Goal: Entertainment & Leisure: Browse casually

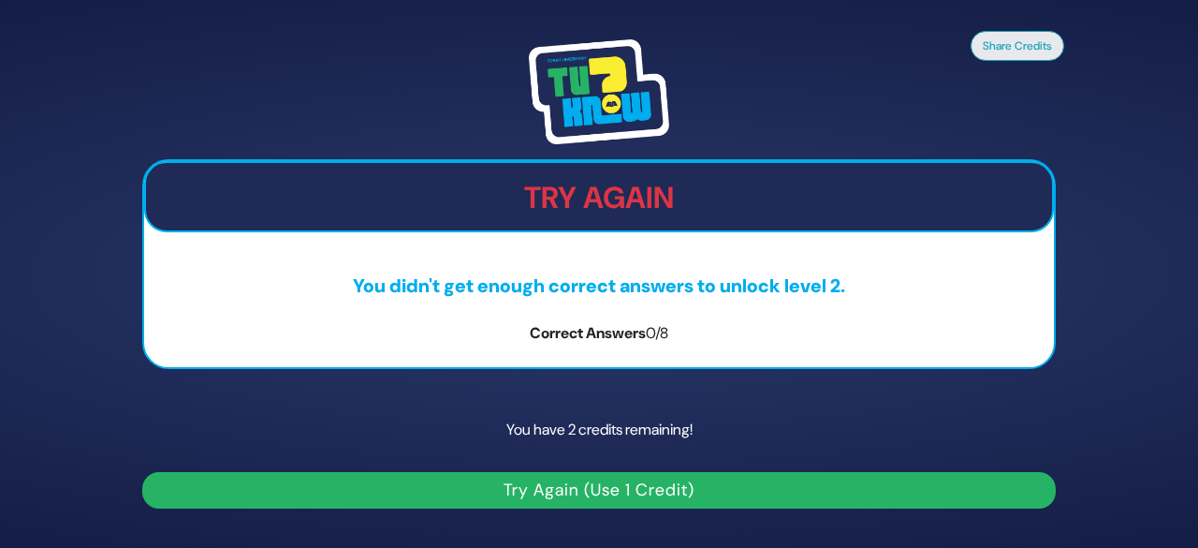
click at [553, 495] on button "Try Again (Use 1 Credit)" at bounding box center [599, 490] width 914 height 37
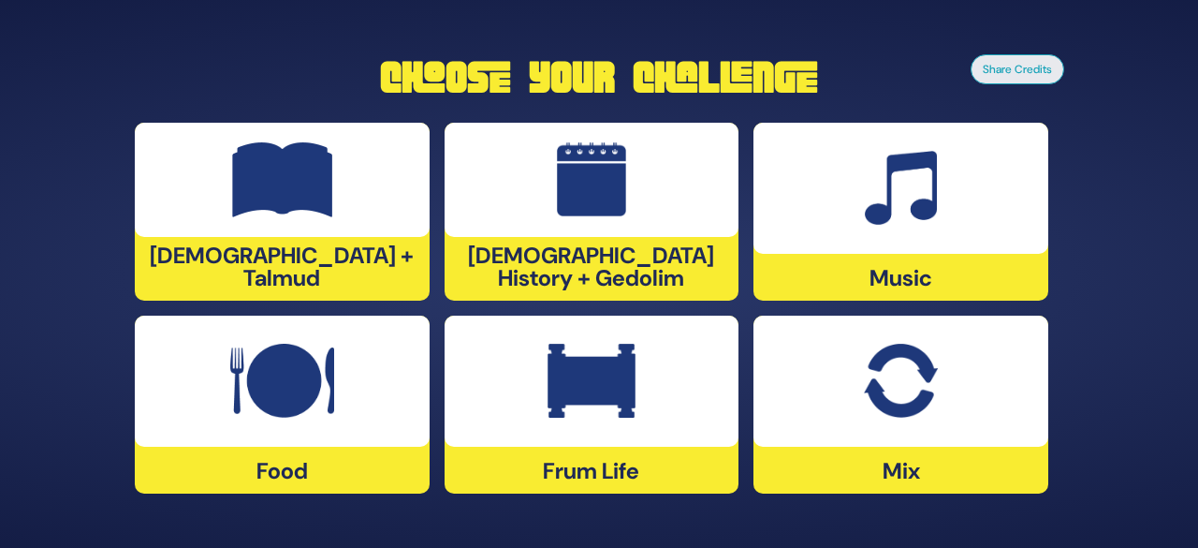
click at [565, 198] on img at bounding box center [592, 179] width 70 height 75
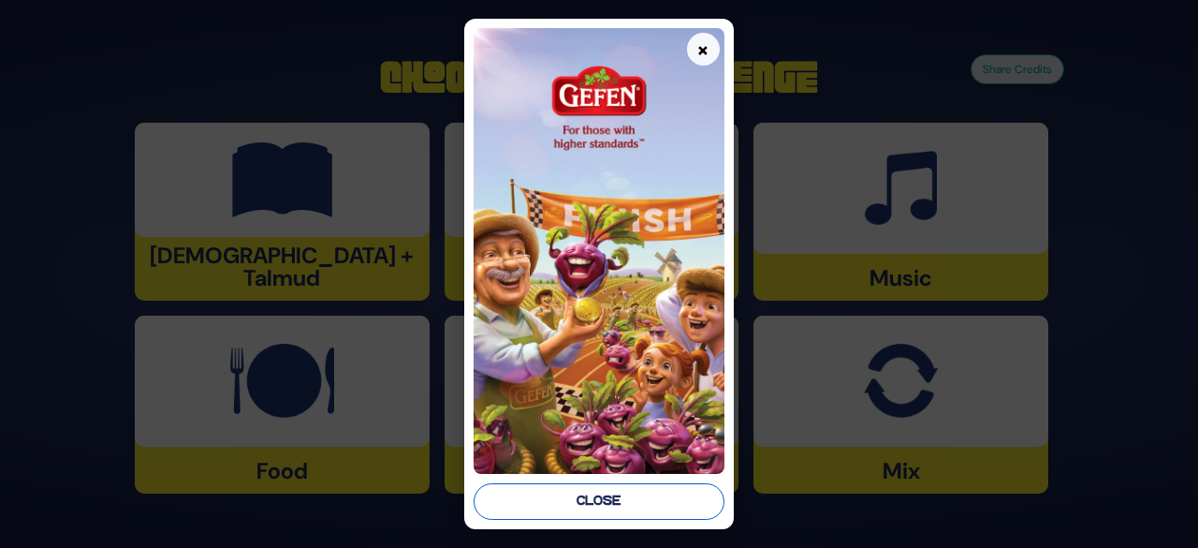
click at [573, 484] on button "Close" at bounding box center [599, 501] width 251 height 37
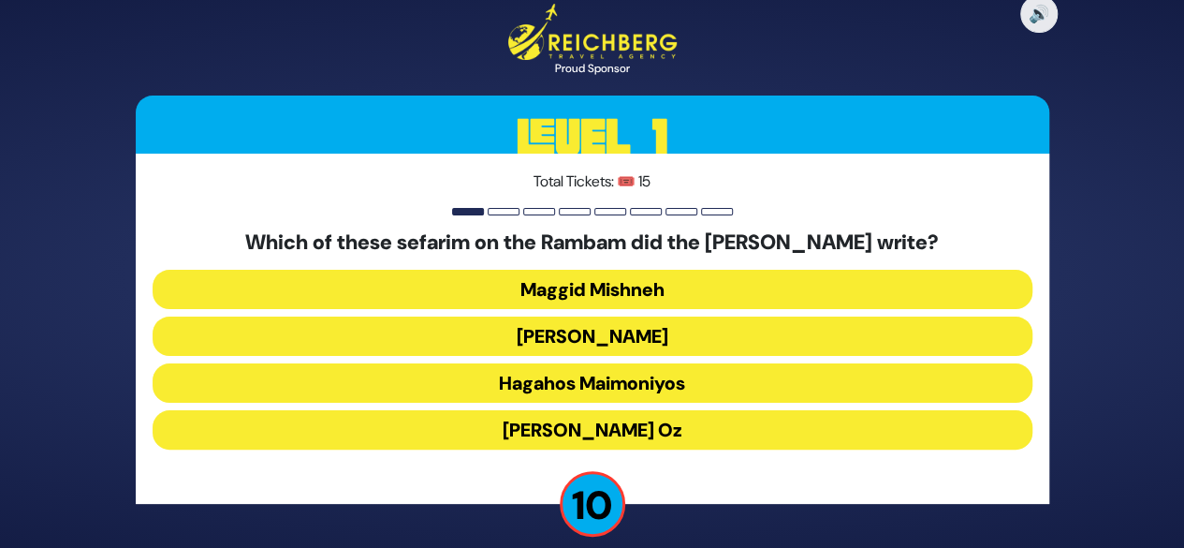
click at [552, 338] on button "Kesef Mishneh" at bounding box center [593, 335] width 880 height 39
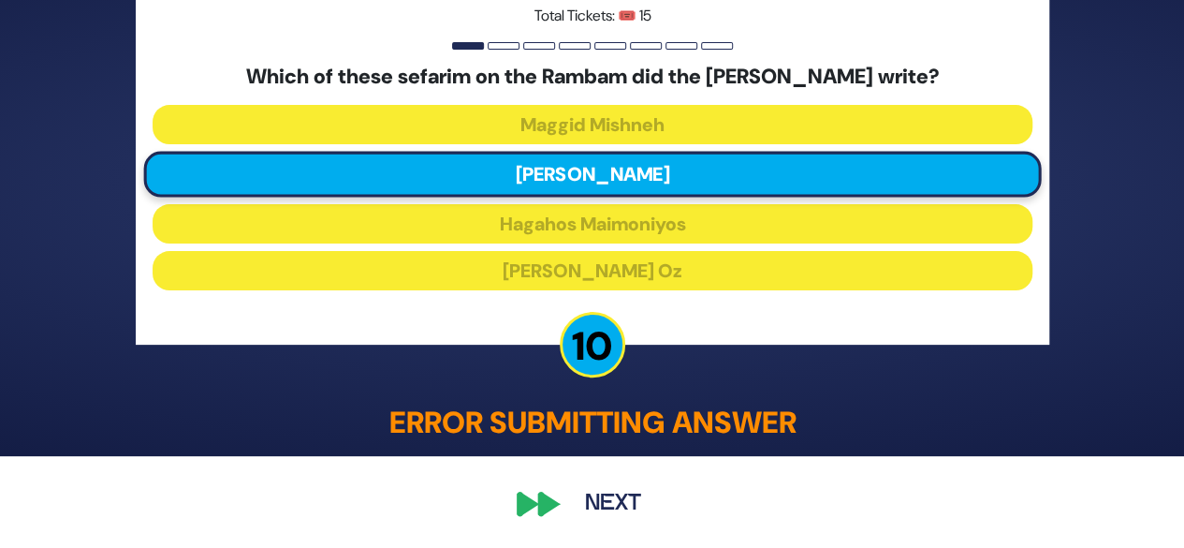
scroll to position [91, 0]
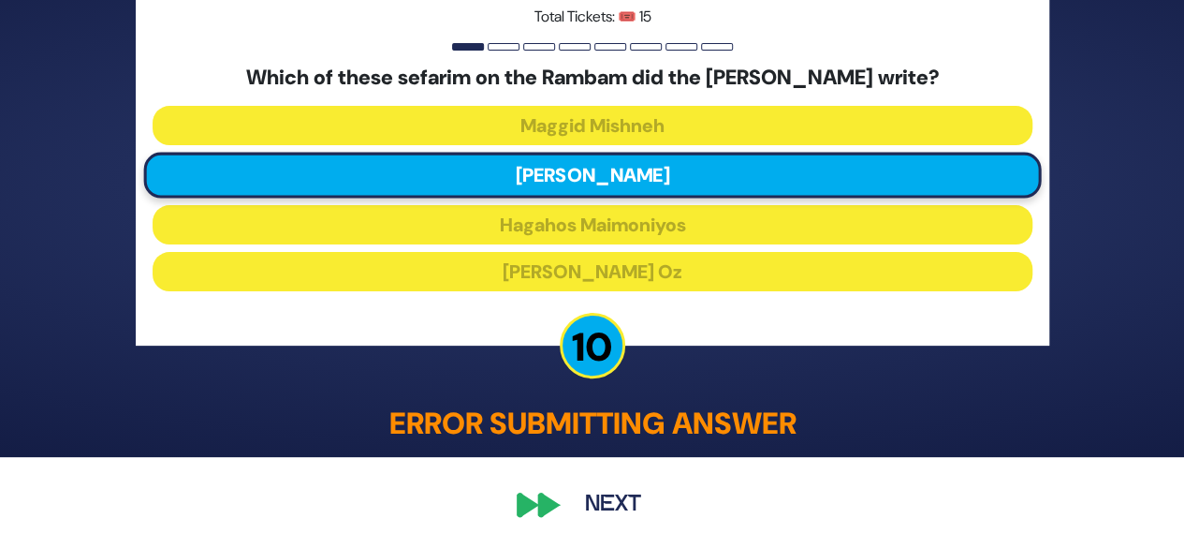
click at [601, 510] on button "Next" at bounding box center [613, 504] width 109 height 43
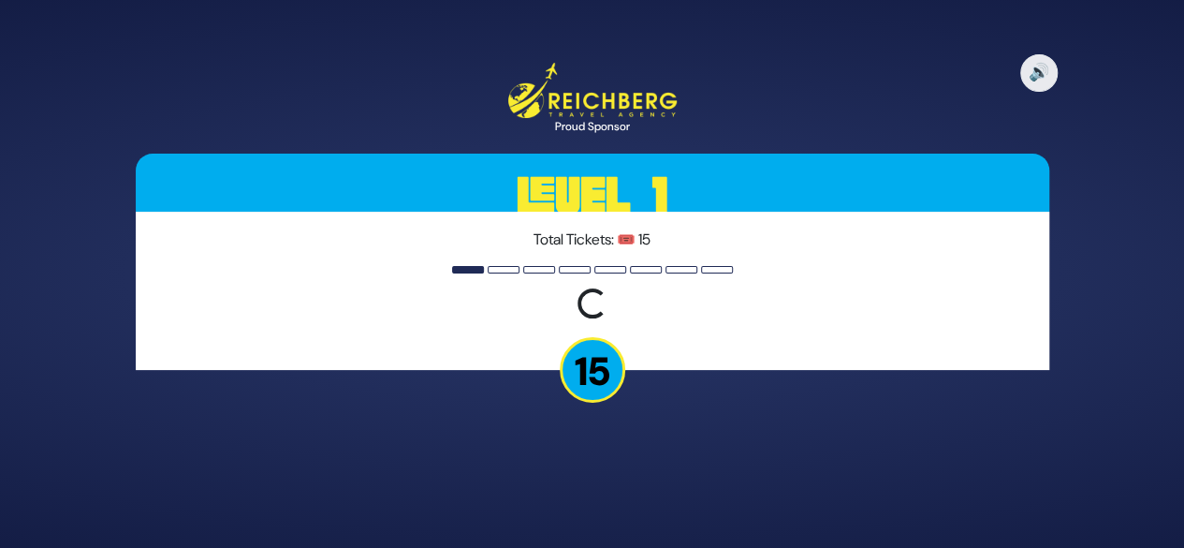
scroll to position [0, 0]
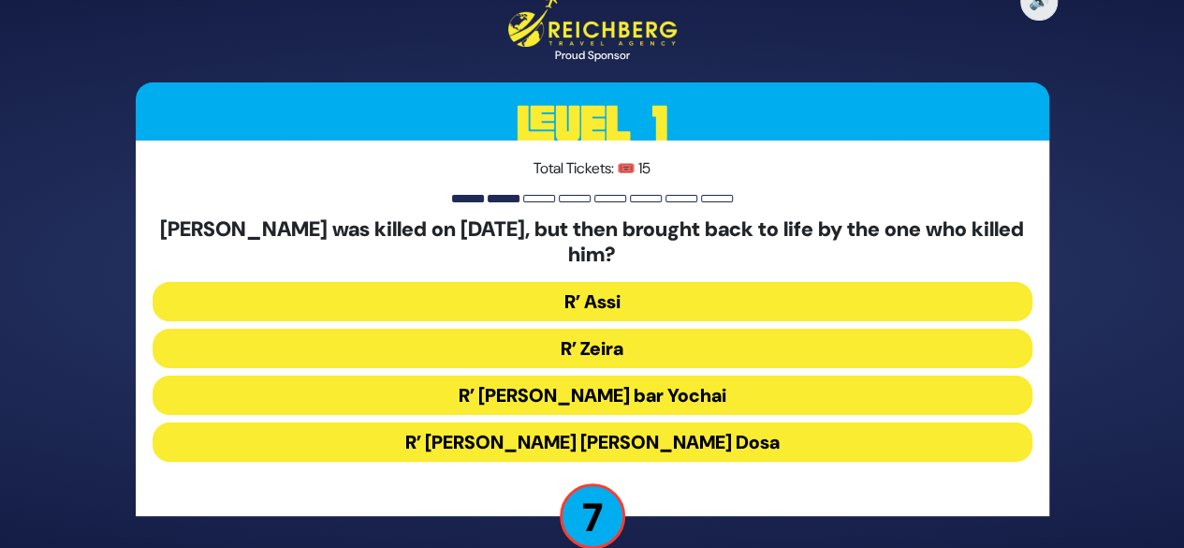
click at [601, 340] on button "R’ Zeira" at bounding box center [593, 348] width 880 height 39
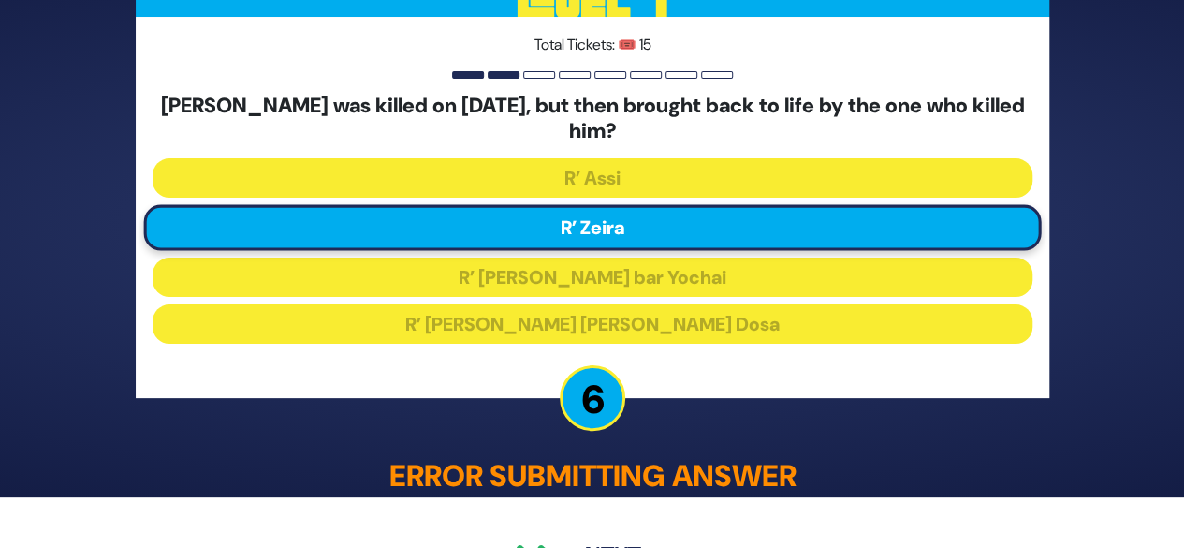
scroll to position [94, 0]
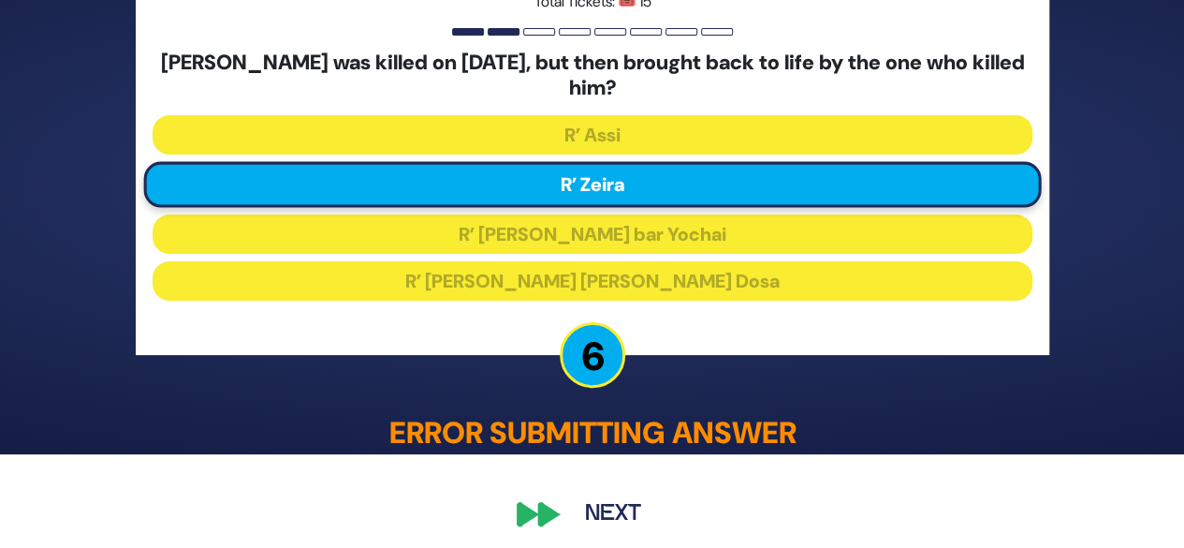
click at [606, 523] on button "Next" at bounding box center [613, 513] width 109 height 43
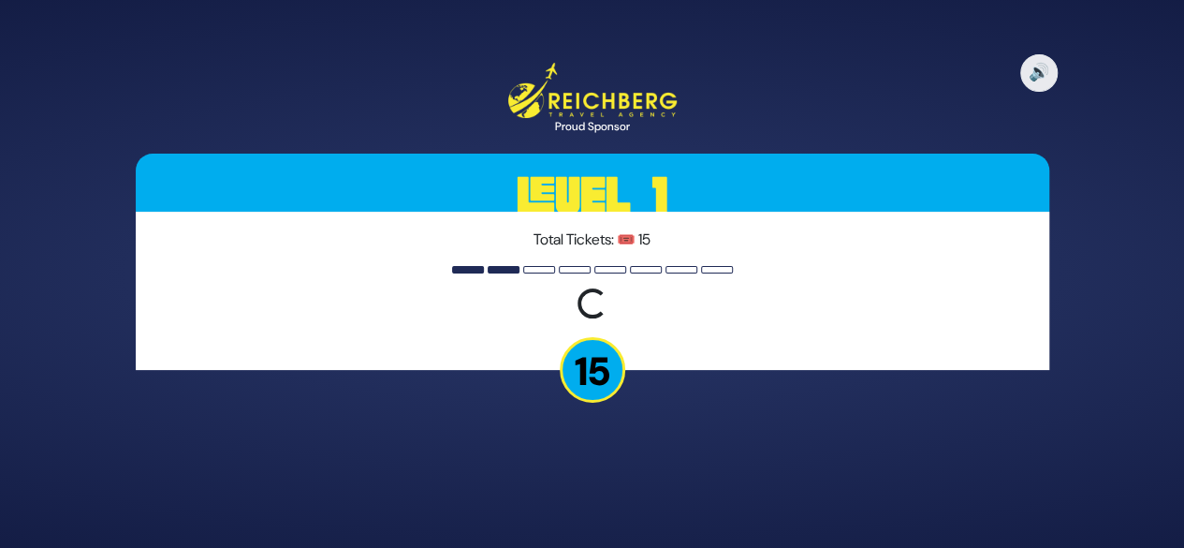
scroll to position [0, 0]
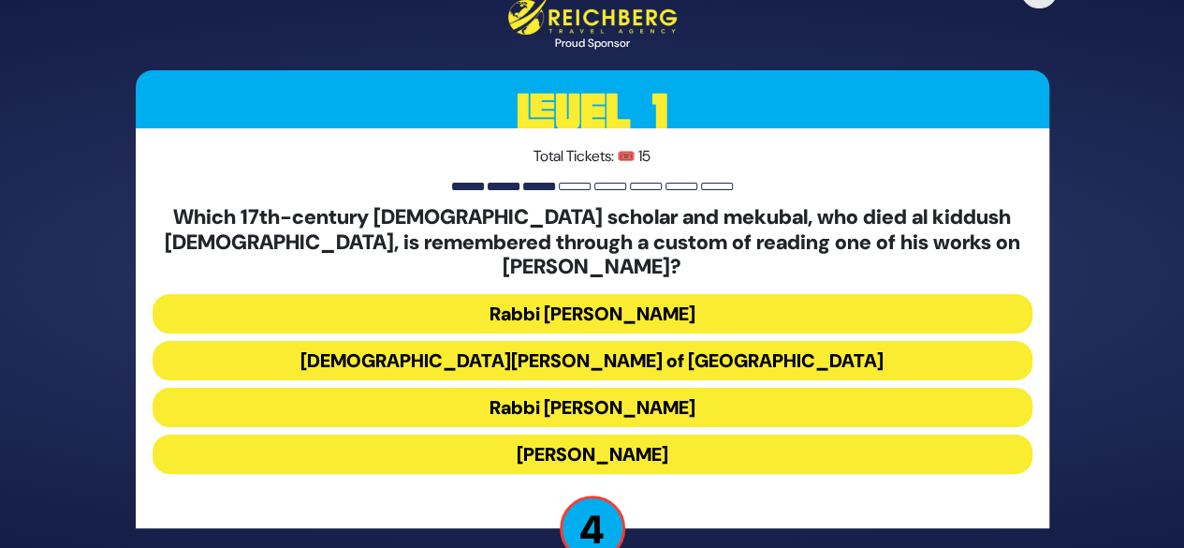
click at [628, 345] on button "Rabbi Shimshon of Ostropoli" at bounding box center [593, 360] width 880 height 39
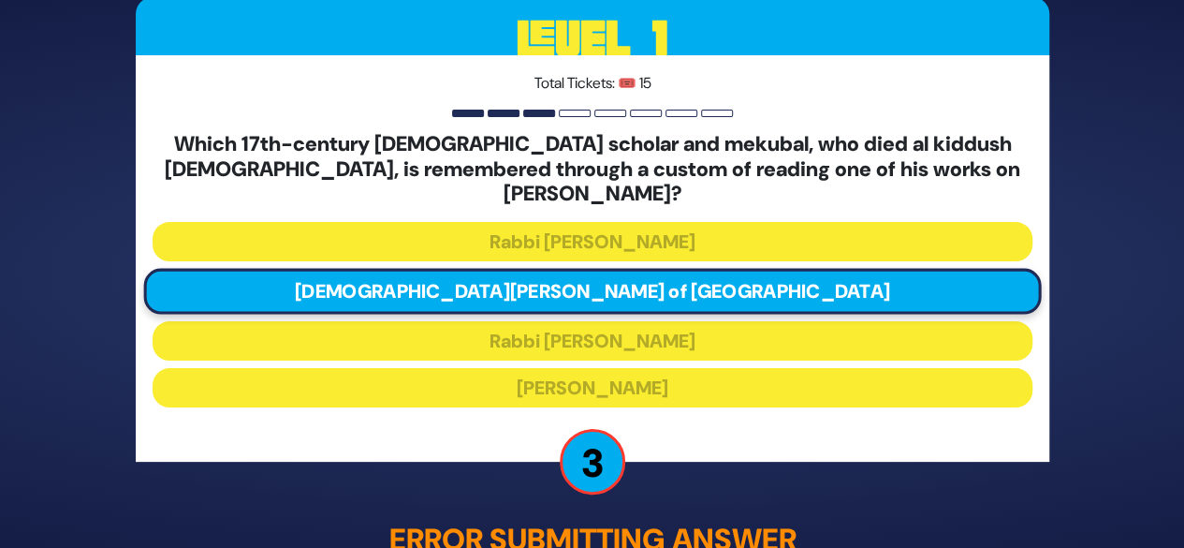
scroll to position [103, 0]
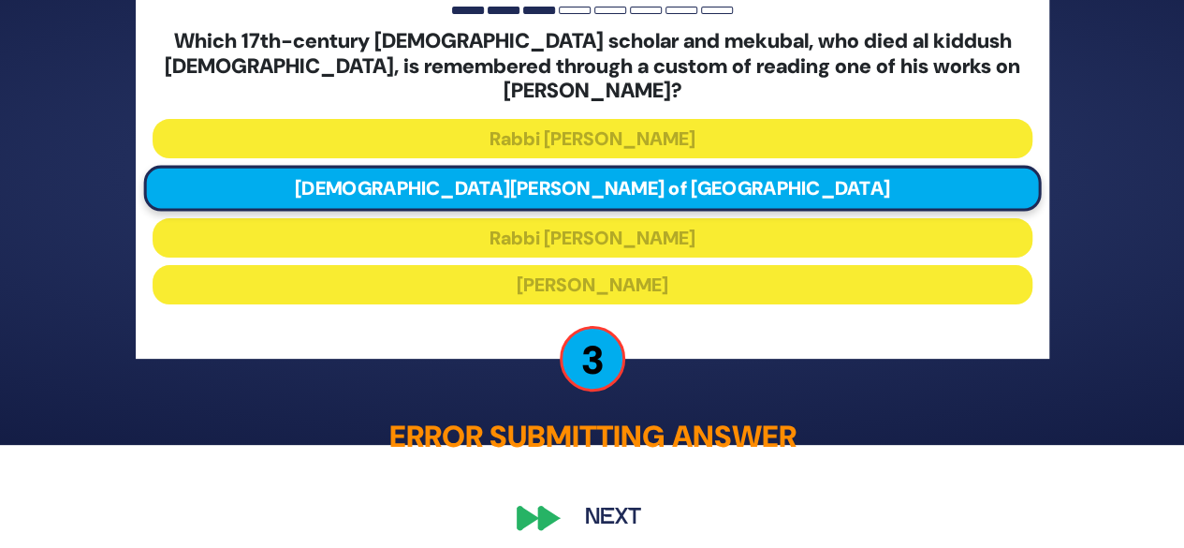
click at [592, 508] on button "Next" at bounding box center [613, 516] width 109 height 43
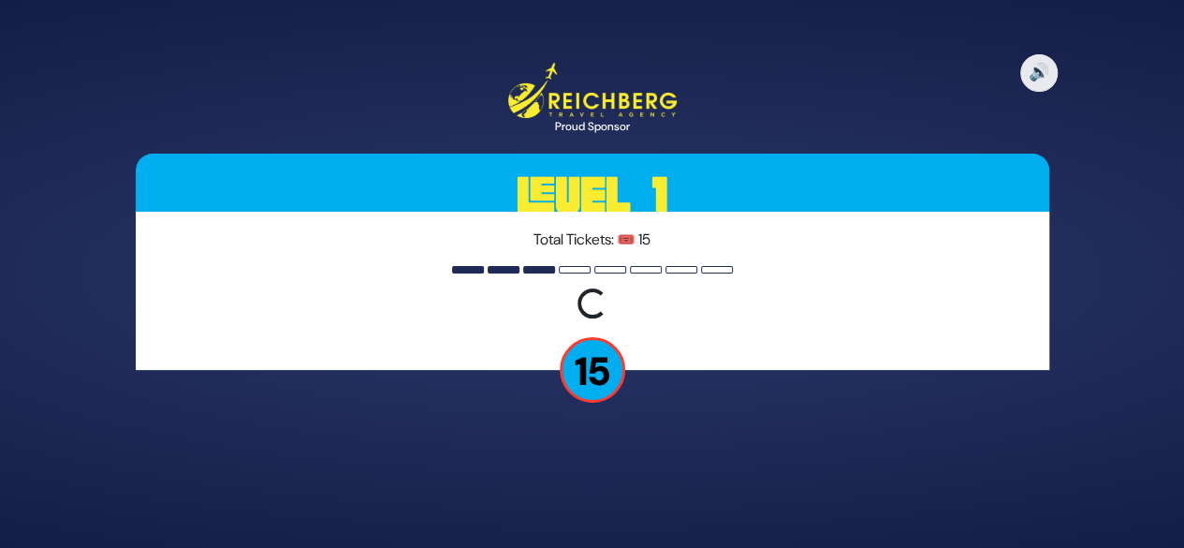
scroll to position [0, 0]
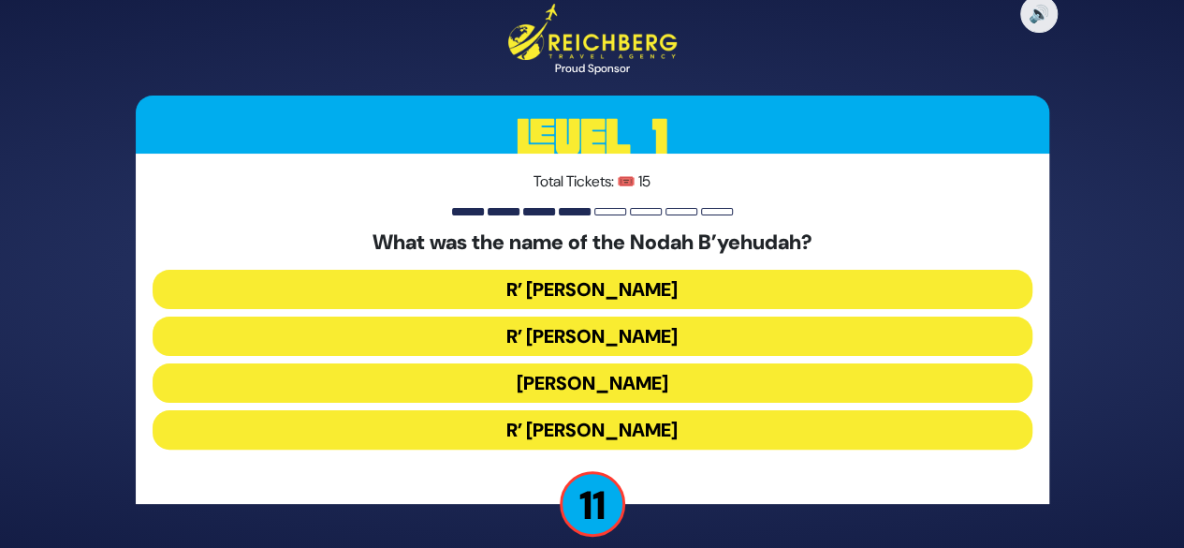
click at [573, 282] on button "R’ [PERSON_NAME]" at bounding box center [593, 289] width 880 height 39
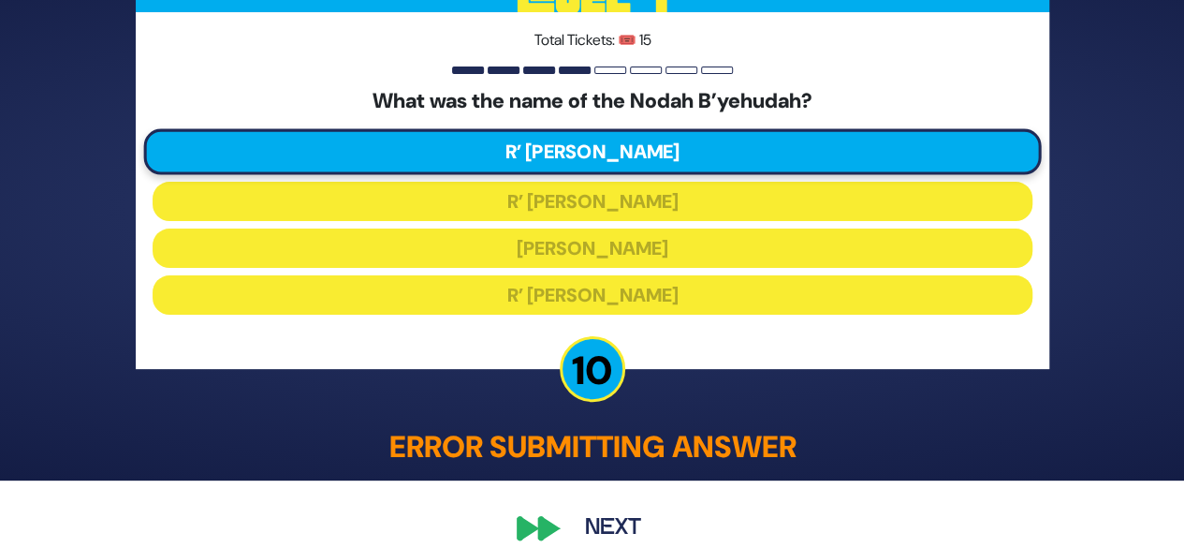
scroll to position [91, 0]
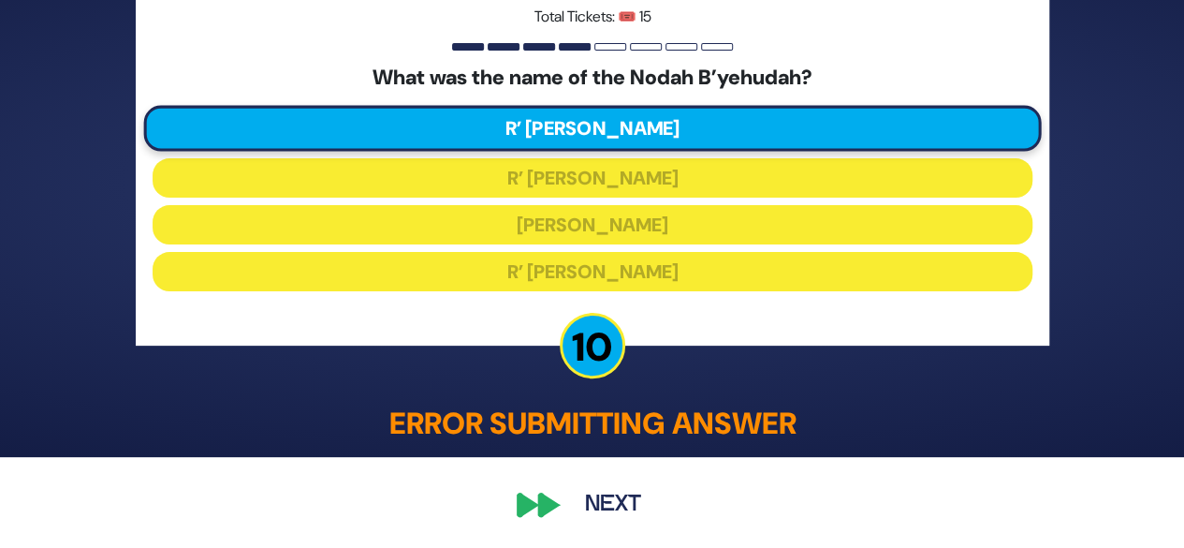
click at [575, 505] on button "Next" at bounding box center [613, 504] width 109 height 43
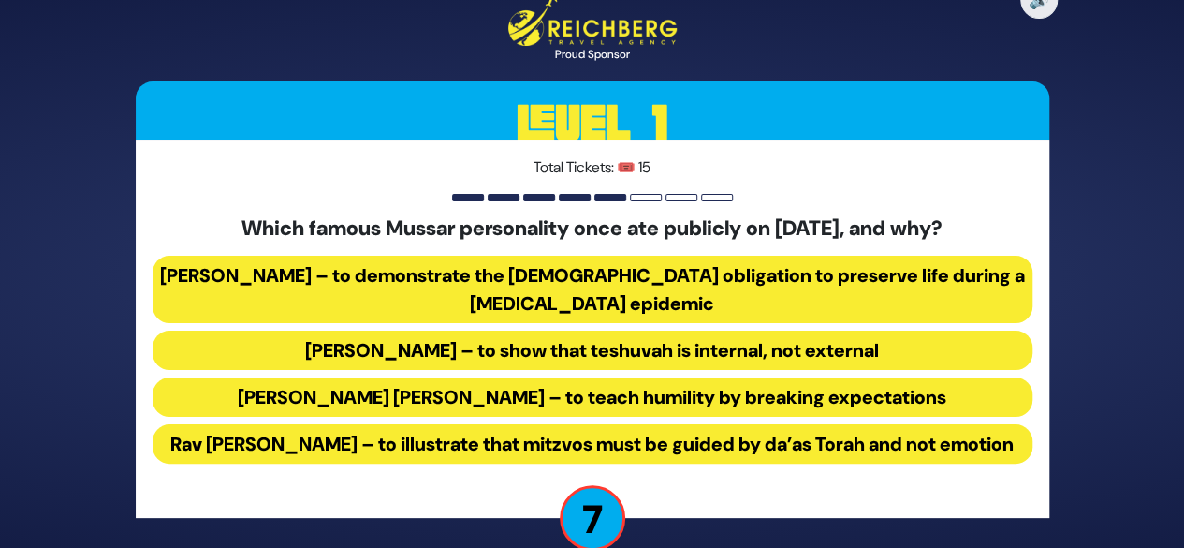
click at [543, 259] on button "Rav Yisroel Salanter – to demonstrate the halachic obligation to preserve life …" at bounding box center [593, 289] width 880 height 67
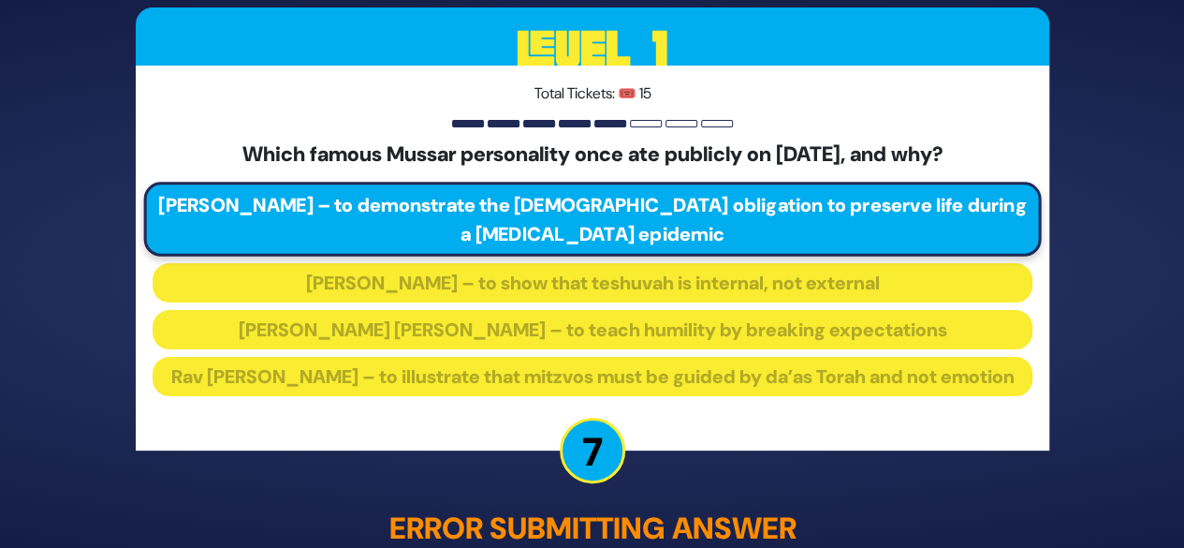
scroll to position [94, 0]
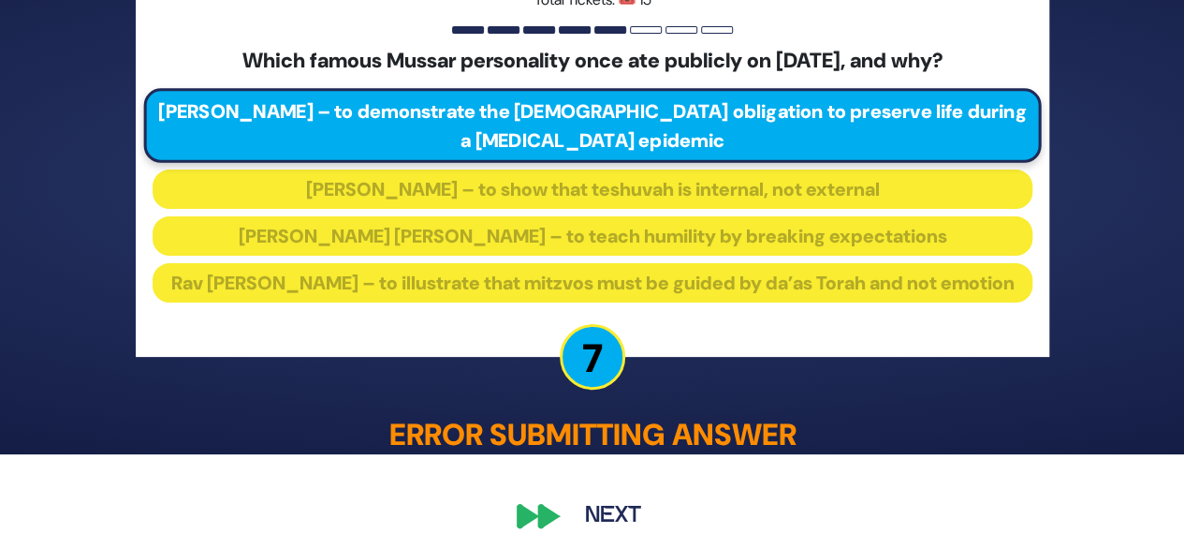
click at [595, 527] on button "Next" at bounding box center [613, 515] width 109 height 43
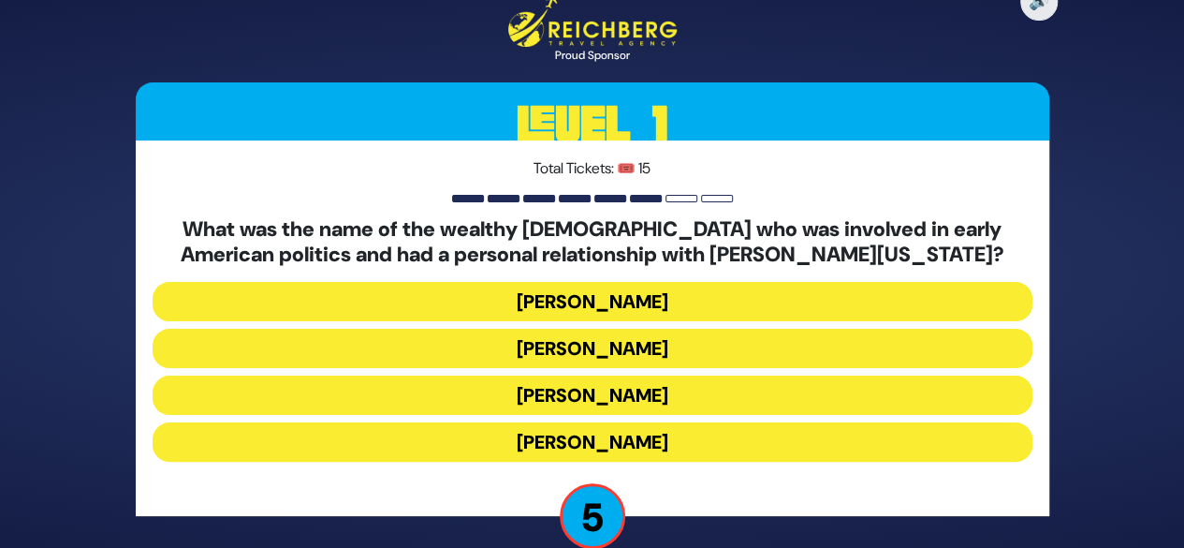
click at [575, 349] on button "[PERSON_NAME]" at bounding box center [593, 348] width 880 height 39
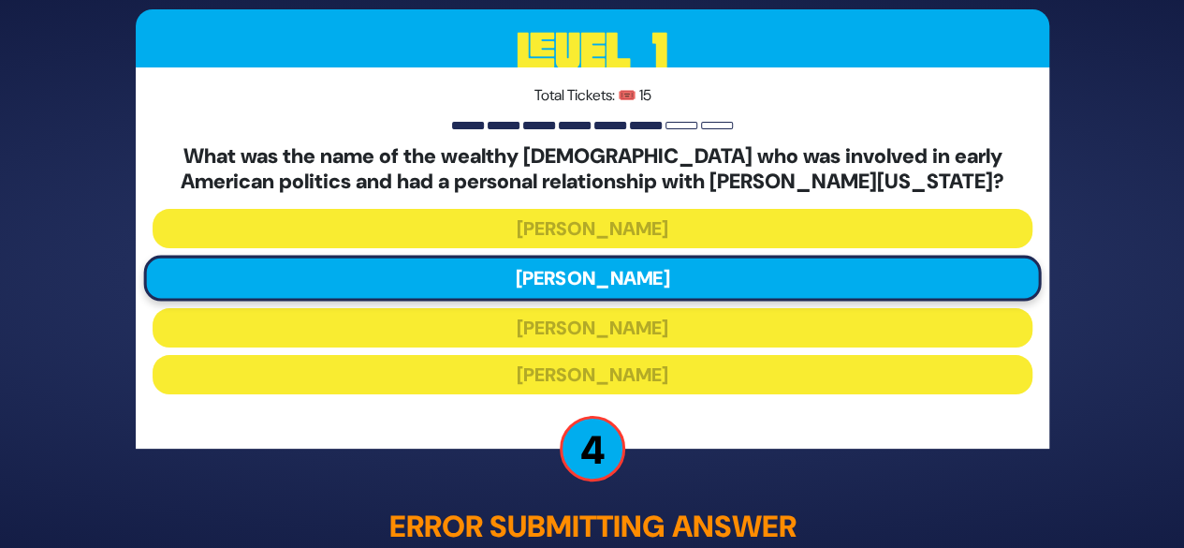
click at [574, 452] on p "4" at bounding box center [593, 449] width 66 height 66
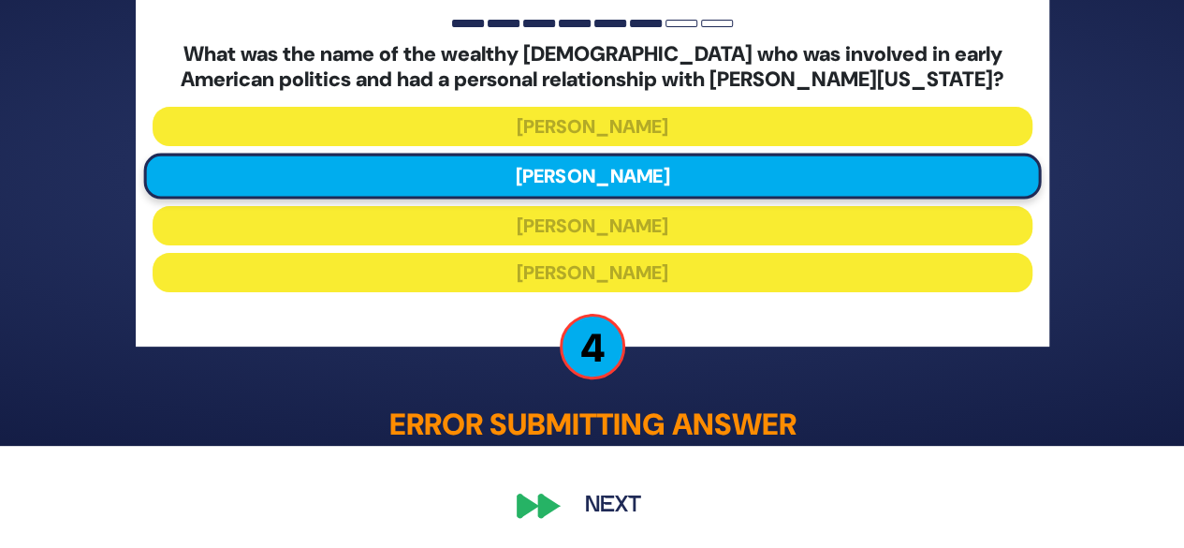
scroll to position [103, 0]
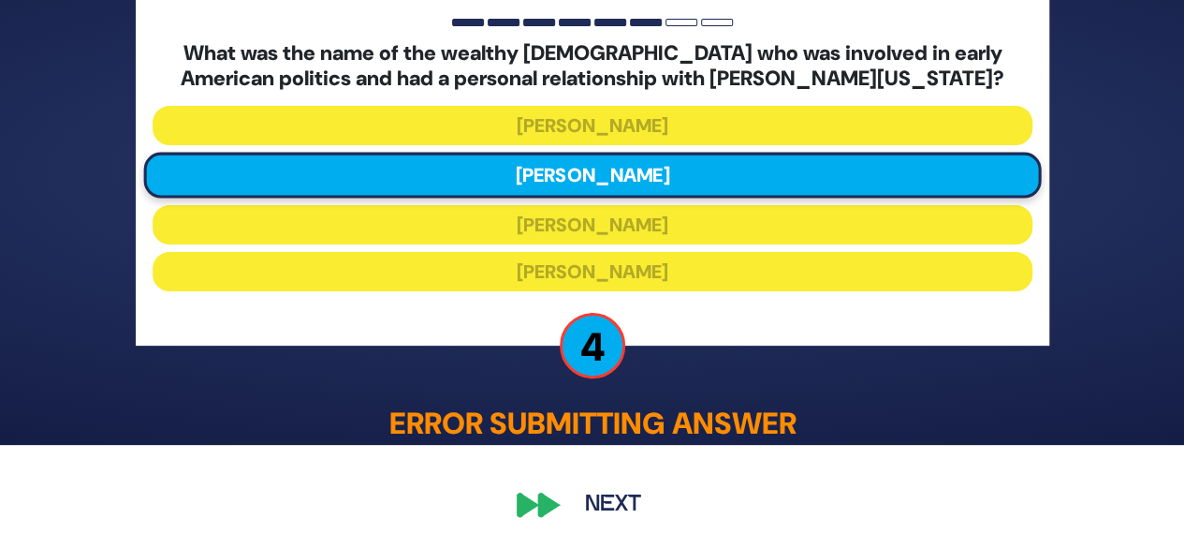
click at [574, 503] on button "Next" at bounding box center [613, 504] width 109 height 43
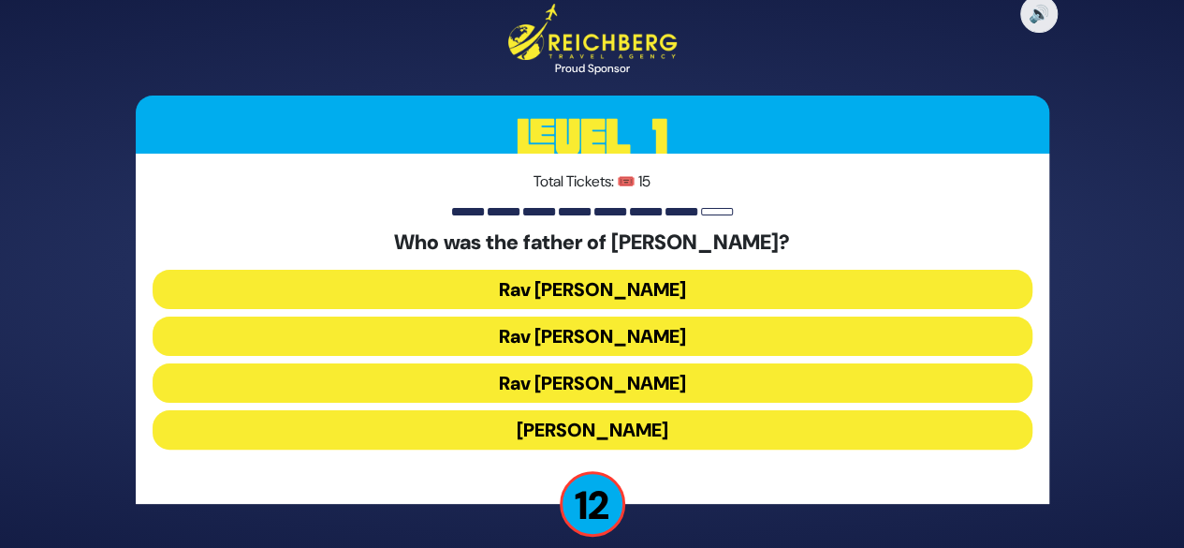
click at [573, 437] on button "[PERSON_NAME]" at bounding box center [593, 429] width 880 height 39
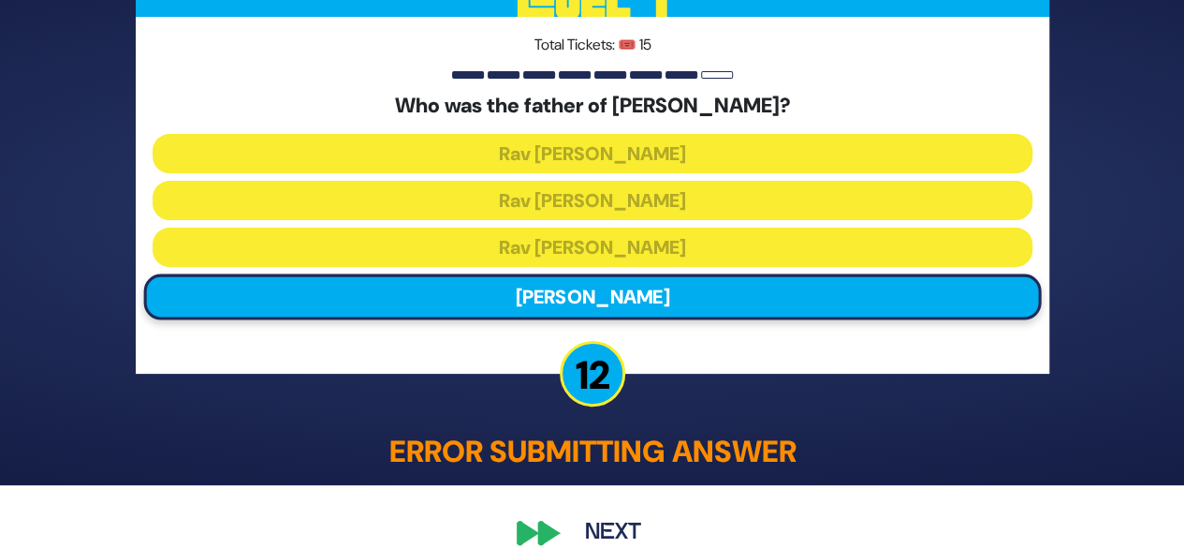
scroll to position [91, 0]
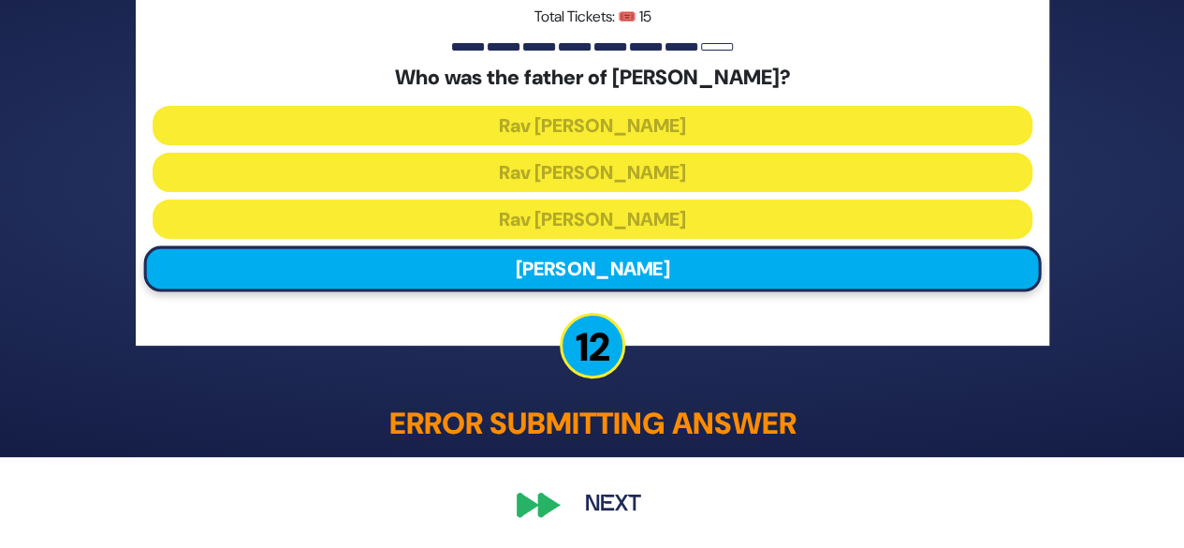
click at [590, 533] on div "🔊 Proud Sponsor Level 1 Total Tickets: 🎟️ 15 Who was the father of Rebbetzin Br…" at bounding box center [592, 182] width 959 height 731
click at [593, 510] on button "Next" at bounding box center [613, 504] width 109 height 43
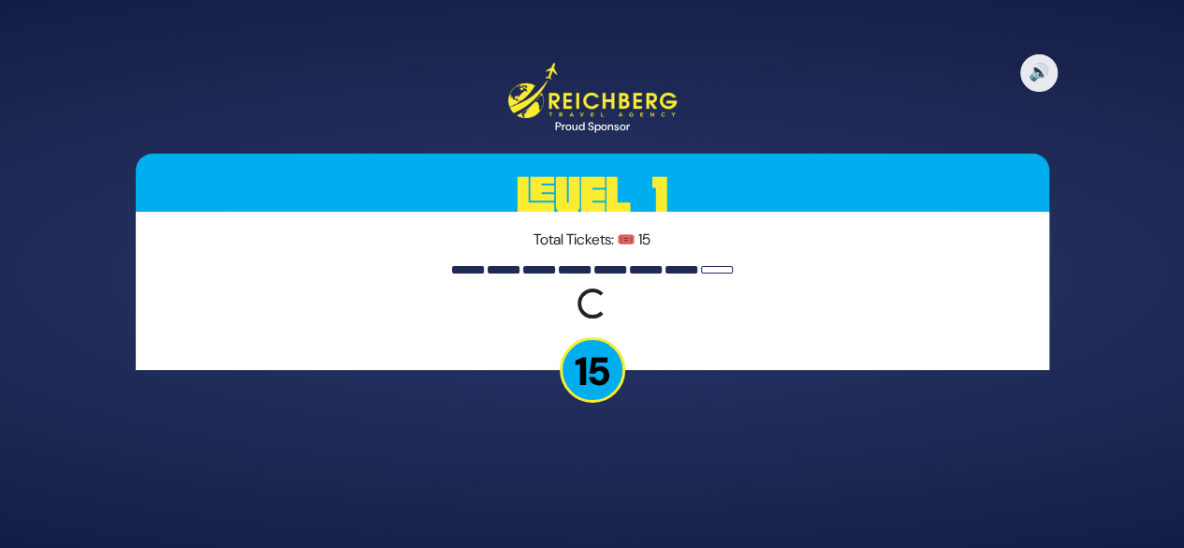
scroll to position [0, 0]
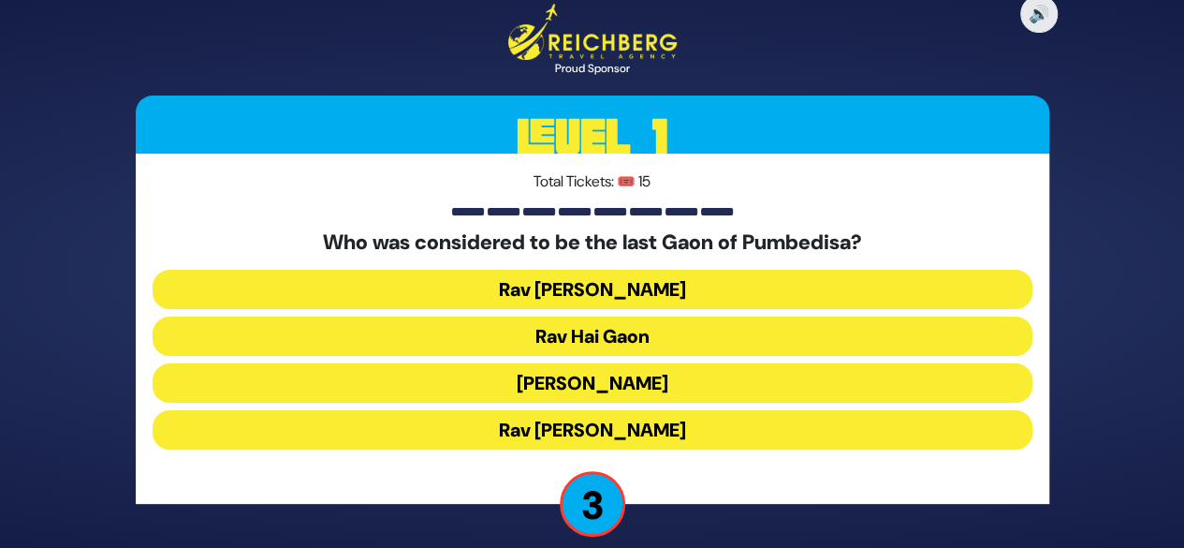
click at [576, 338] on button "Rav Hai Gaon" at bounding box center [593, 335] width 880 height 39
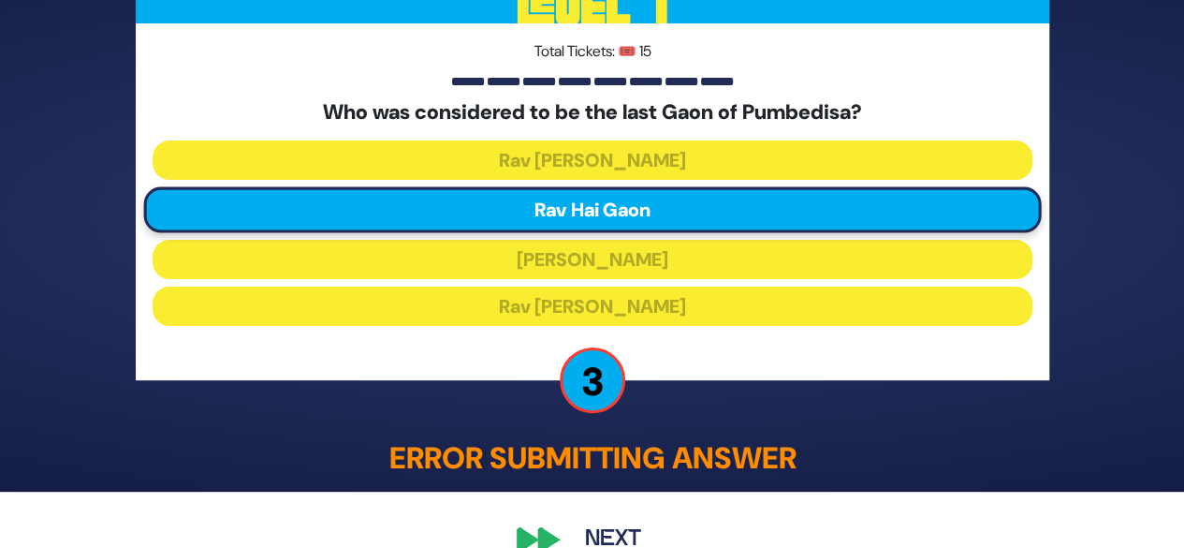
scroll to position [91, 0]
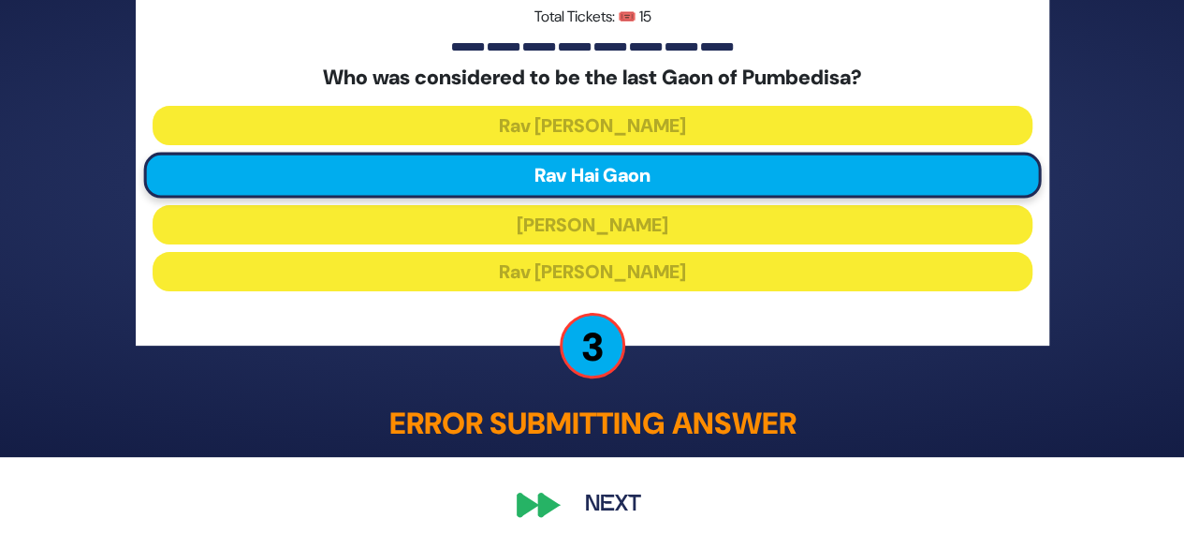
click at [577, 510] on button "Next" at bounding box center [613, 504] width 109 height 43
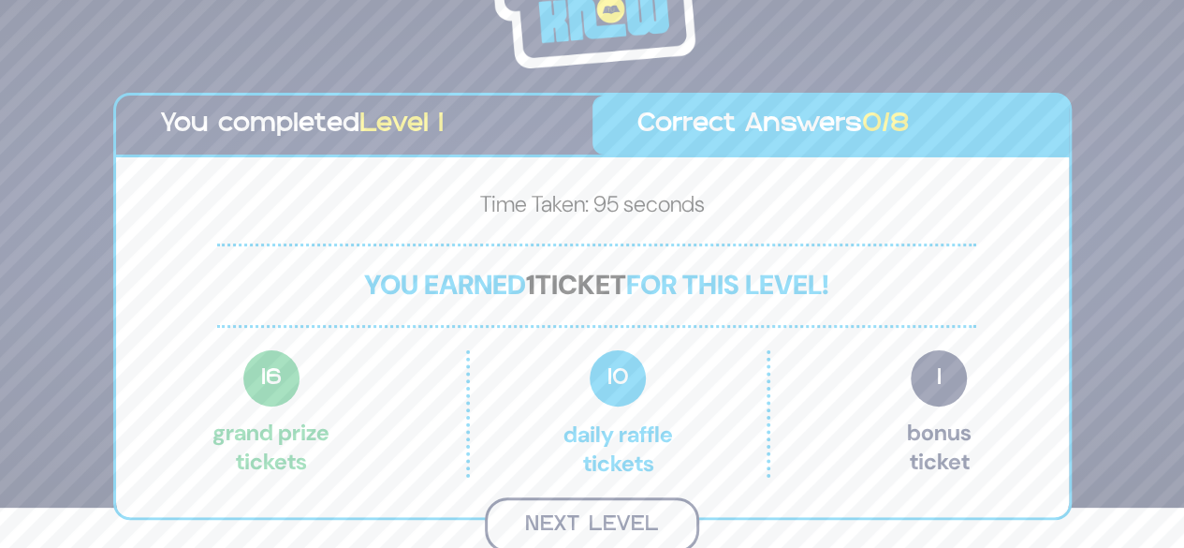
scroll to position [37, 0]
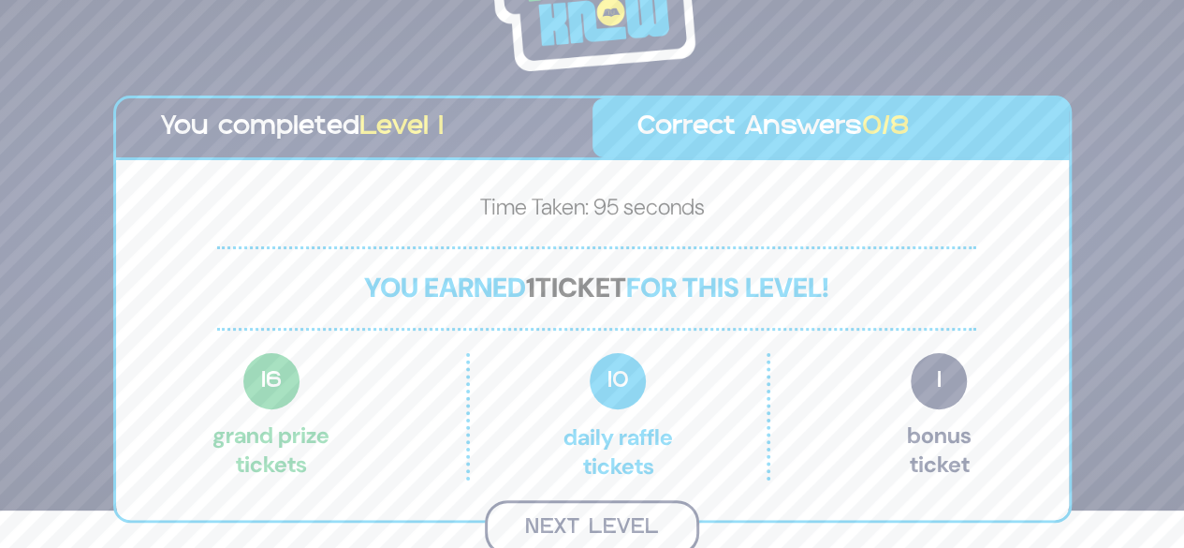
click at [580, 527] on button "Next Level" at bounding box center [592, 527] width 214 height 55
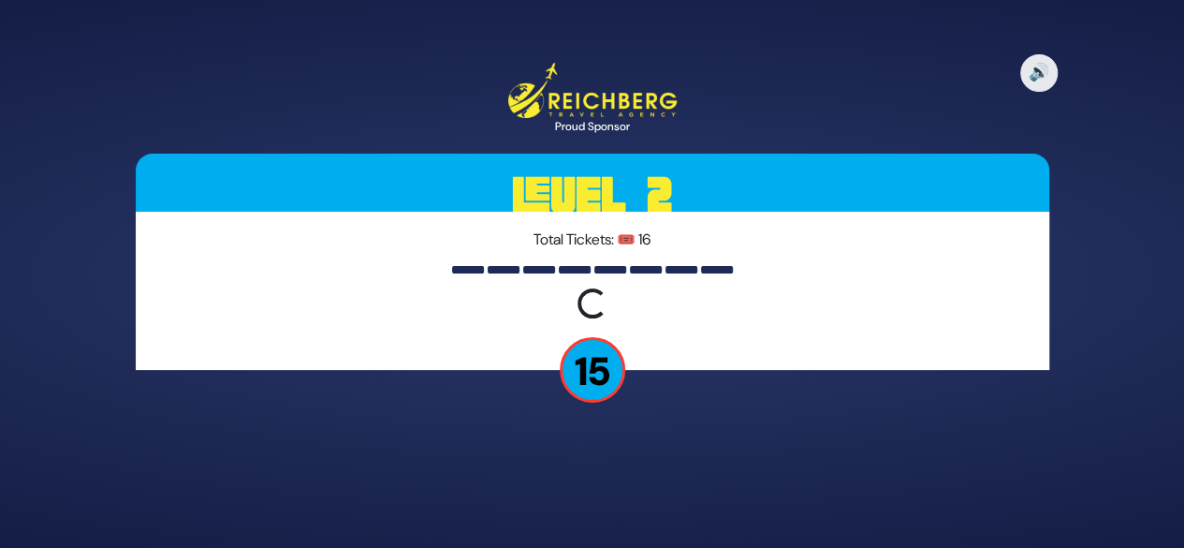
scroll to position [0, 0]
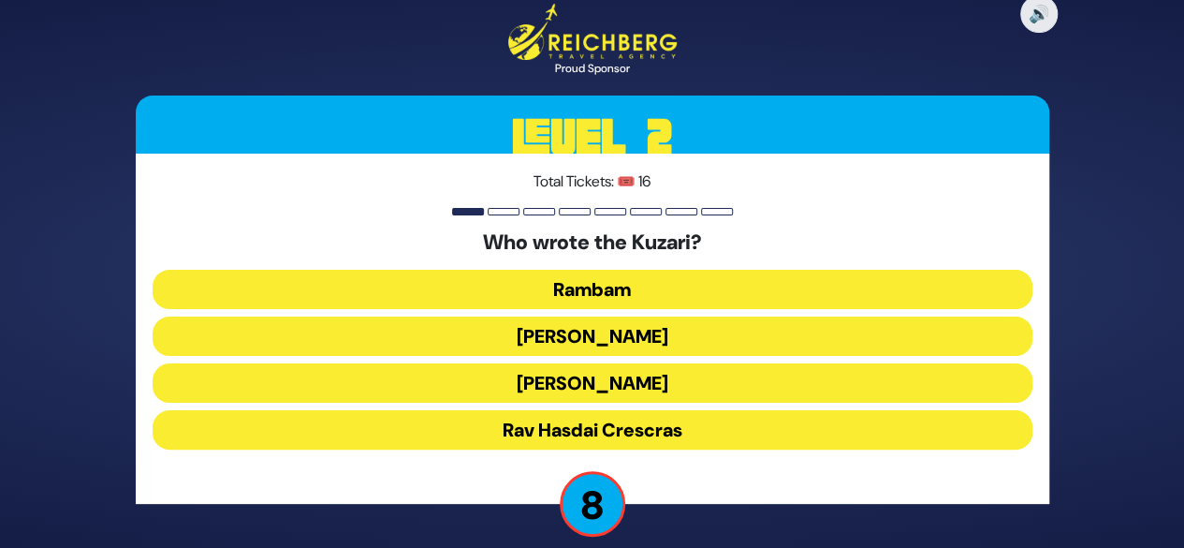
click at [538, 384] on button "Rav Yehudah HaLevi" at bounding box center [593, 382] width 880 height 39
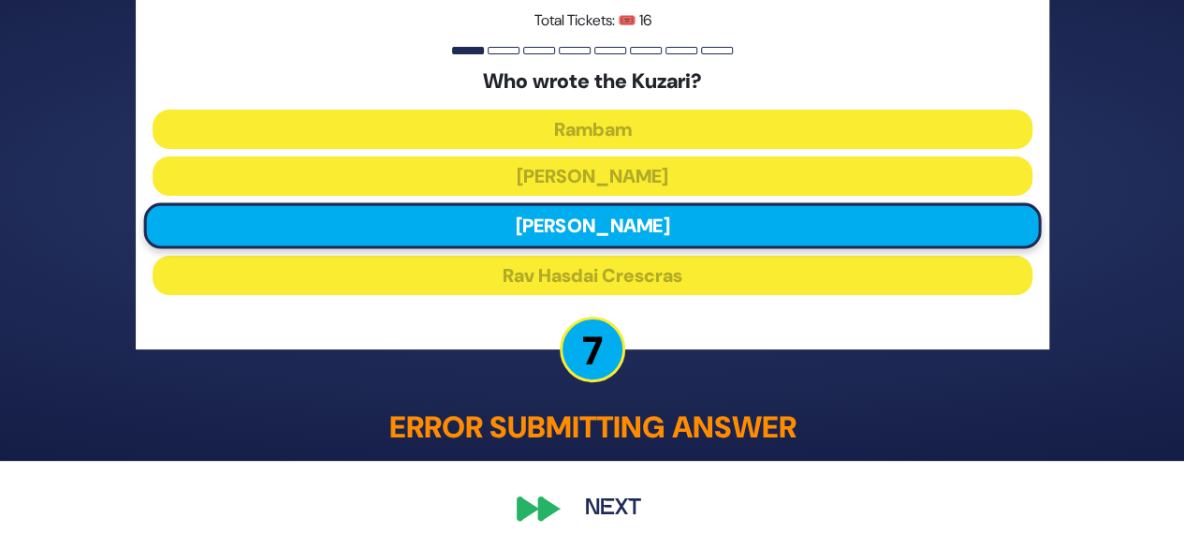
scroll to position [91, 0]
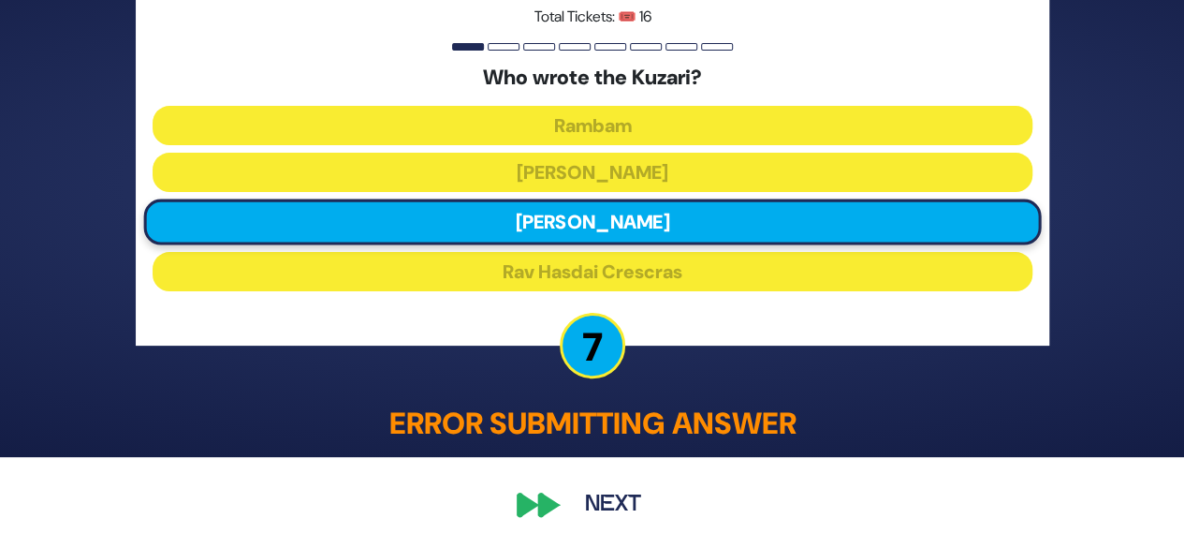
click at [571, 508] on button "Next" at bounding box center [613, 504] width 109 height 43
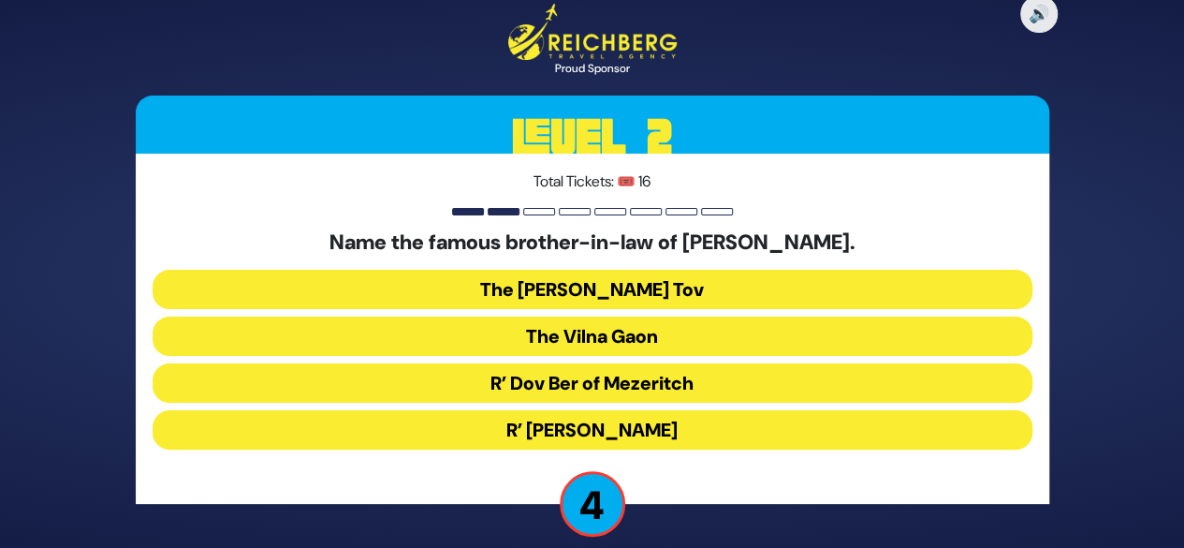
click at [567, 381] on button "R’ Dov Ber of Mezeritch" at bounding box center [593, 382] width 880 height 39
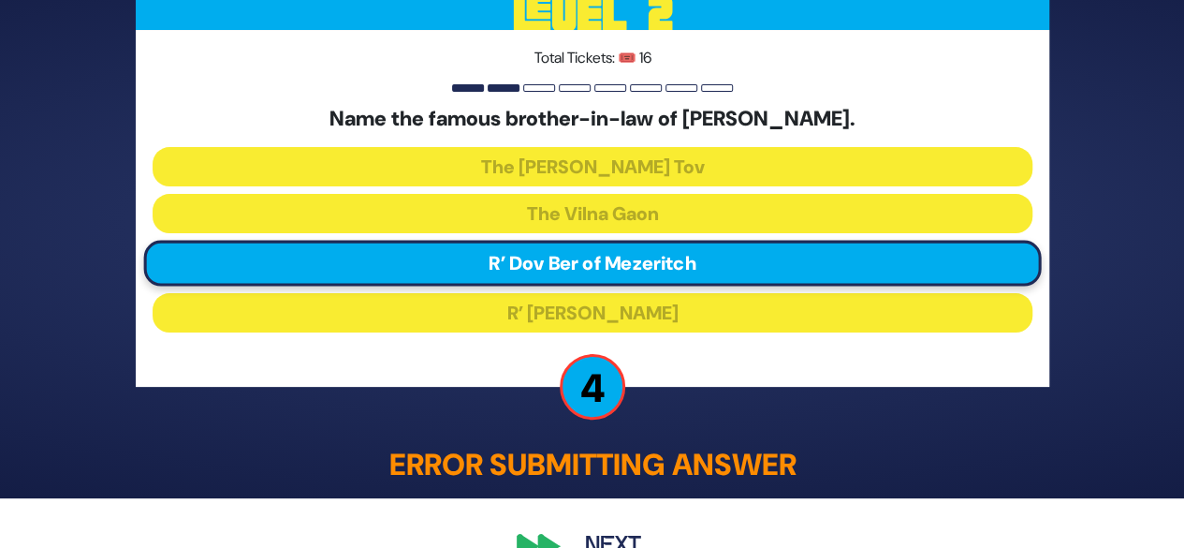
scroll to position [91, 0]
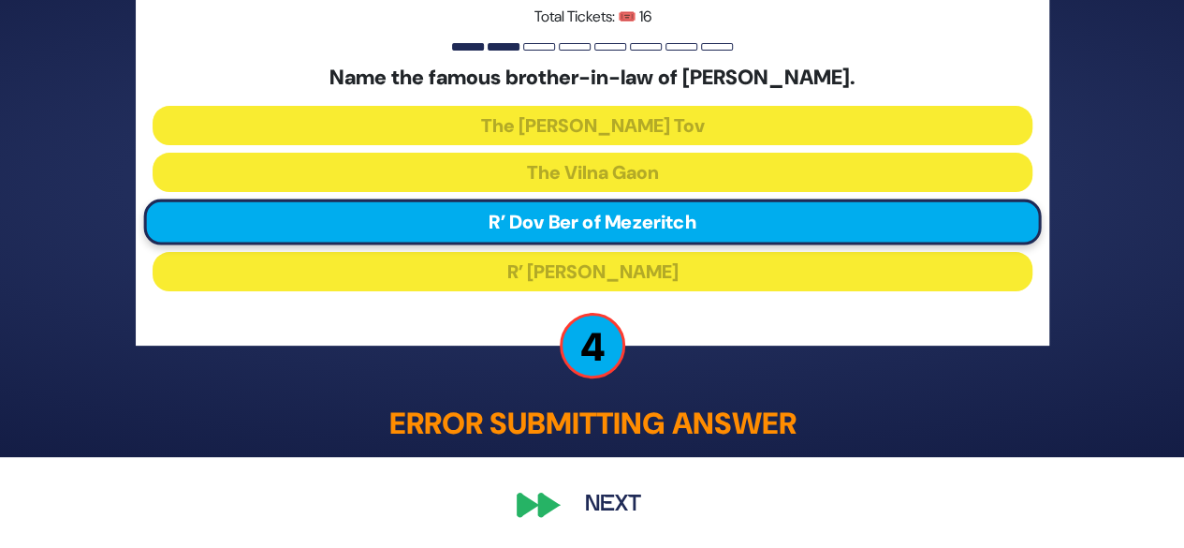
click at [581, 495] on button "Next" at bounding box center [613, 504] width 109 height 43
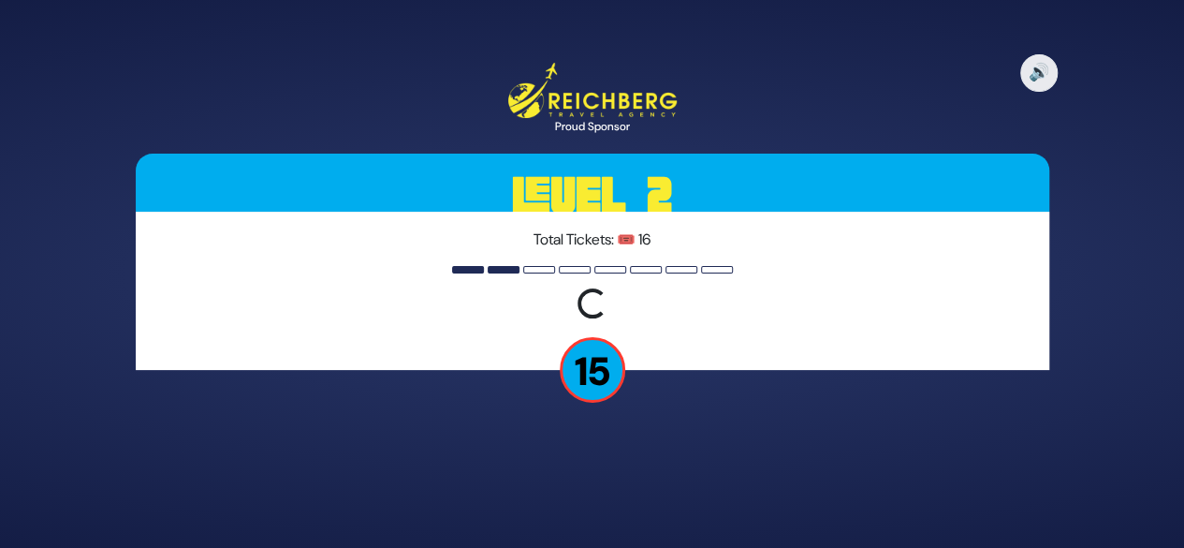
scroll to position [0, 0]
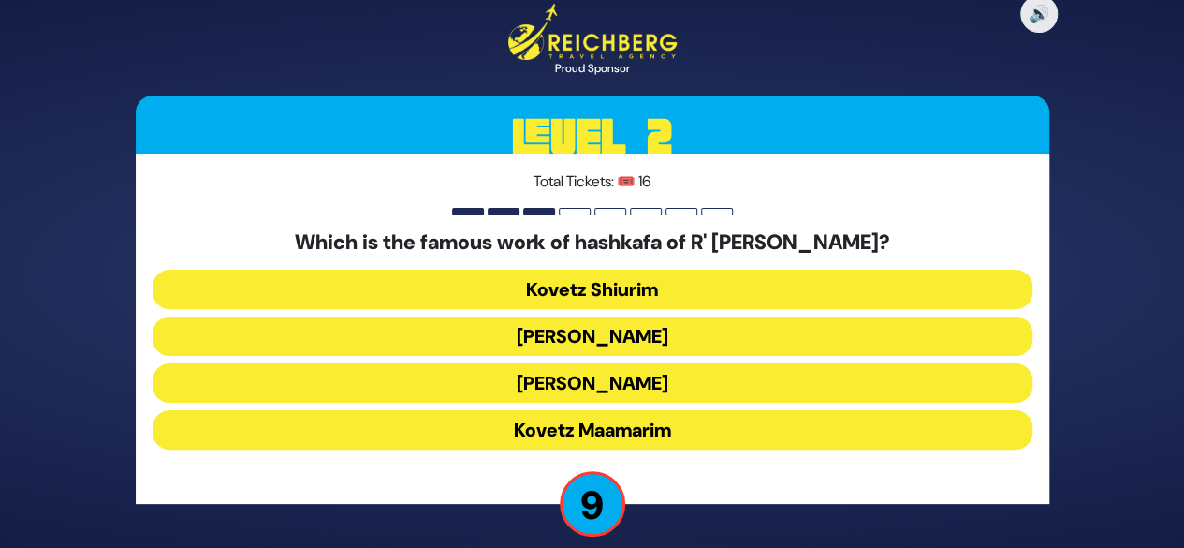
click at [533, 422] on button "Kovetz Maamarim" at bounding box center [593, 429] width 880 height 39
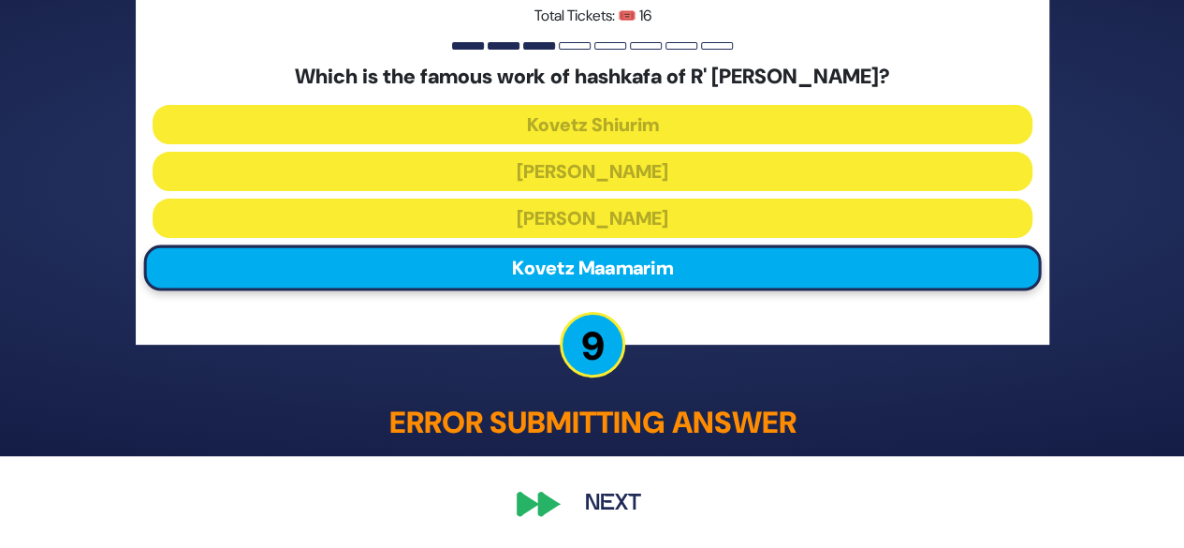
scroll to position [91, 0]
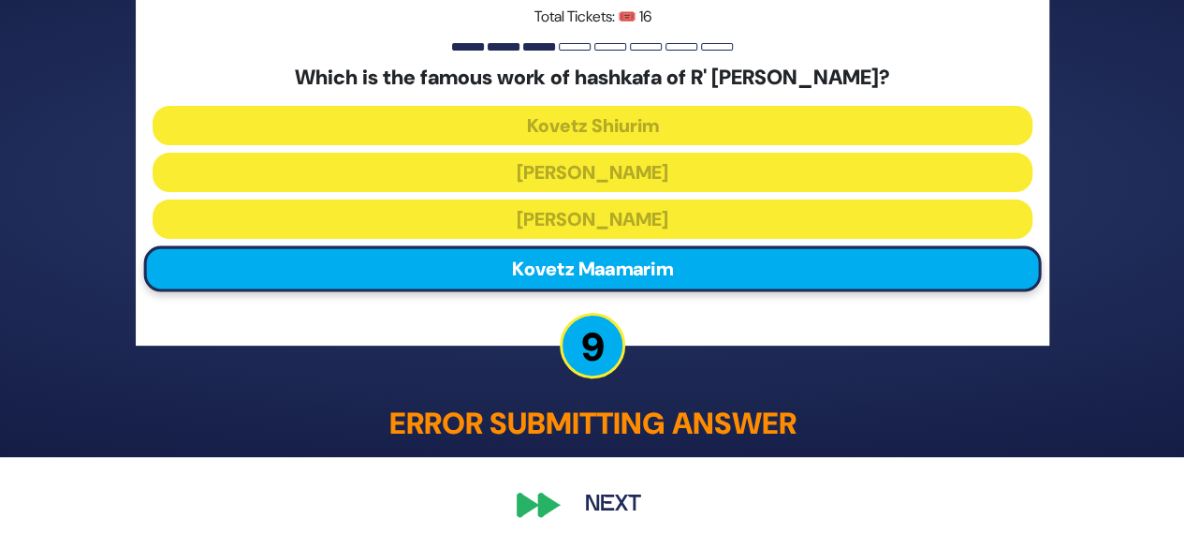
click at [565, 515] on button "Next" at bounding box center [613, 504] width 109 height 43
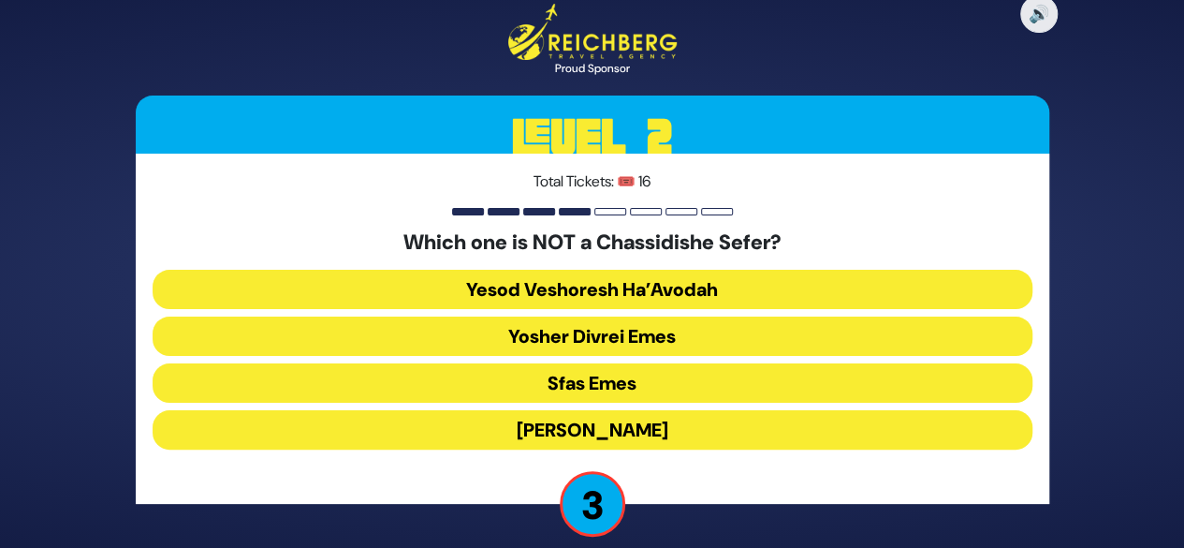
click at [591, 289] on button "Yesod Veshoresh Ha’Avodah" at bounding box center [593, 289] width 880 height 39
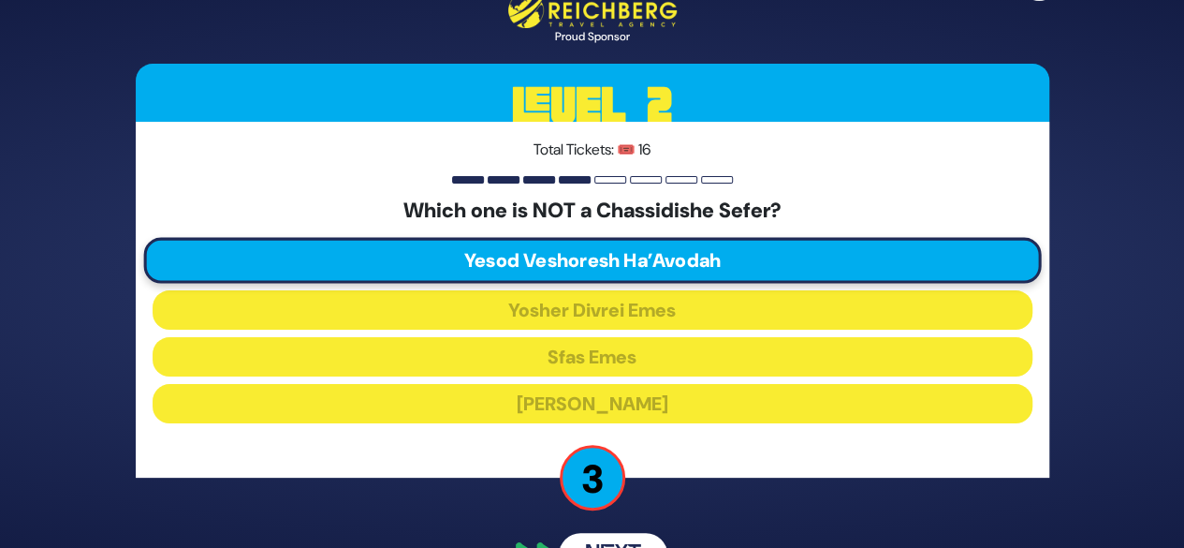
scroll to position [50, 0]
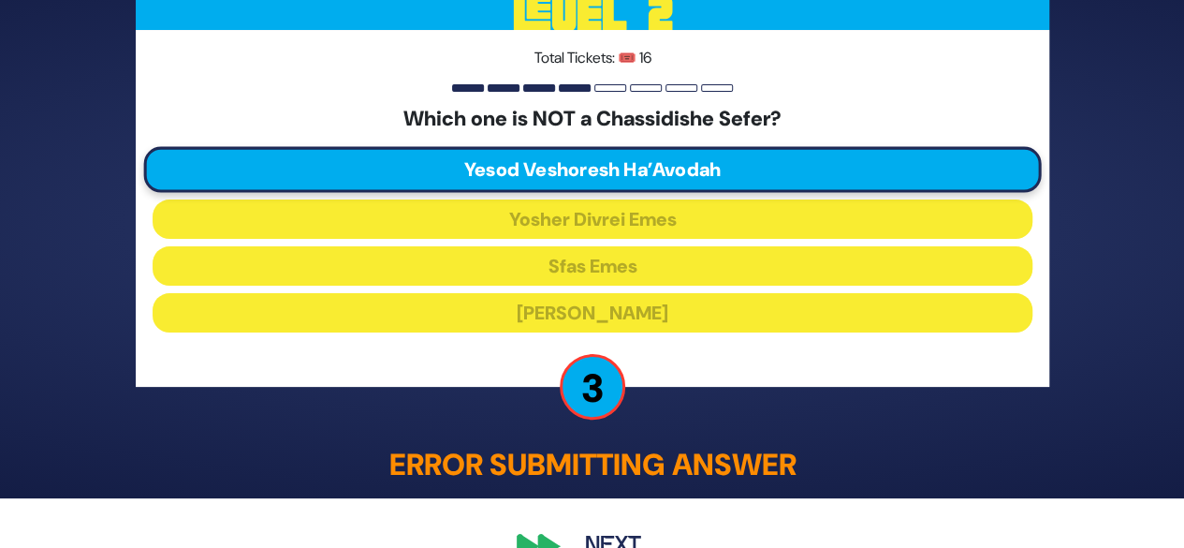
click at [606, 508] on div "🔊 Proud Sponsor Level 2 Total Tickets: 🎟️ 16 Which one is NOT a Chassidishe Sef…" at bounding box center [592, 224] width 959 height 731
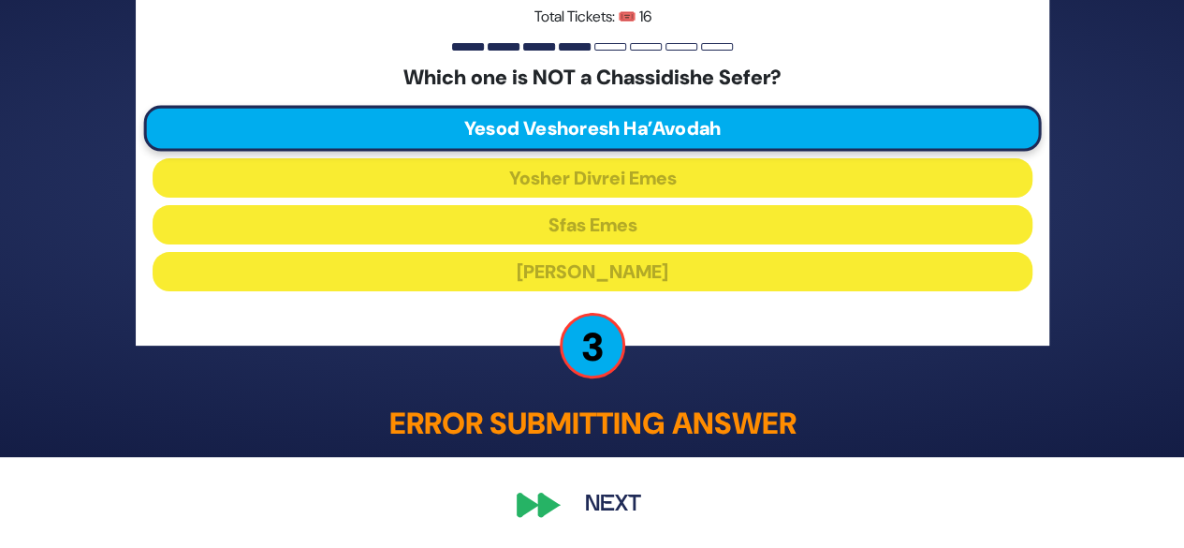
click at [611, 500] on button "Next" at bounding box center [613, 504] width 109 height 43
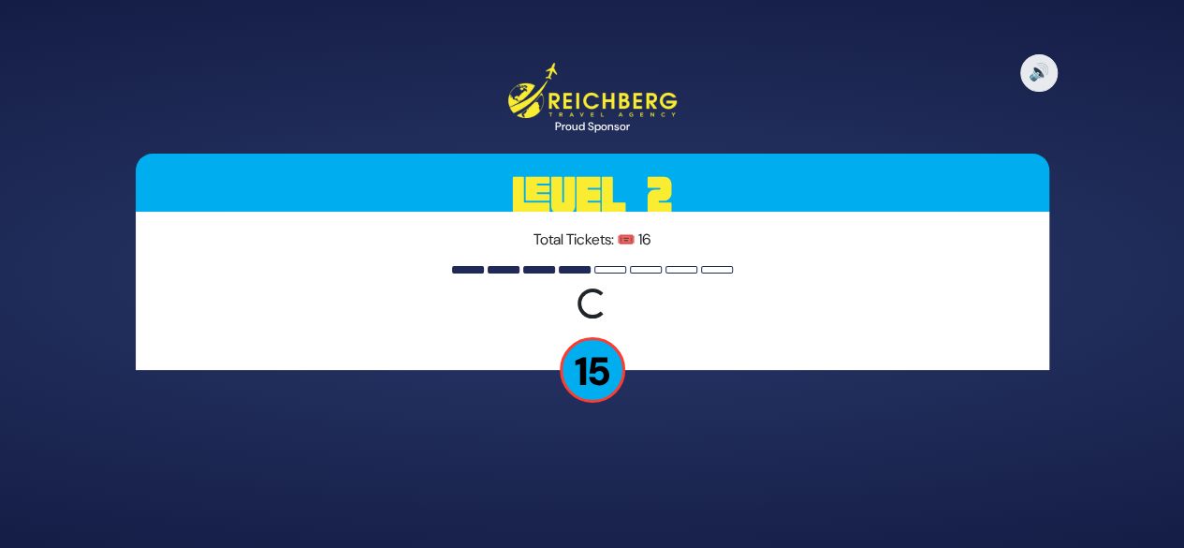
scroll to position [0, 0]
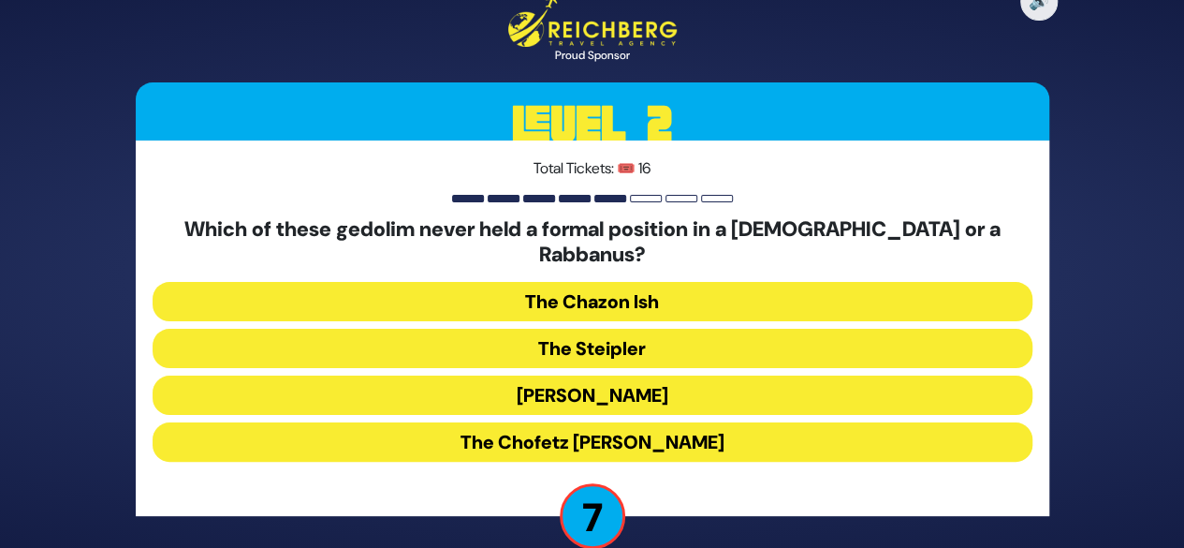
click at [573, 282] on button "The Chazon Ish" at bounding box center [593, 301] width 880 height 39
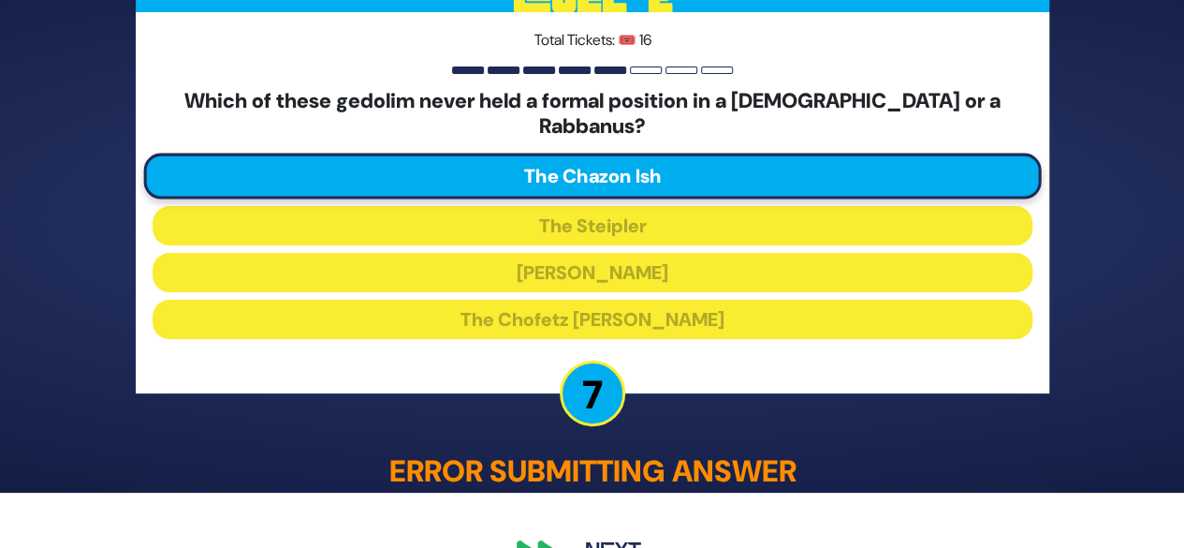
scroll to position [91, 0]
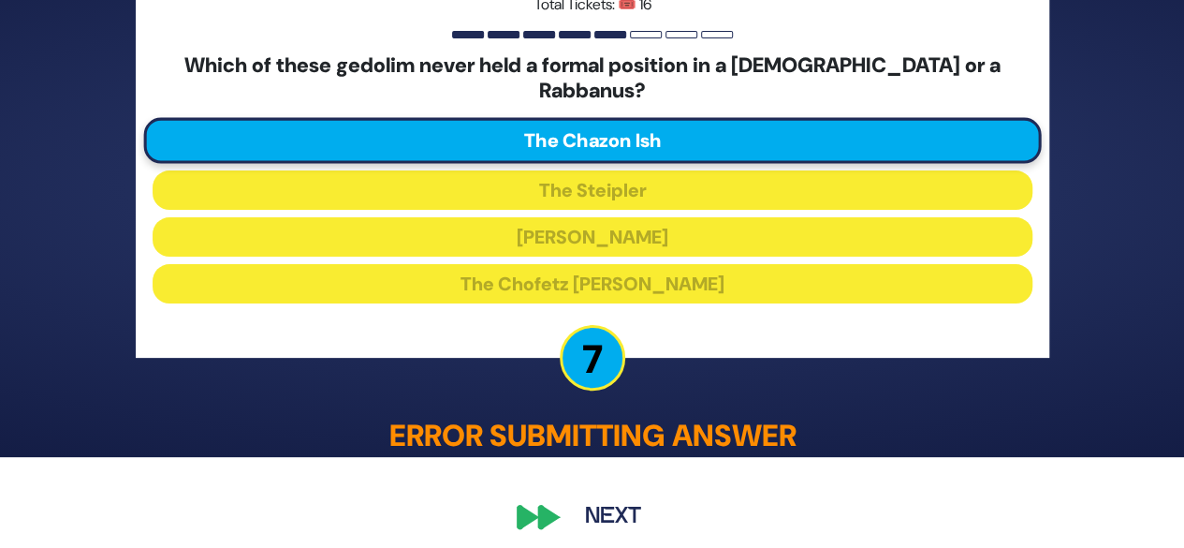
click at [581, 503] on button "Next" at bounding box center [613, 516] width 109 height 43
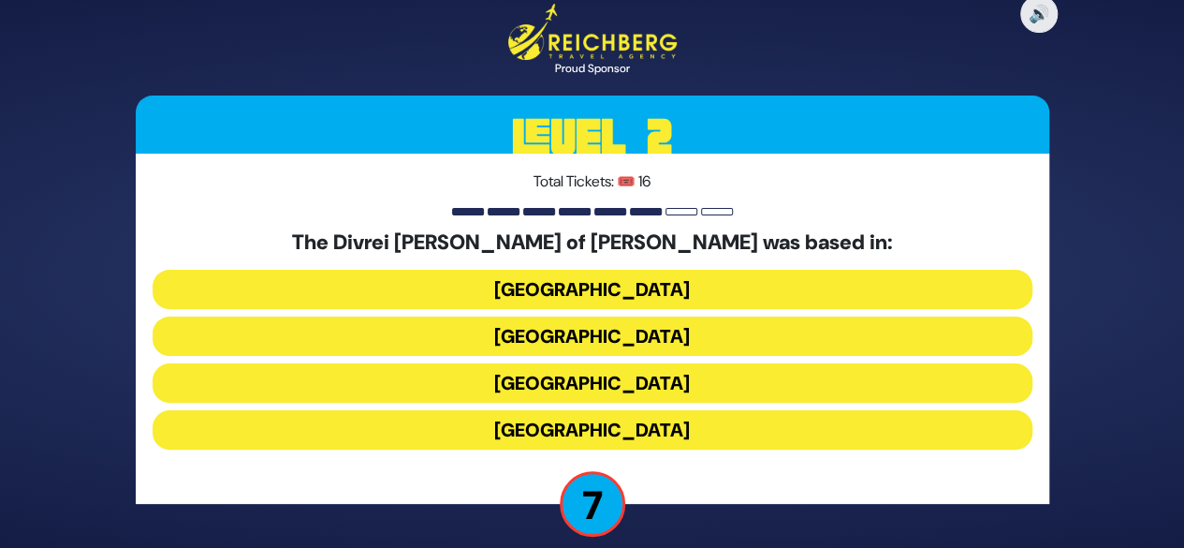
click at [563, 420] on button "Galicia" at bounding box center [593, 429] width 880 height 39
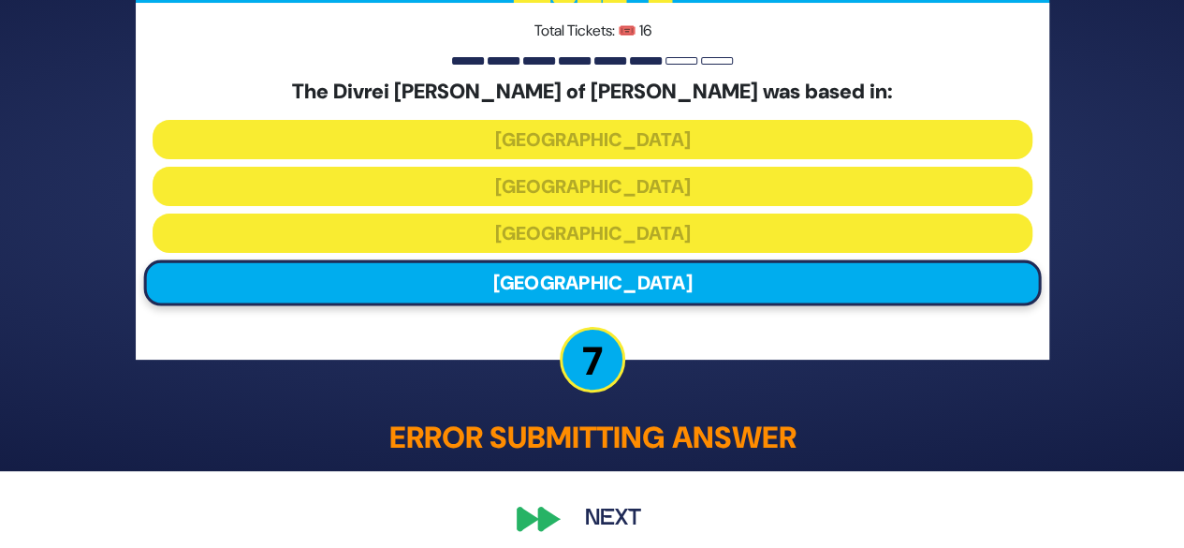
scroll to position [91, 0]
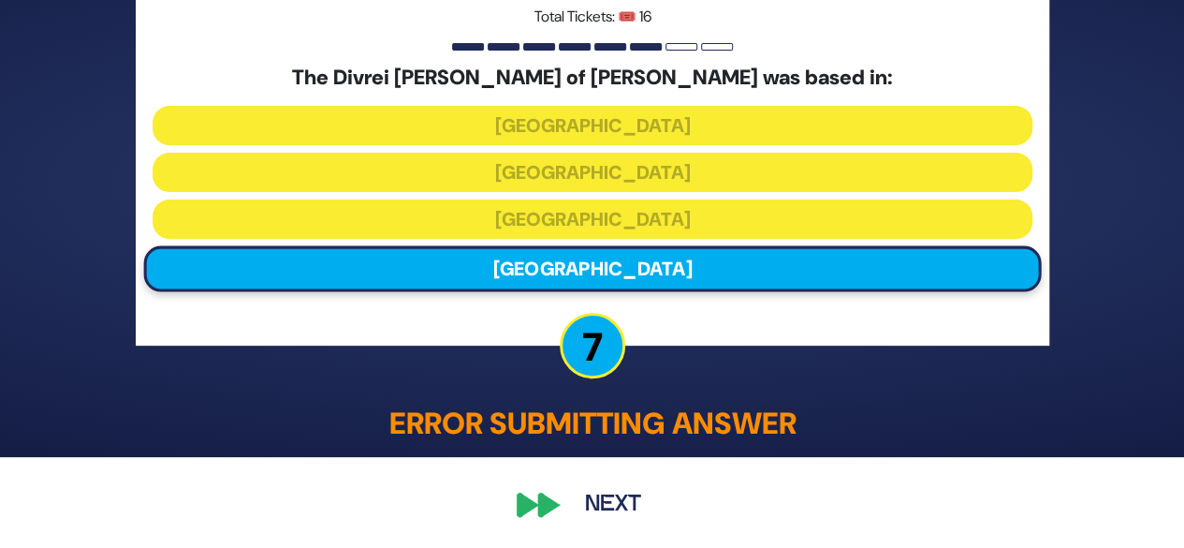
click at [586, 497] on button "Next" at bounding box center [613, 504] width 109 height 43
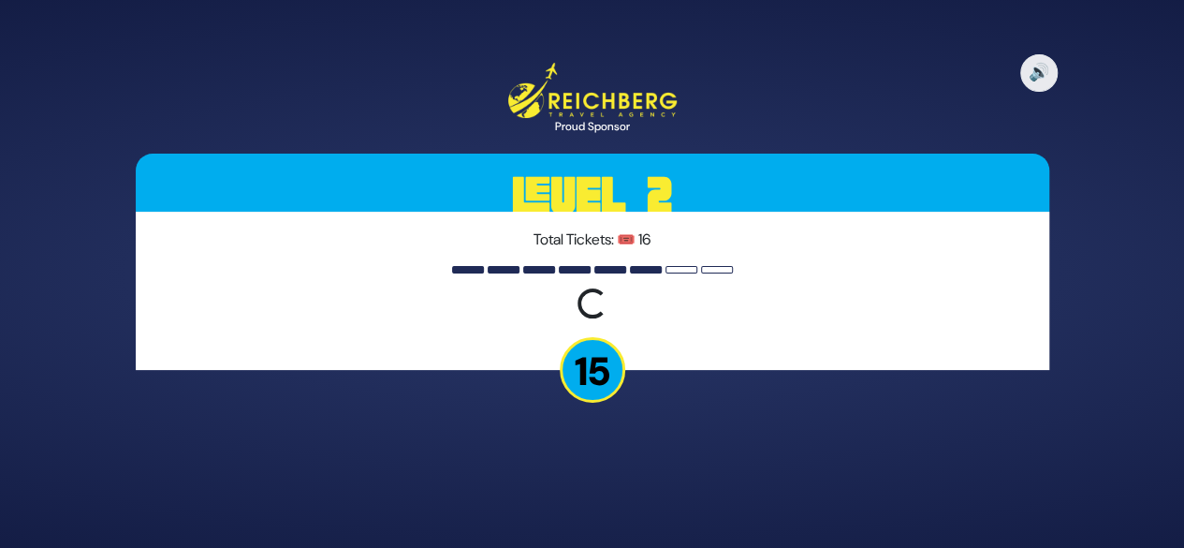
scroll to position [0, 0]
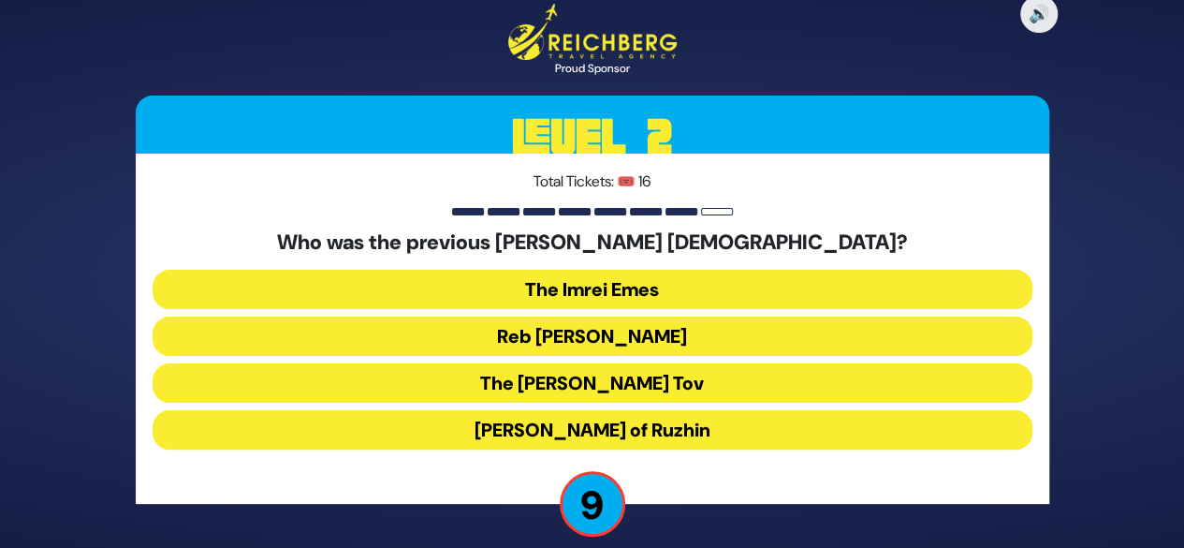
click at [614, 330] on button "Reb Ahron Rokeach" at bounding box center [593, 335] width 880 height 39
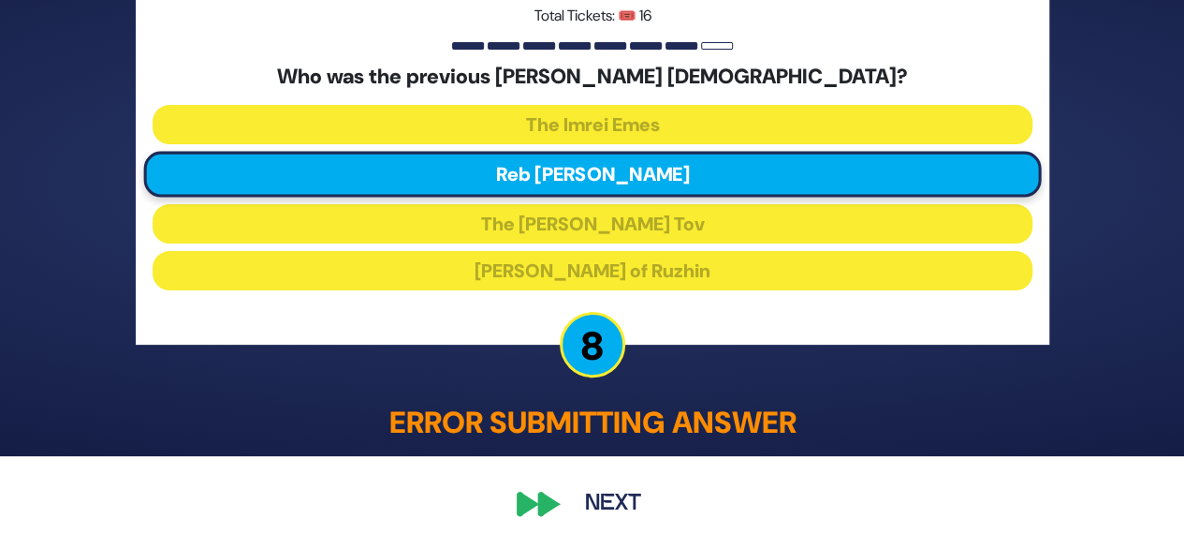
scroll to position [91, 0]
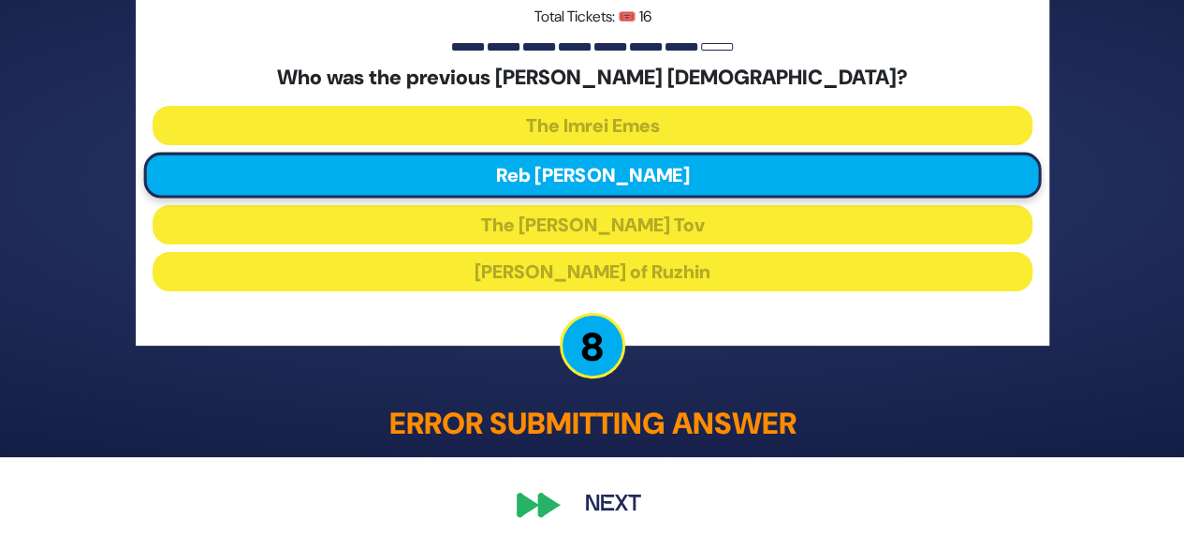
click at [590, 492] on button "Next" at bounding box center [613, 504] width 109 height 43
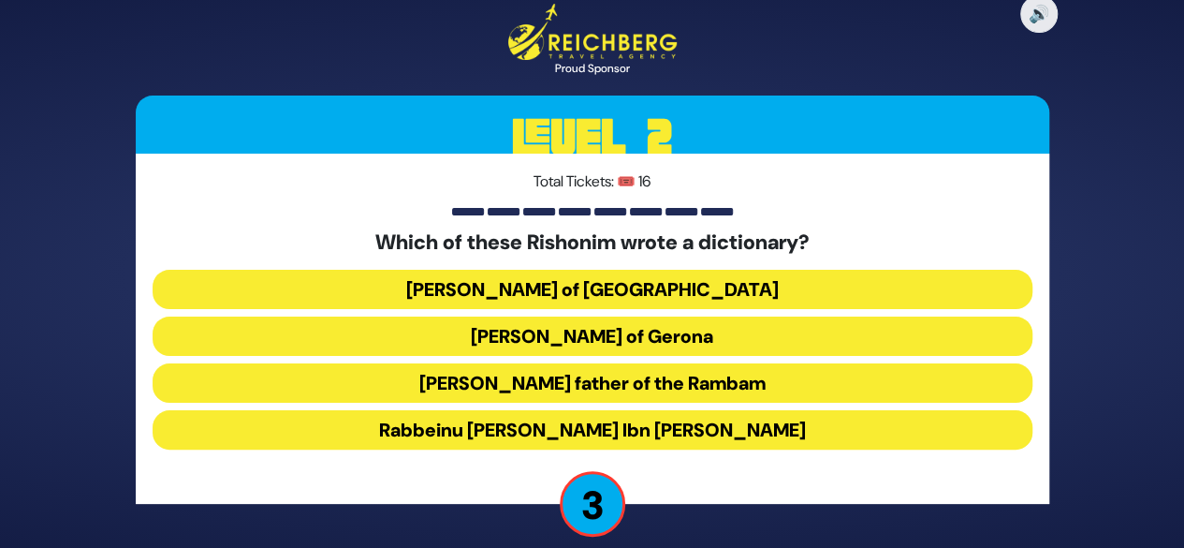
click at [580, 428] on button "Rabbeinu Avraham Ibn Ezra" at bounding box center [593, 429] width 880 height 39
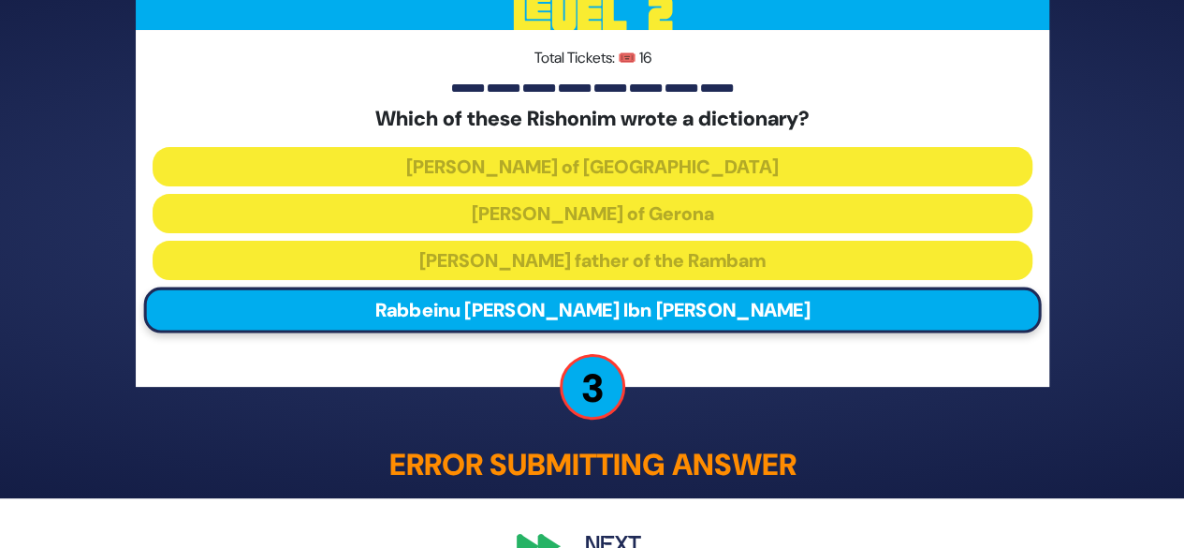
scroll to position [91, 0]
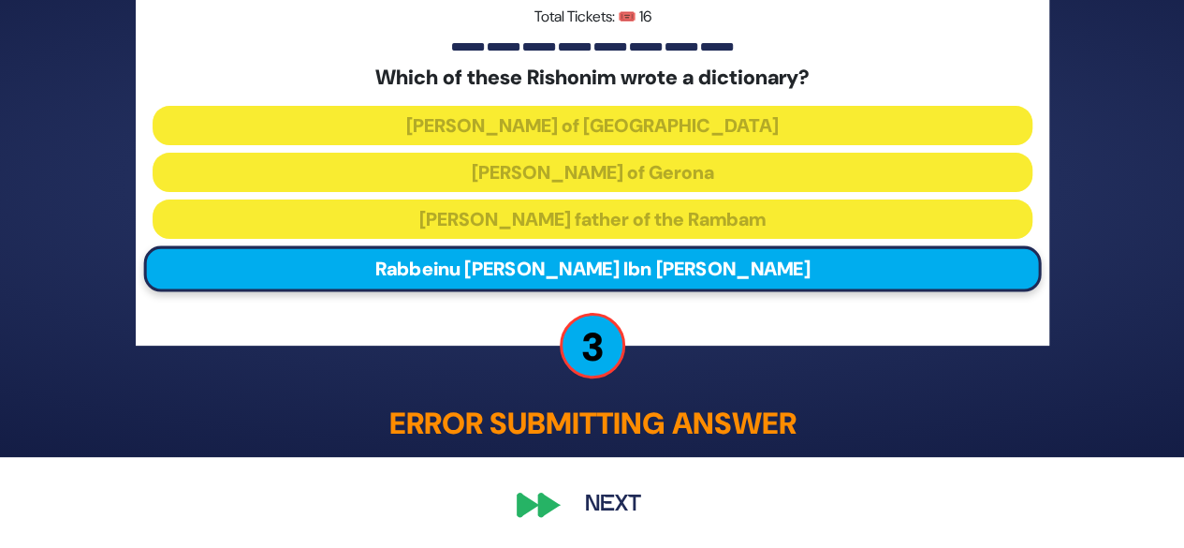
click at [607, 497] on button "Next" at bounding box center [613, 504] width 109 height 43
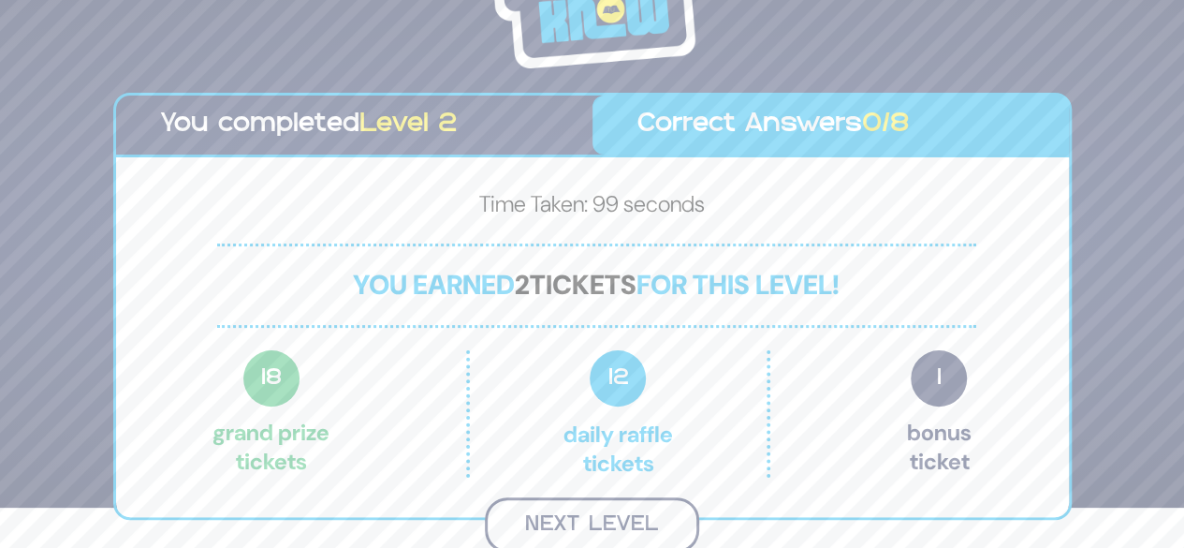
scroll to position [37, 0]
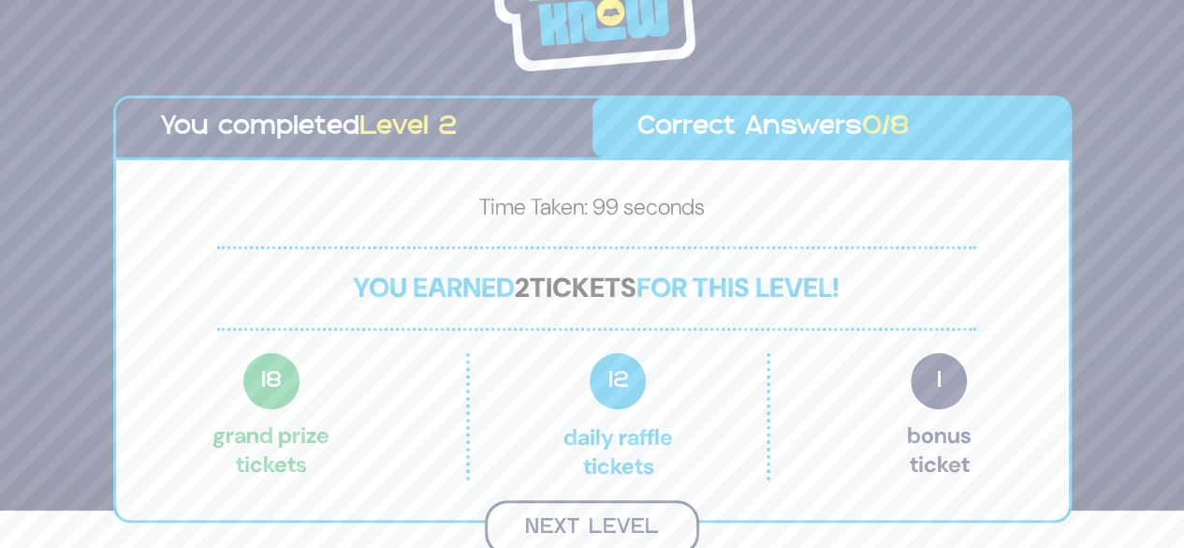
click at [583, 526] on button "Next Level" at bounding box center [592, 527] width 214 height 55
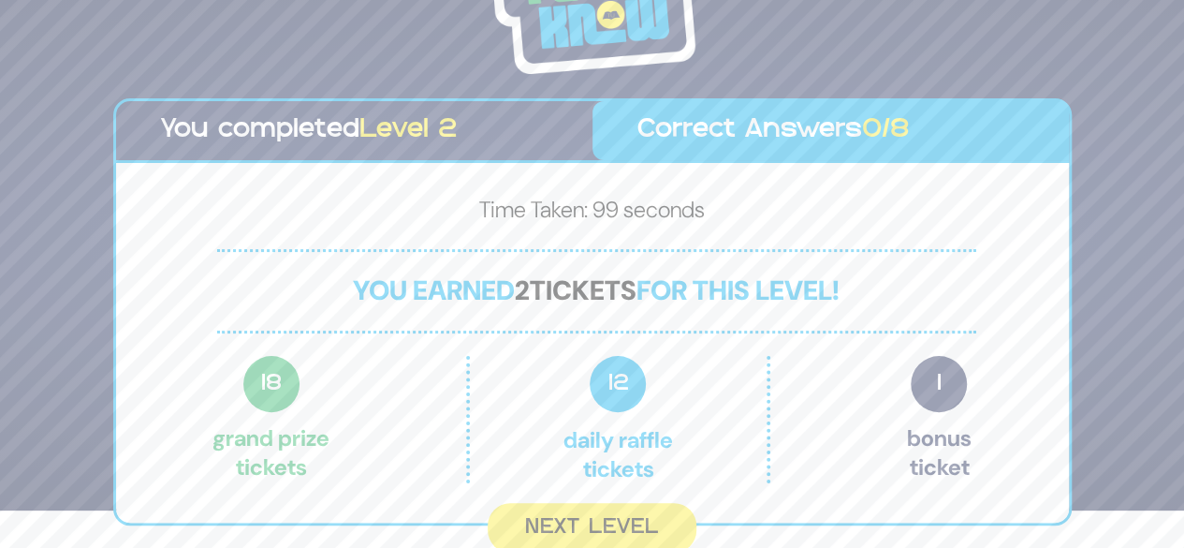
scroll to position [0, 0]
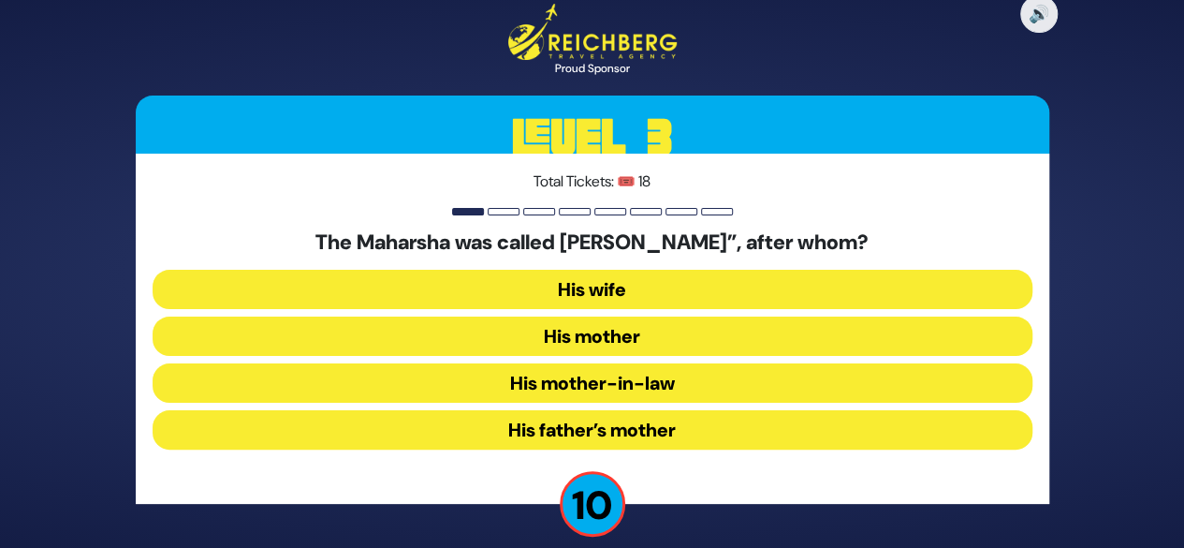
click at [562, 342] on button "His mother" at bounding box center [593, 335] width 880 height 39
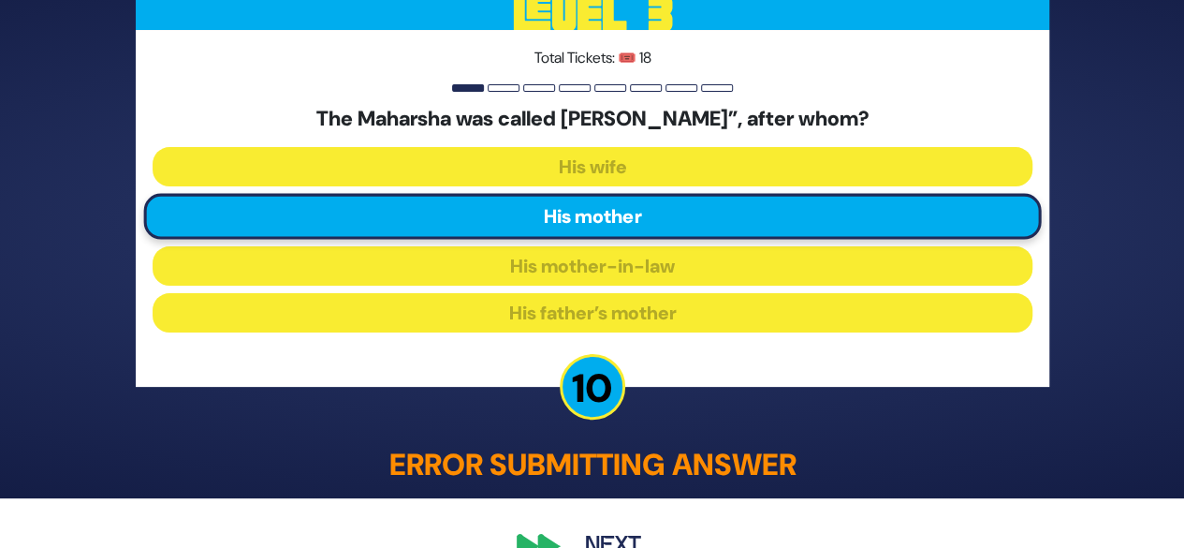
scroll to position [91, 0]
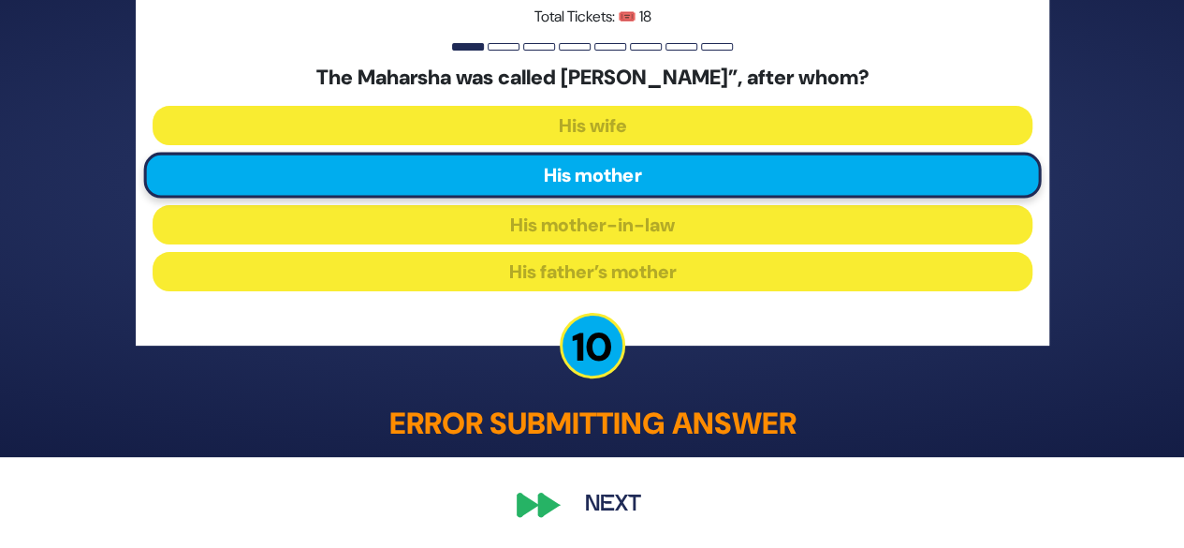
click at [591, 499] on button "Next" at bounding box center [613, 504] width 109 height 43
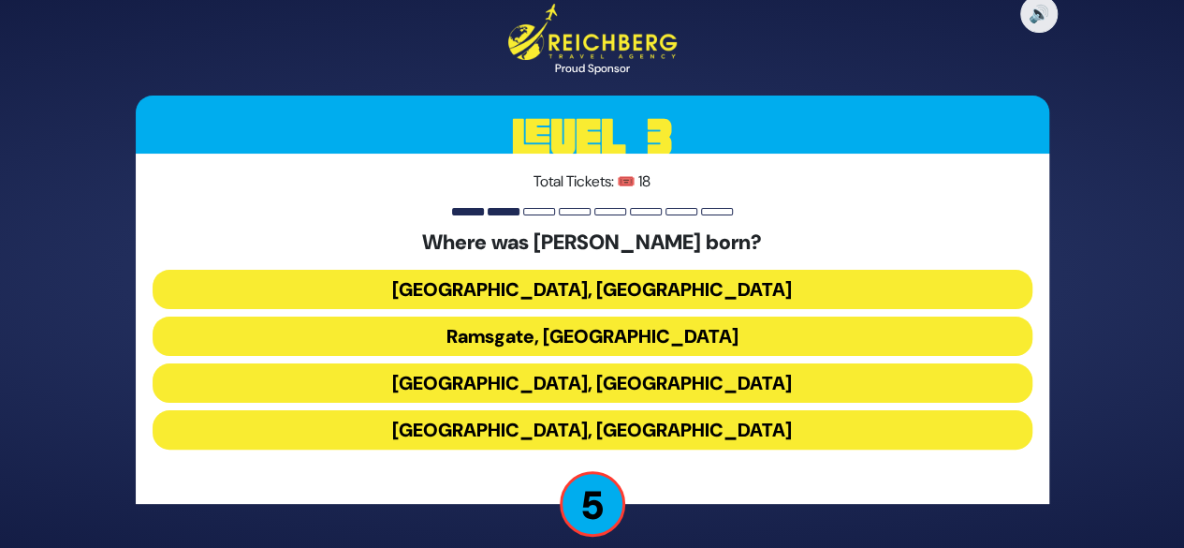
click at [616, 349] on button "Ramsgate, England" at bounding box center [593, 335] width 880 height 39
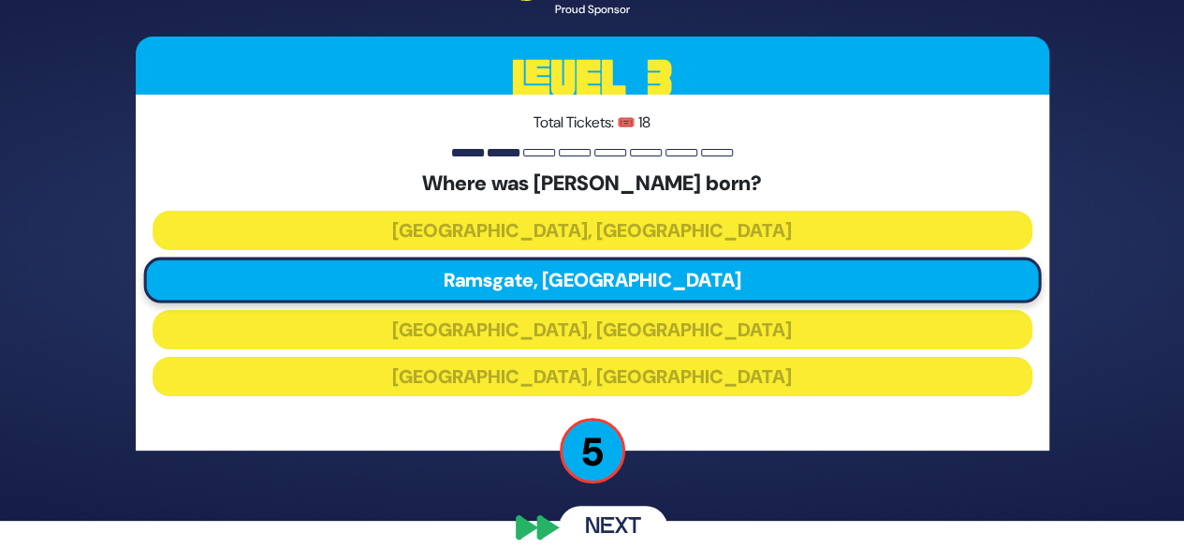
scroll to position [50, 0]
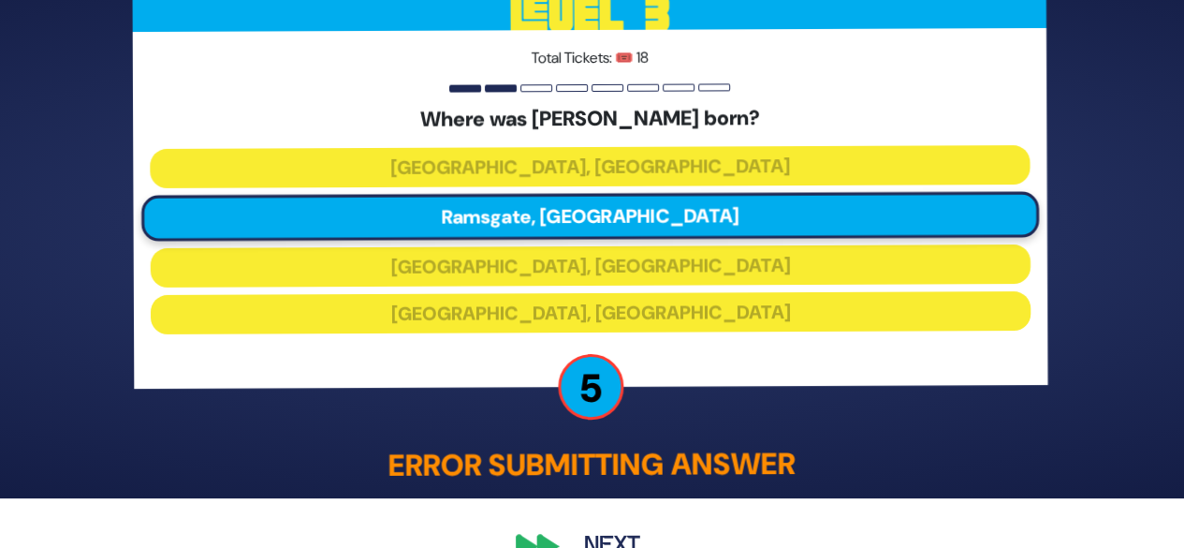
click at [589, 535] on button "Next" at bounding box center [613, 545] width 109 height 43
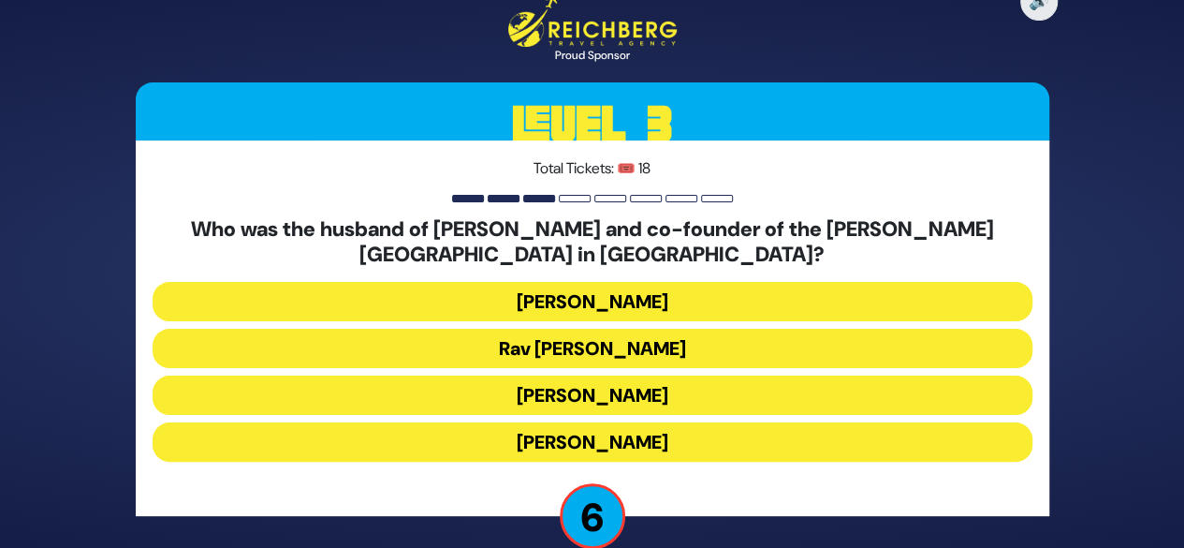
click at [567, 345] on button "Rav Boruch Kaplan" at bounding box center [593, 348] width 880 height 39
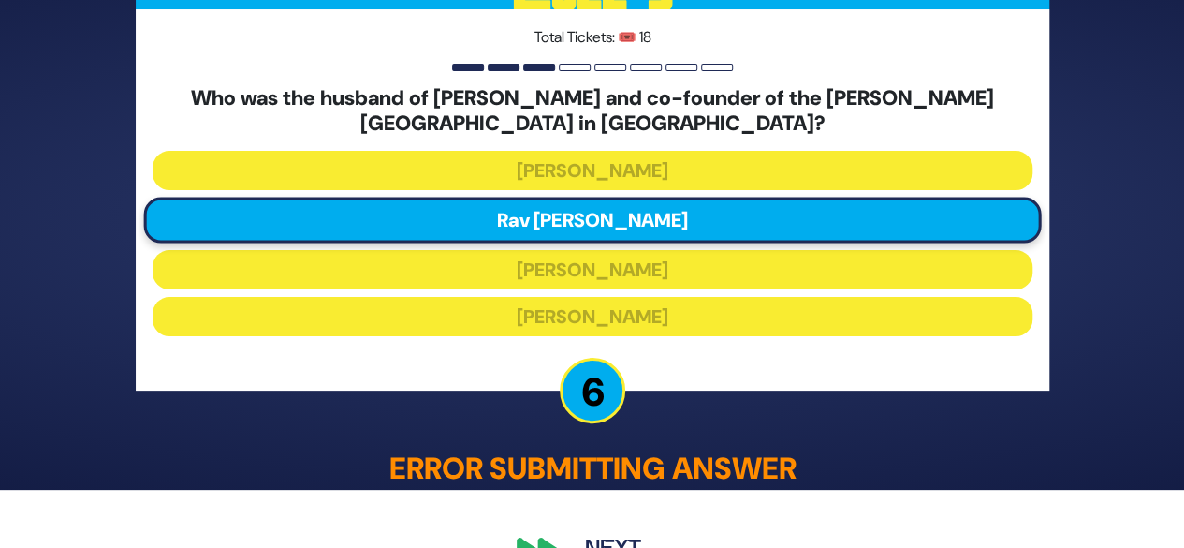
scroll to position [103, 0]
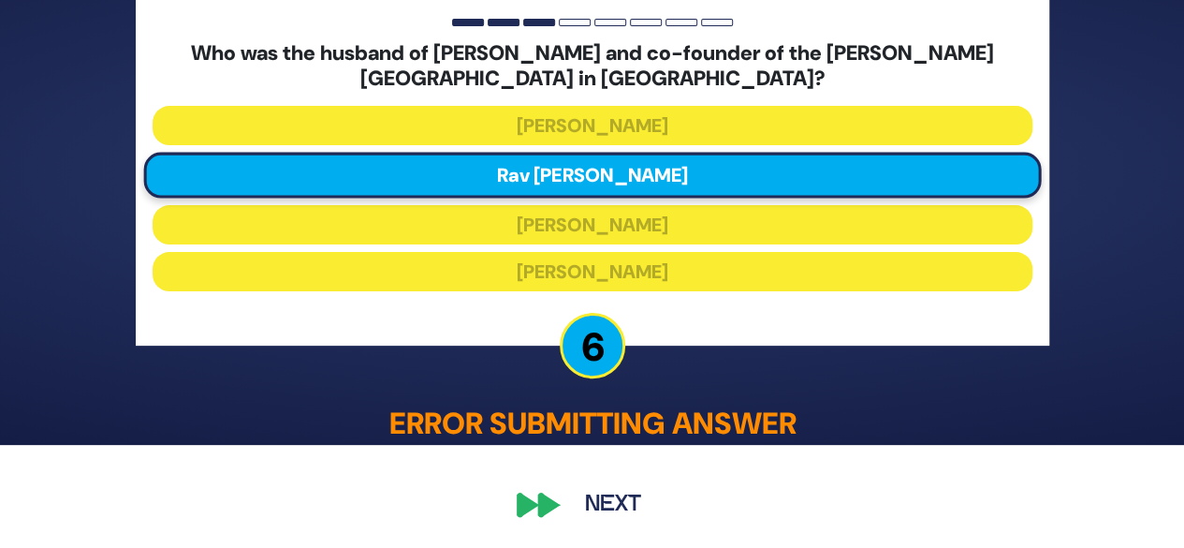
click at [593, 502] on button "Next" at bounding box center [613, 504] width 109 height 43
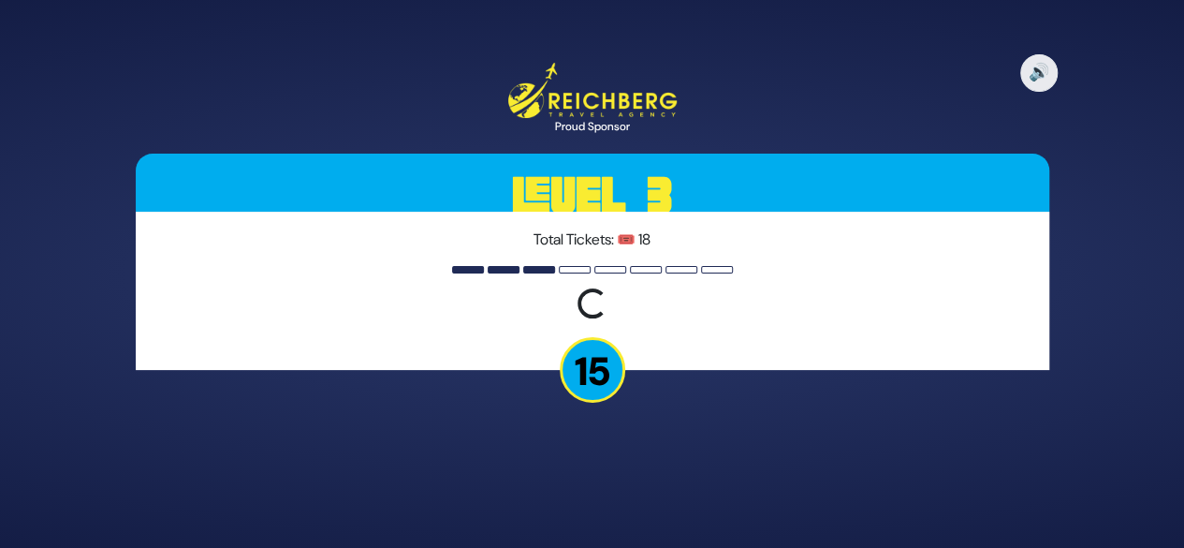
scroll to position [0, 0]
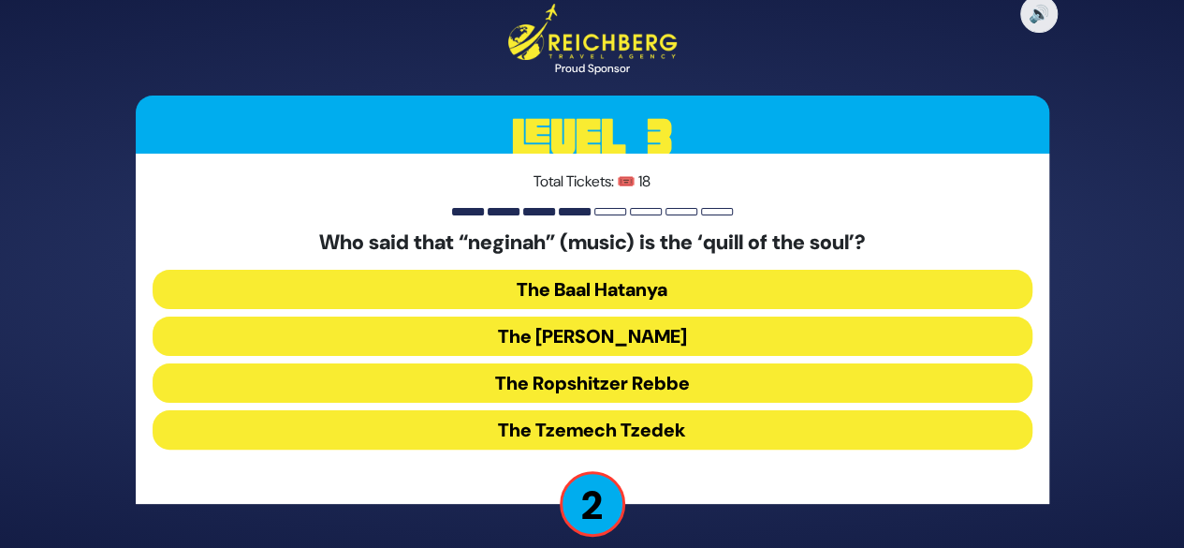
click at [598, 329] on button "The Noam Elimelech" at bounding box center [593, 335] width 880 height 39
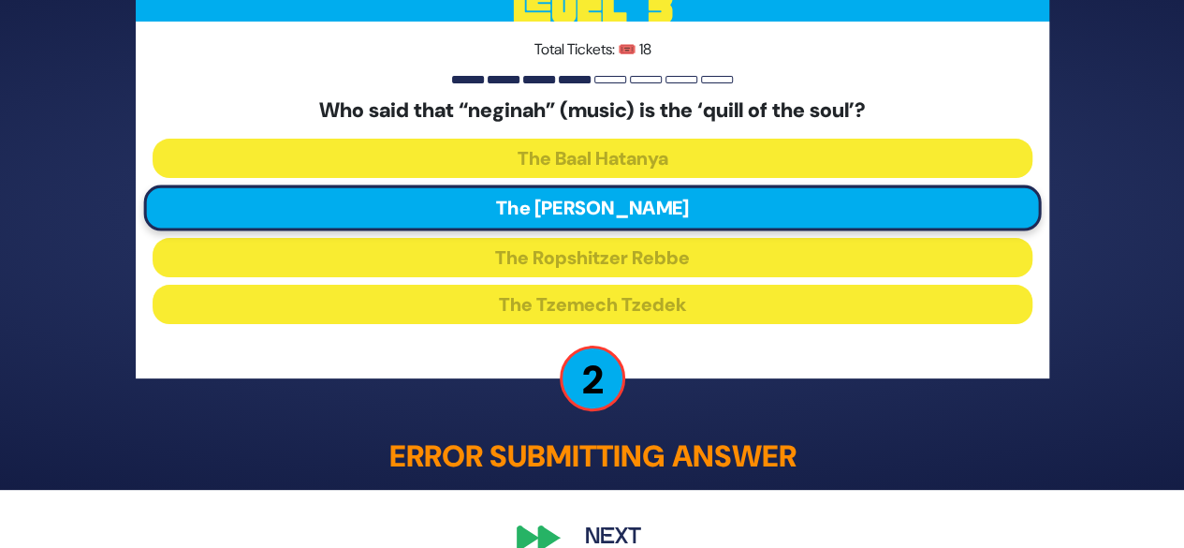
scroll to position [91, 0]
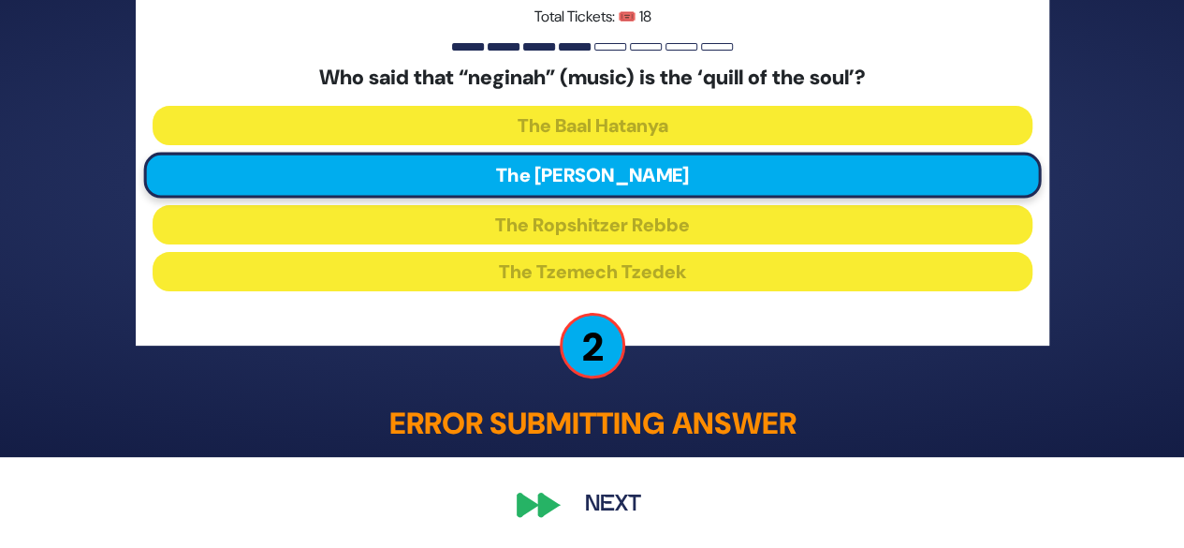
click at [583, 496] on button "Next" at bounding box center [613, 504] width 109 height 43
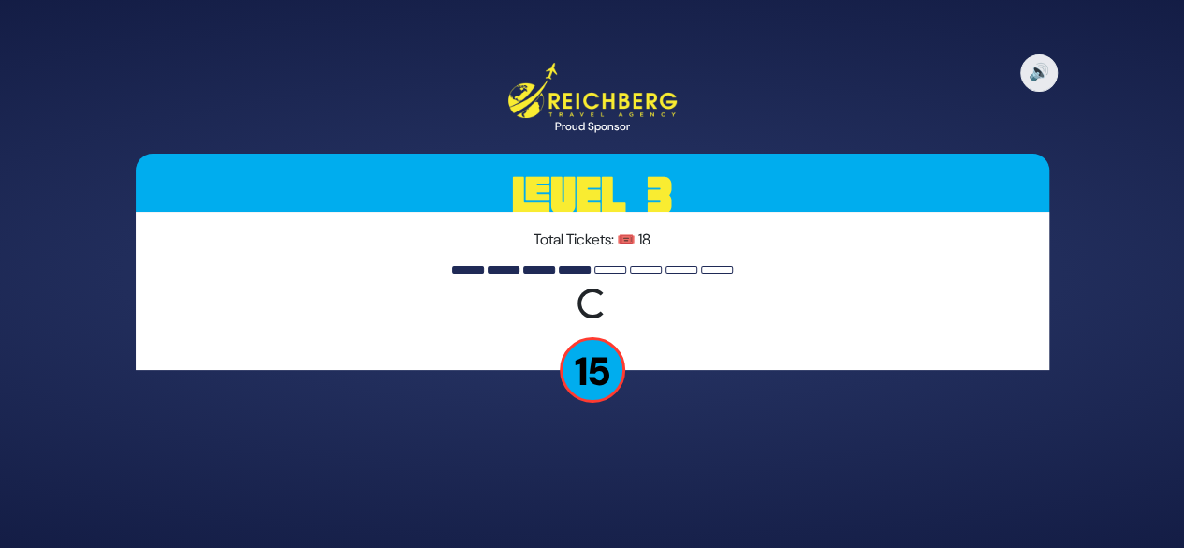
scroll to position [0, 0]
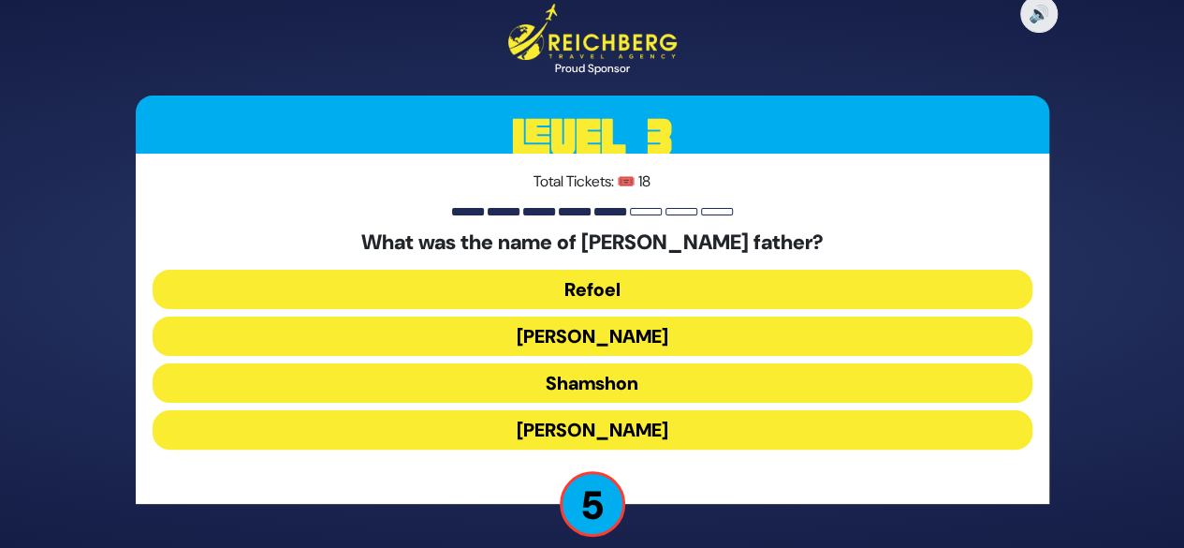
click at [575, 428] on button "Tzvi" at bounding box center [593, 429] width 880 height 39
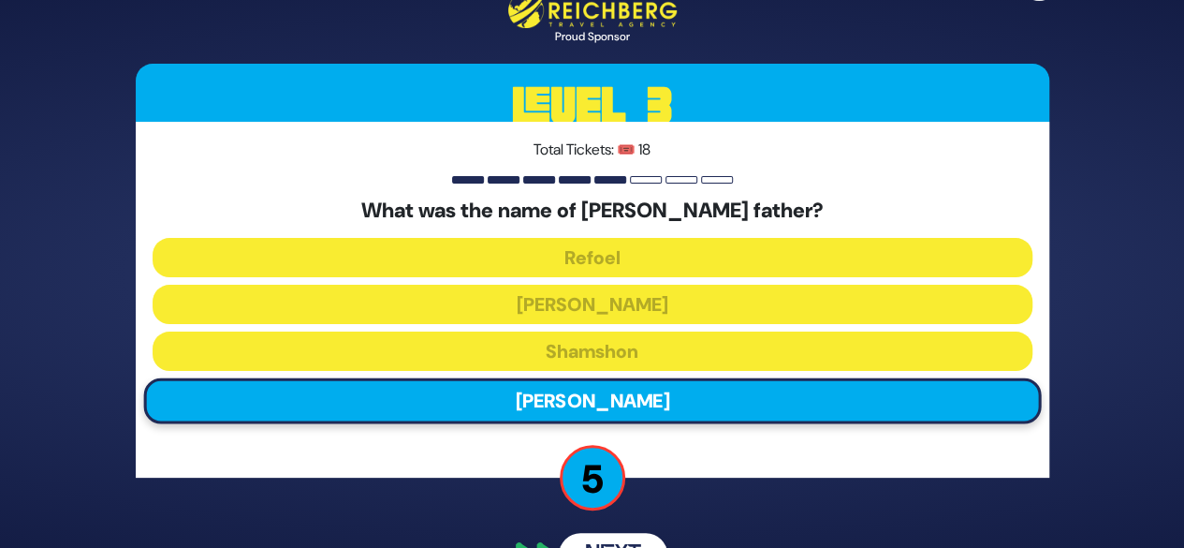
scroll to position [50, 0]
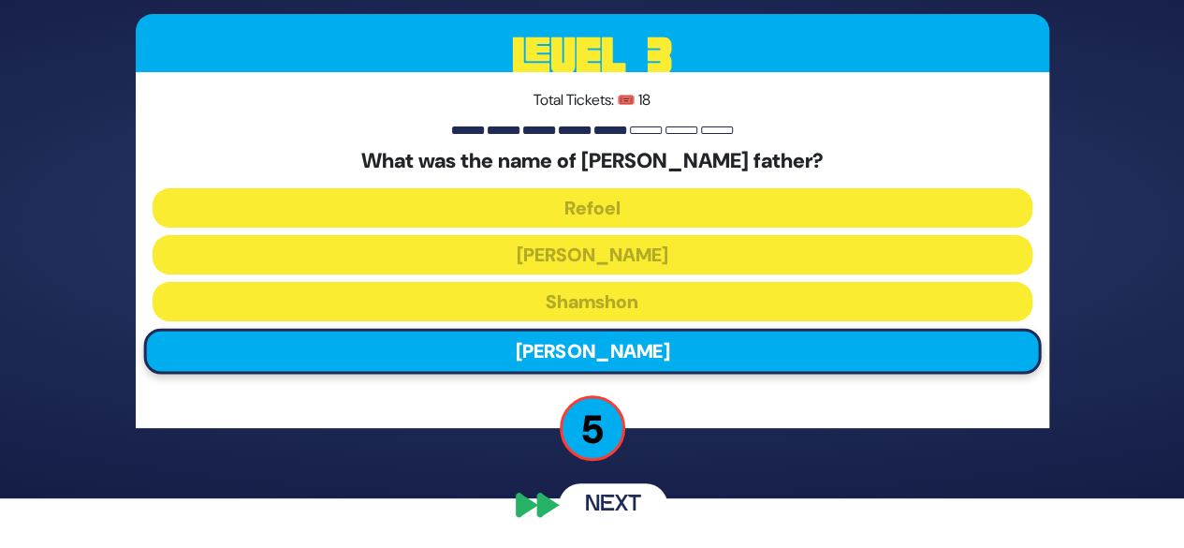
click at [589, 501] on button "Next" at bounding box center [613, 504] width 109 height 43
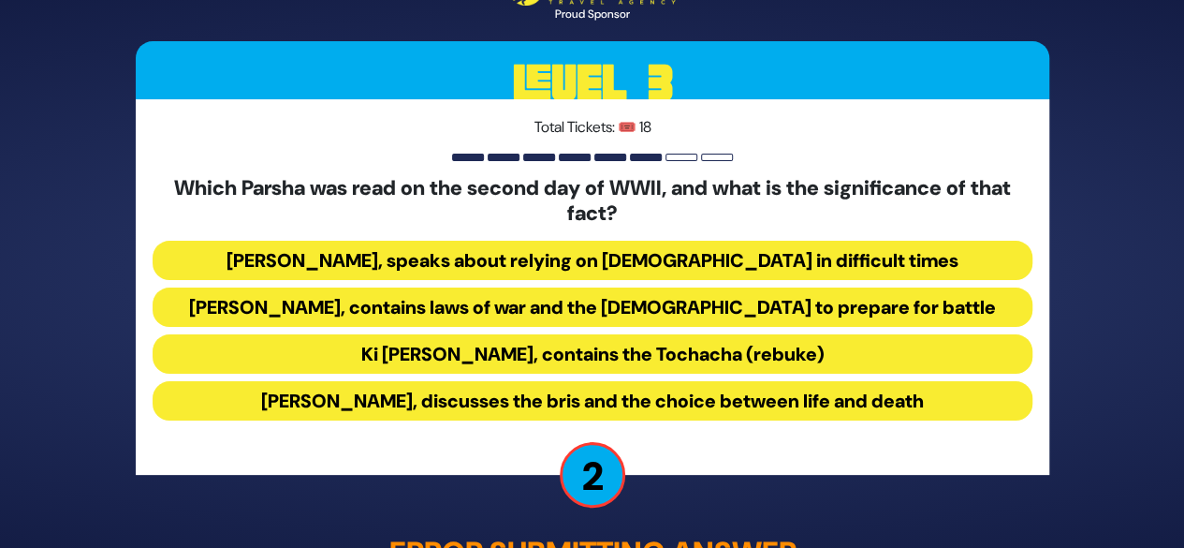
click at [576, 362] on button "Ki [PERSON_NAME], contains the Tochacha (rebuke)" at bounding box center [593, 353] width 880 height 39
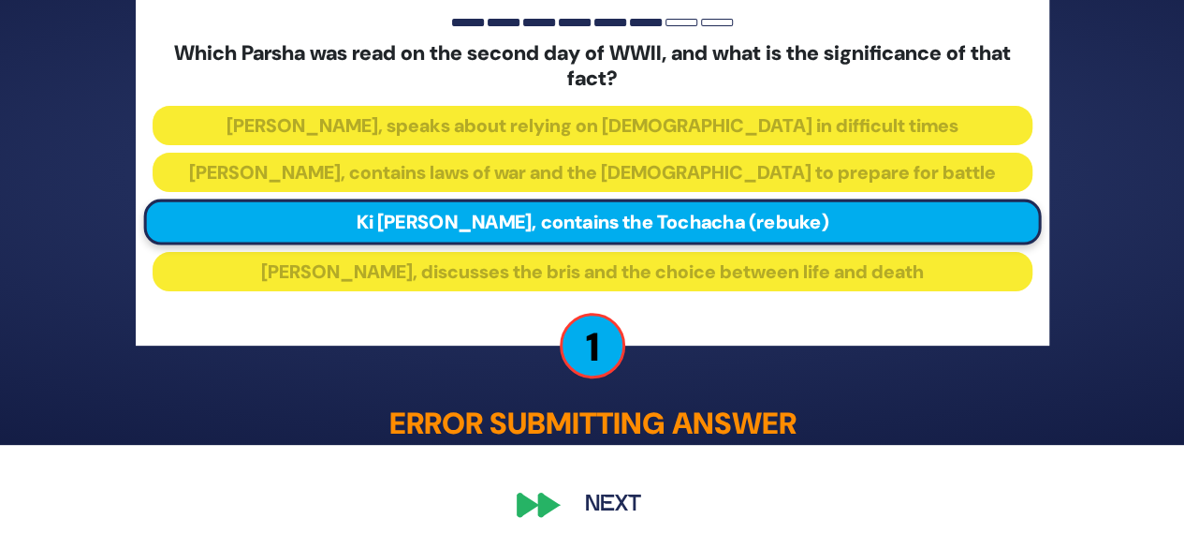
scroll to position [103, 0]
click at [585, 505] on button "Next" at bounding box center [613, 504] width 109 height 43
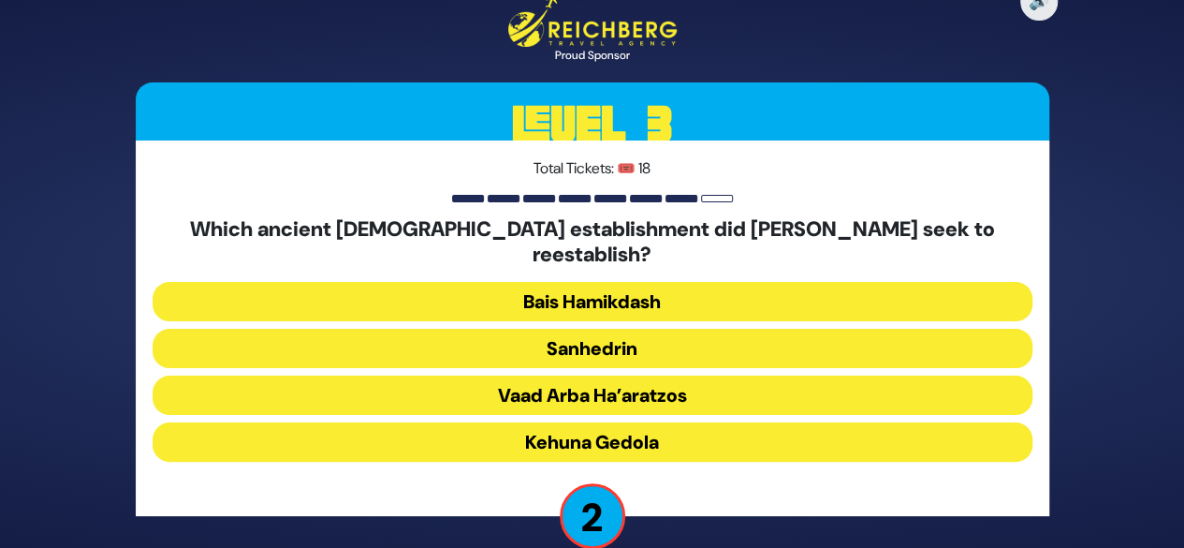
click at [577, 383] on button "Vaad Arba Ha’aratzos" at bounding box center [593, 394] width 880 height 39
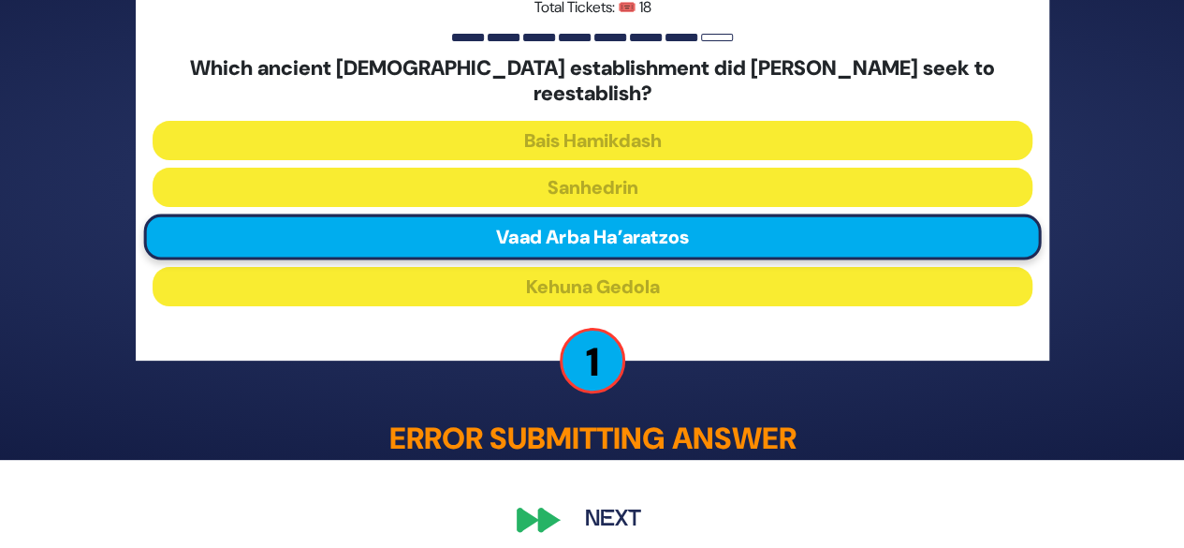
scroll to position [91, 0]
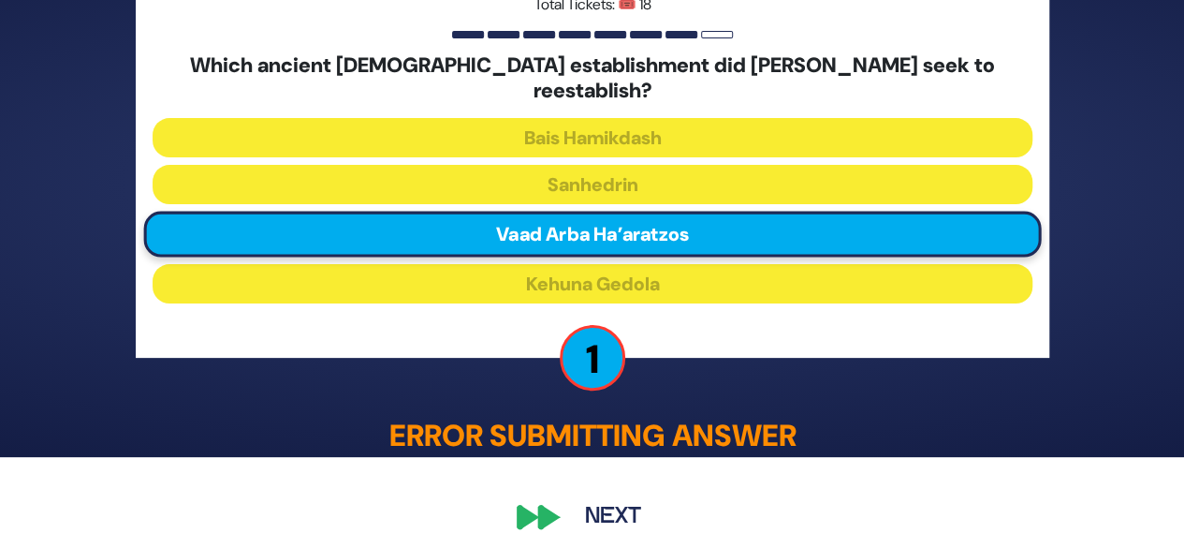
click at [603, 510] on button "Next" at bounding box center [613, 516] width 109 height 43
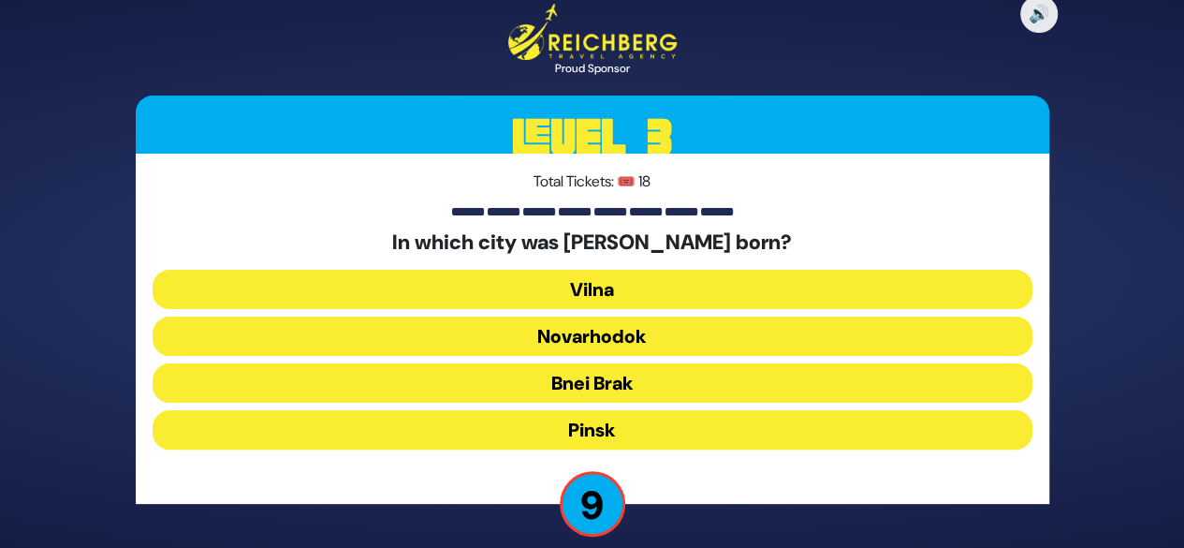
click at [576, 425] on button "Pinsk" at bounding box center [593, 429] width 880 height 39
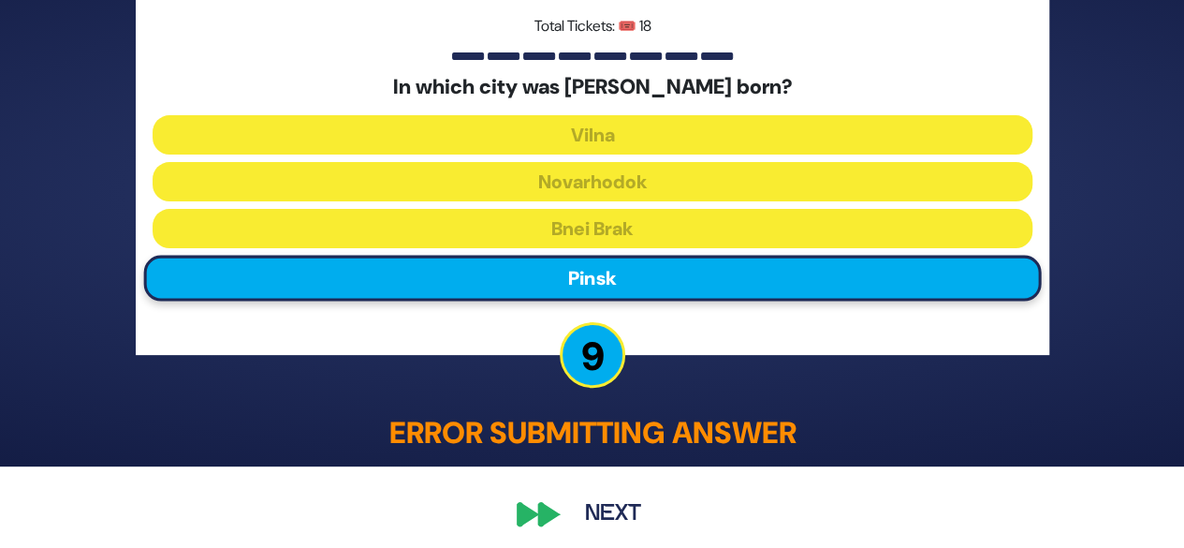
scroll to position [91, 0]
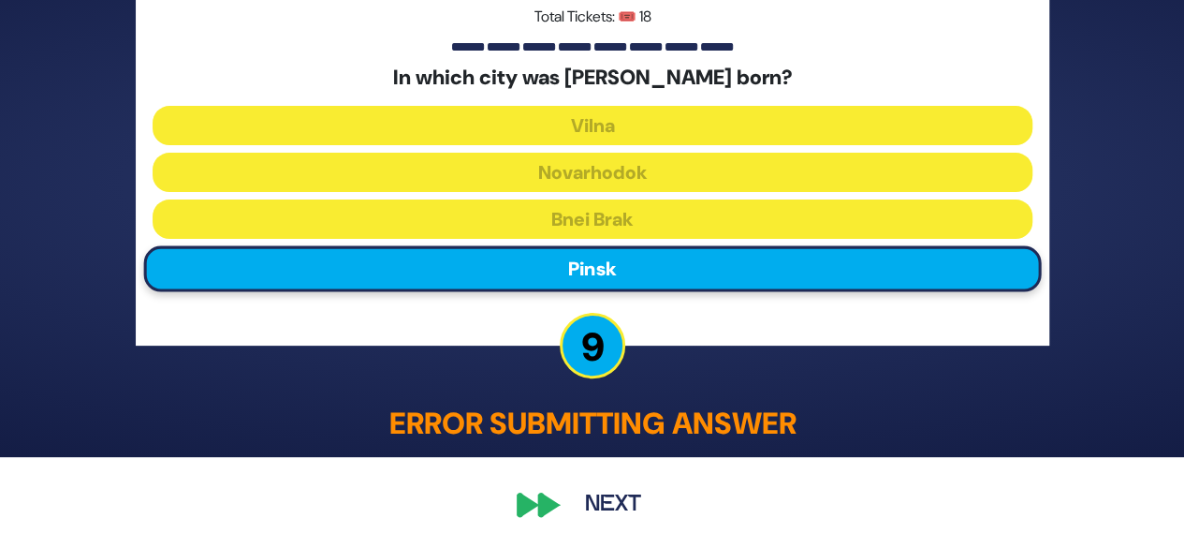
click at [605, 495] on button "Next" at bounding box center [613, 504] width 109 height 43
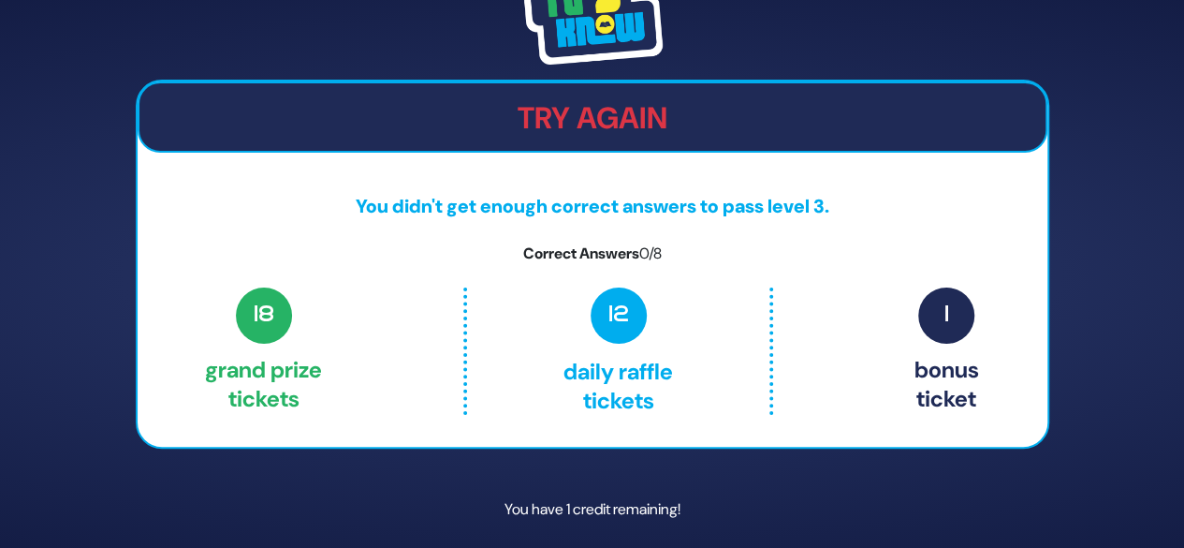
scroll to position [62, 0]
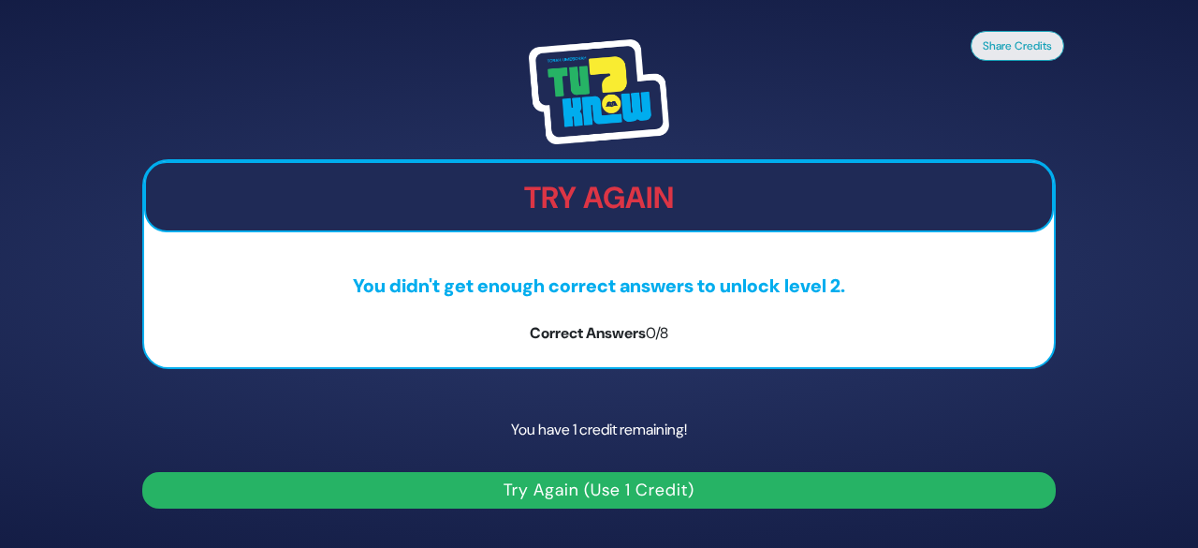
click at [565, 492] on button "Try Again (Use 1 Credit)" at bounding box center [599, 490] width 914 height 37
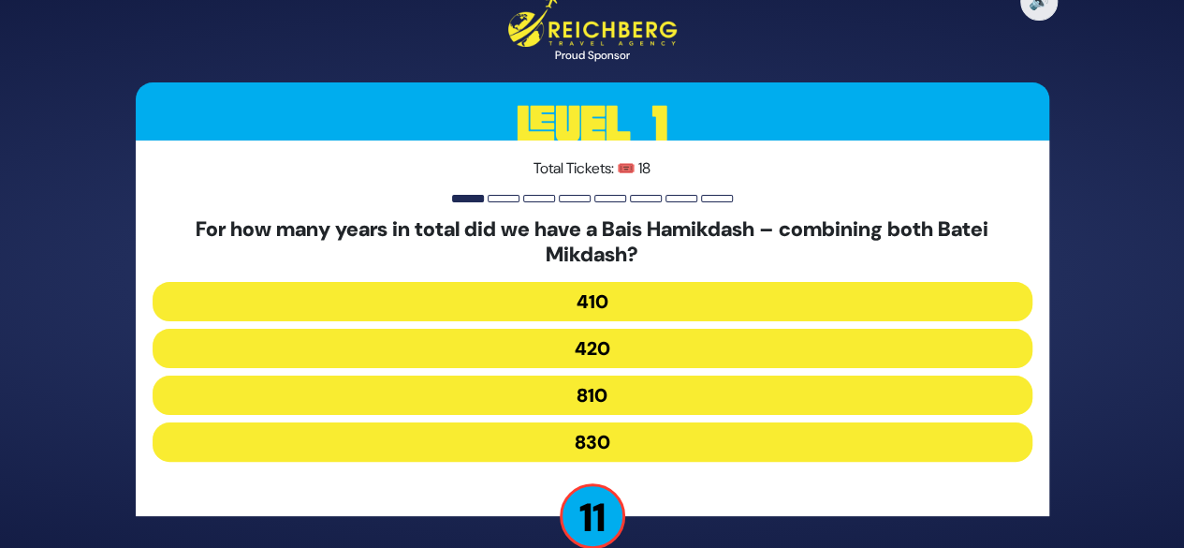
scroll to position [30, 0]
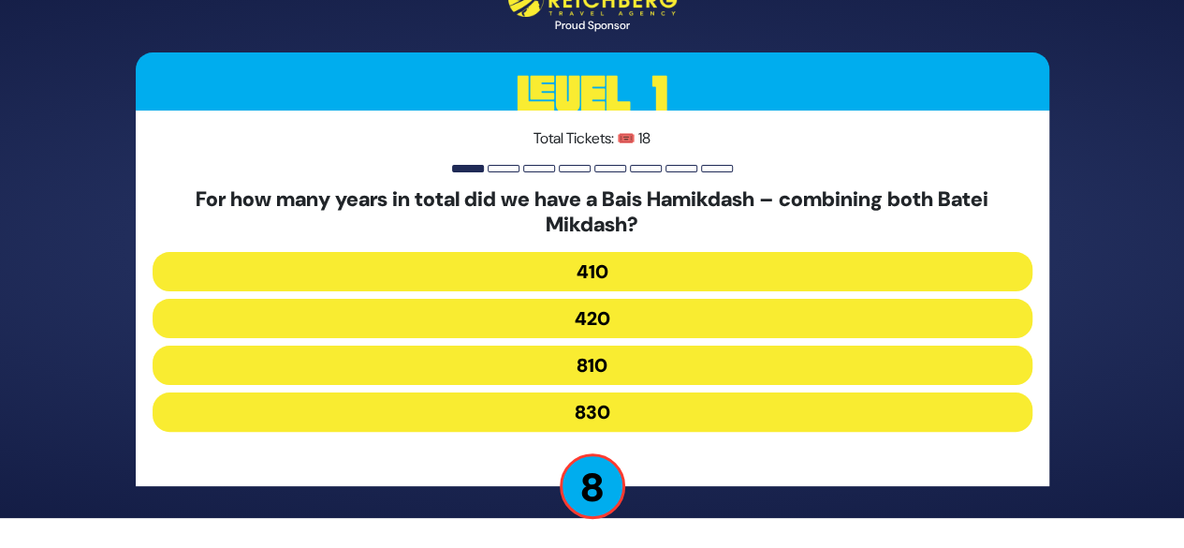
click at [554, 413] on button "830" at bounding box center [593, 411] width 880 height 39
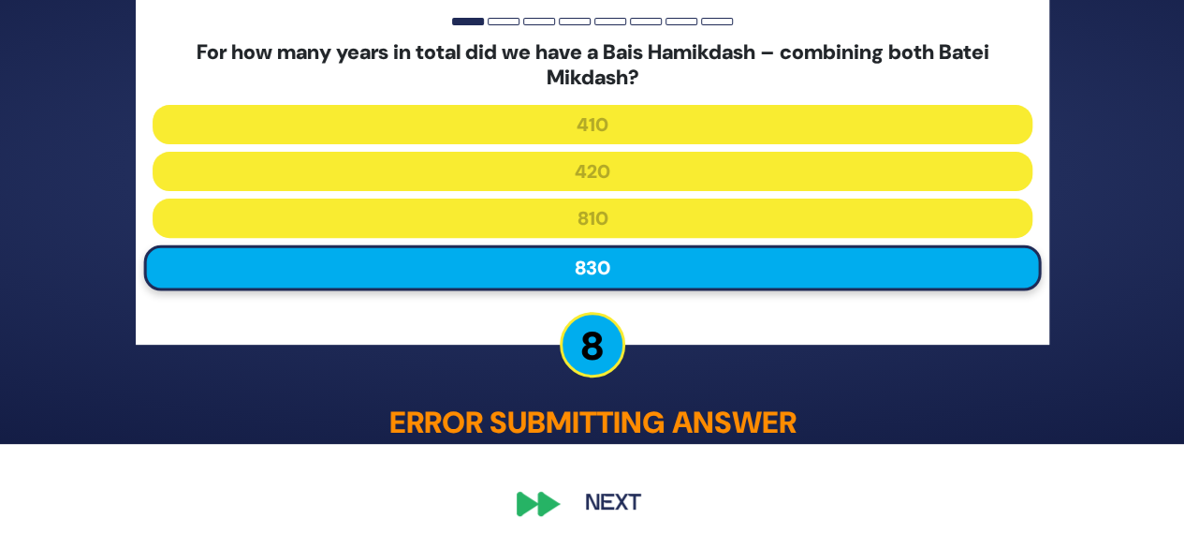
scroll to position [103, 0]
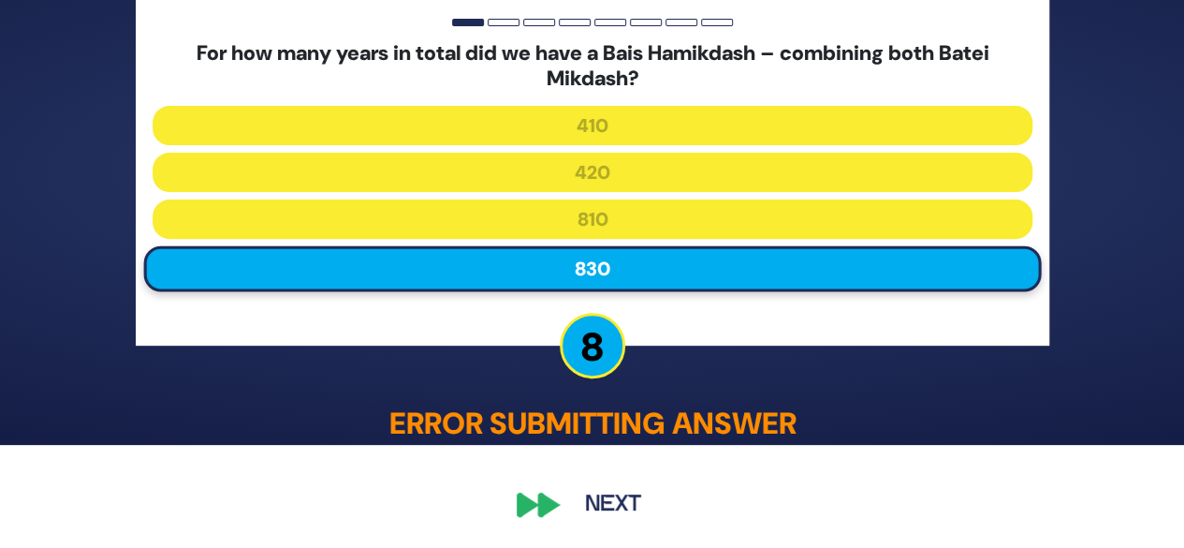
click at [584, 514] on button "Next" at bounding box center [613, 504] width 109 height 43
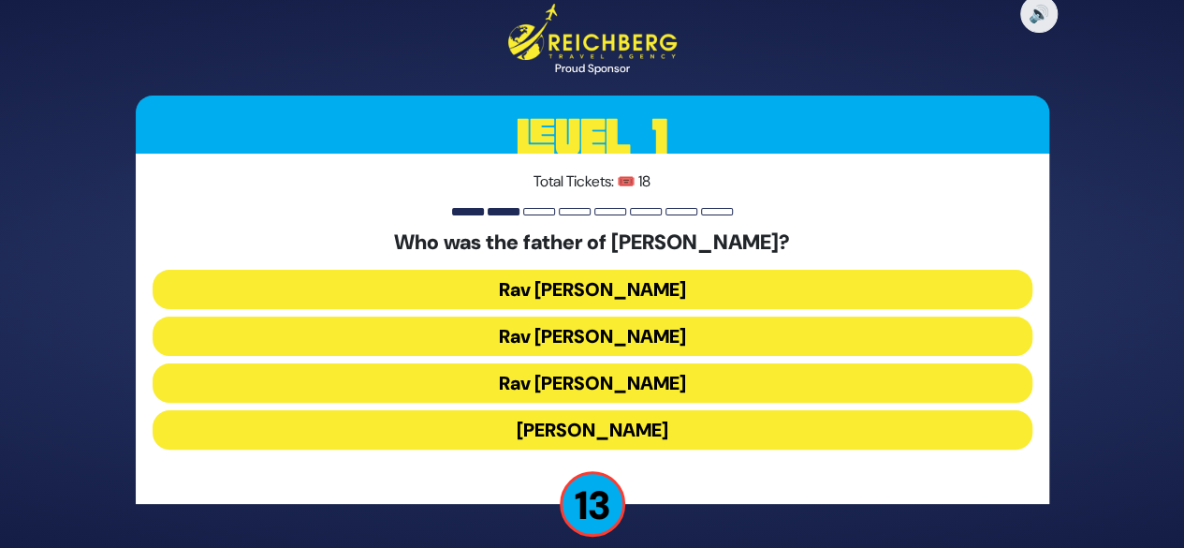
click at [580, 427] on button "[PERSON_NAME]" at bounding box center [593, 429] width 880 height 39
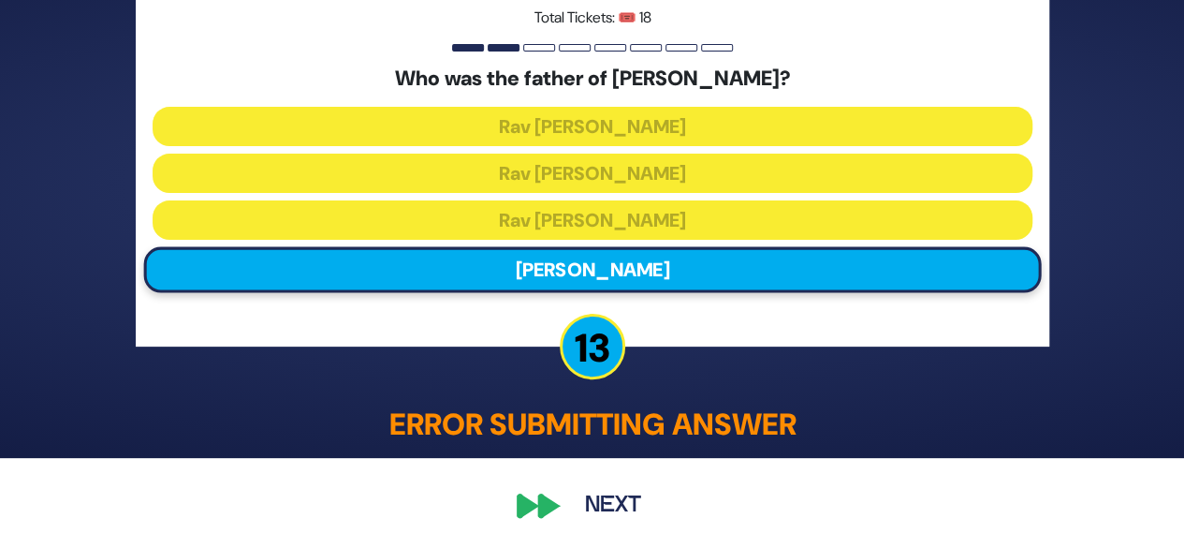
scroll to position [91, 0]
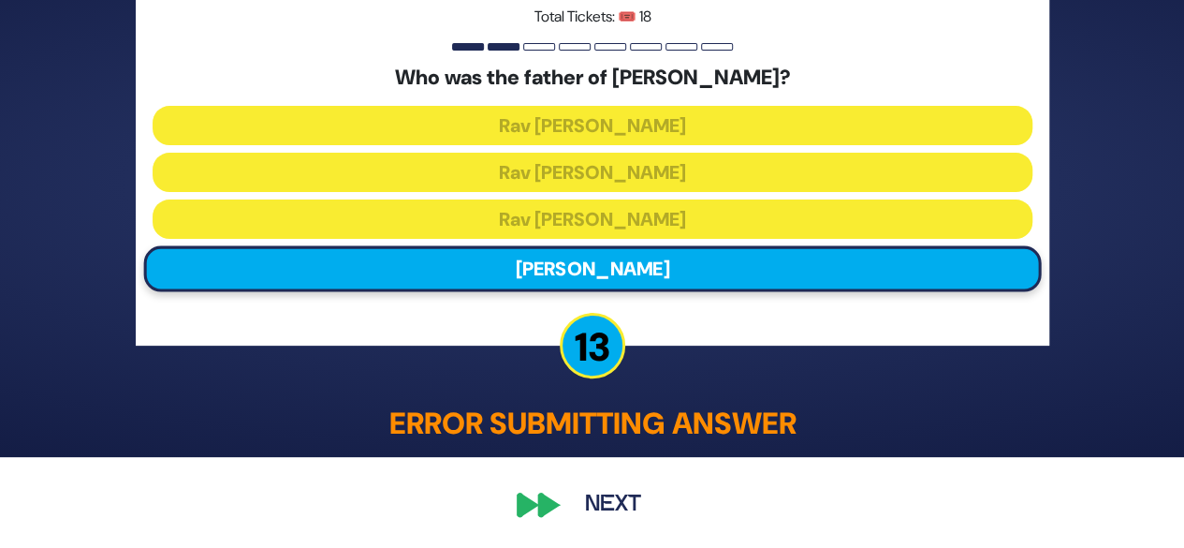
click at [593, 506] on button "Next" at bounding box center [613, 504] width 109 height 43
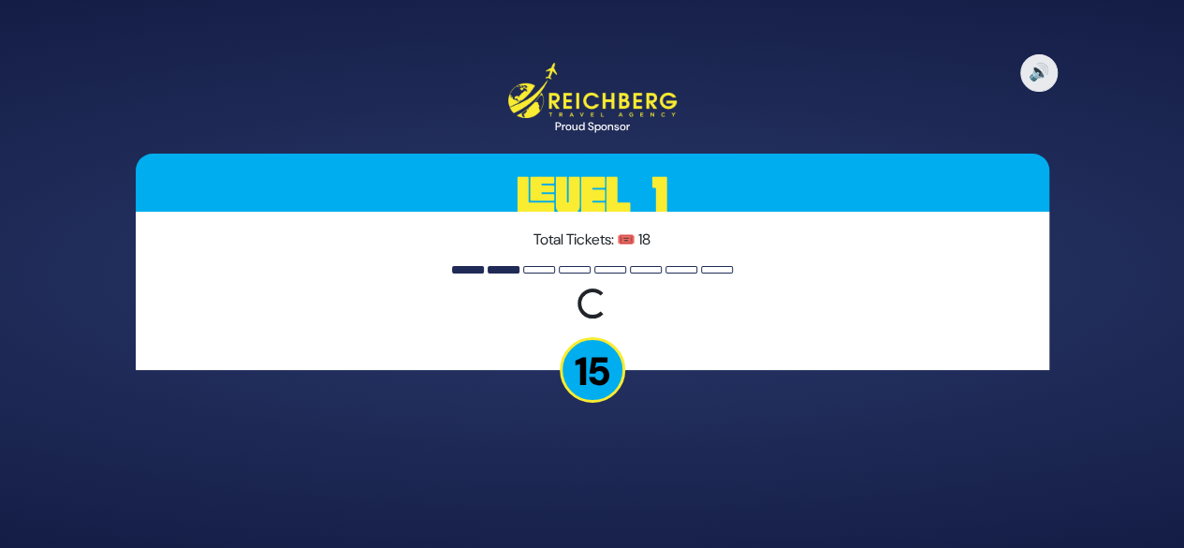
scroll to position [0, 0]
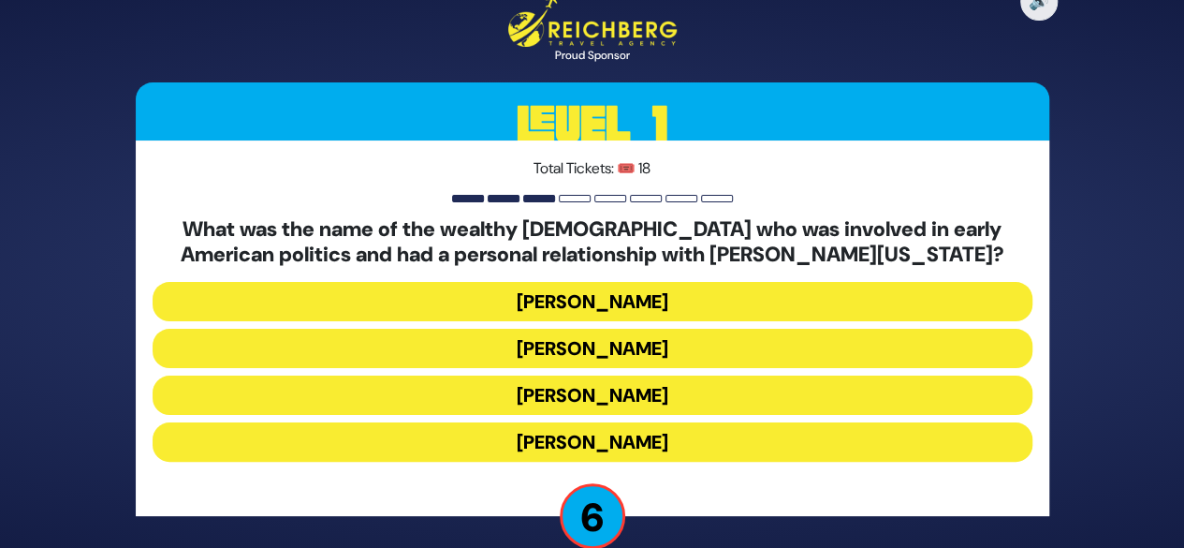
click at [562, 301] on button "[PERSON_NAME]" at bounding box center [593, 301] width 880 height 39
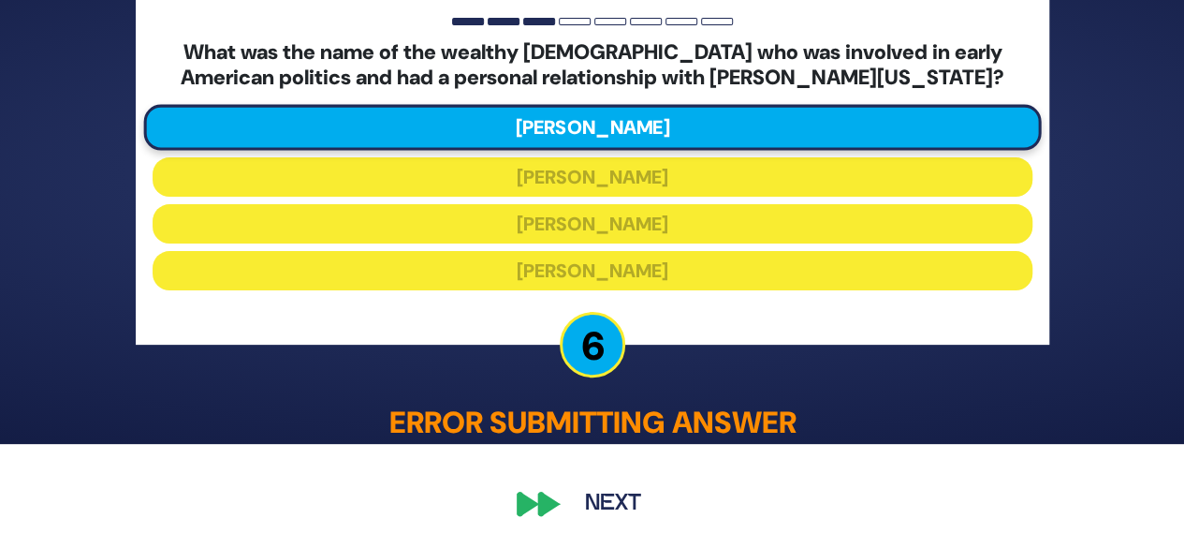
scroll to position [103, 0]
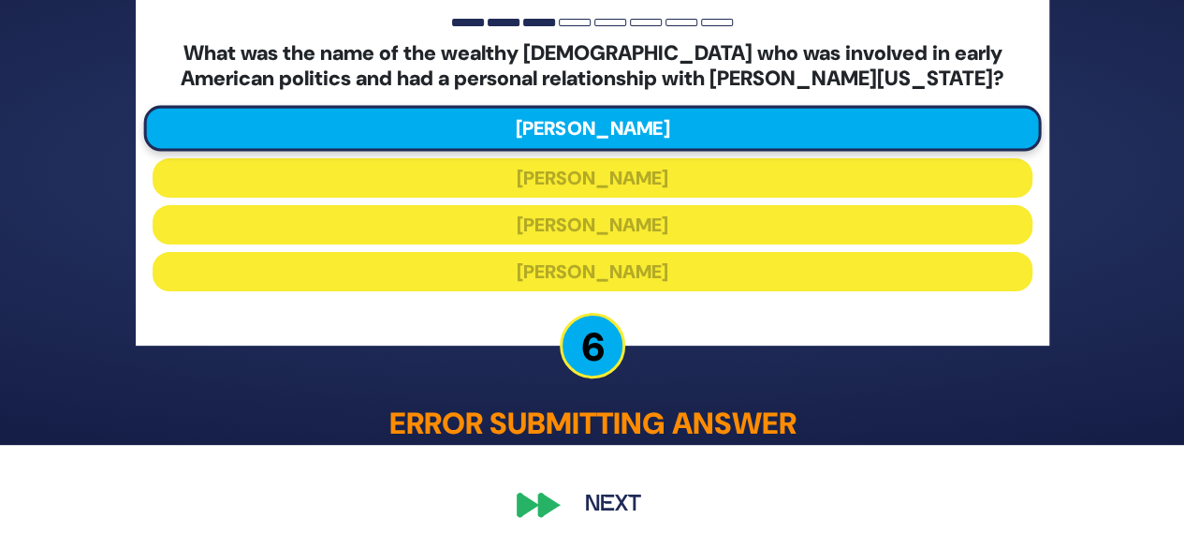
click at [584, 502] on button "Next" at bounding box center [613, 504] width 109 height 43
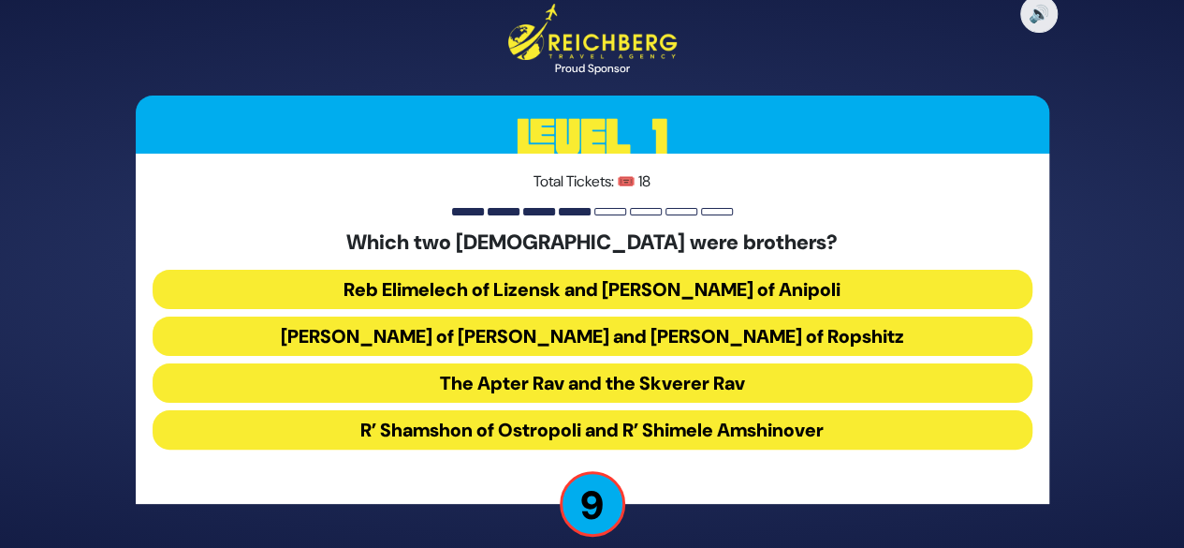
click at [601, 284] on button "Reb Elimelech of Lizensk and [PERSON_NAME] of Anipoli" at bounding box center [593, 289] width 880 height 39
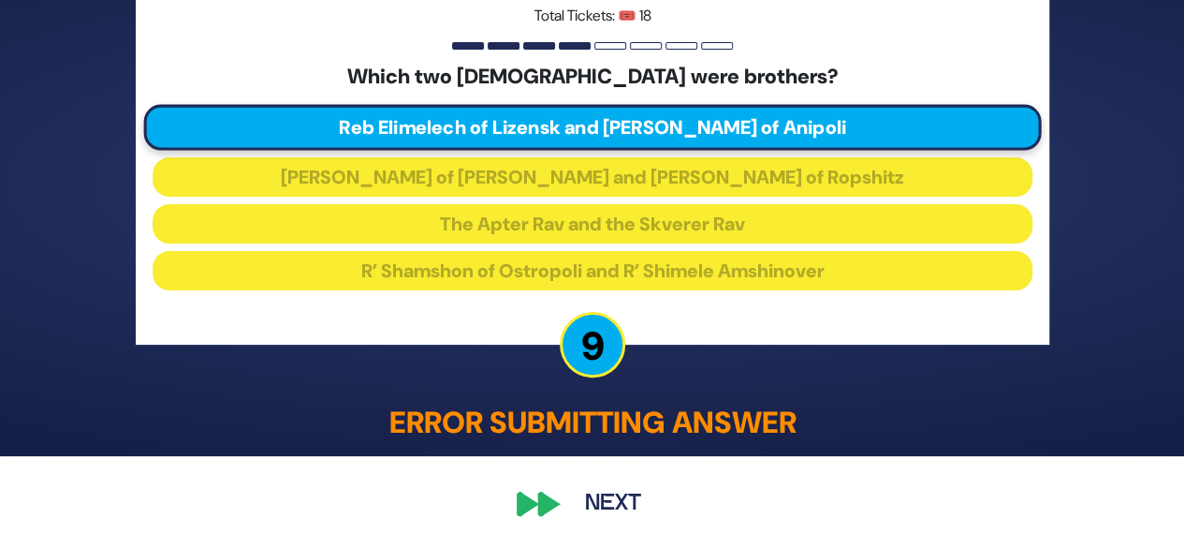
scroll to position [91, 0]
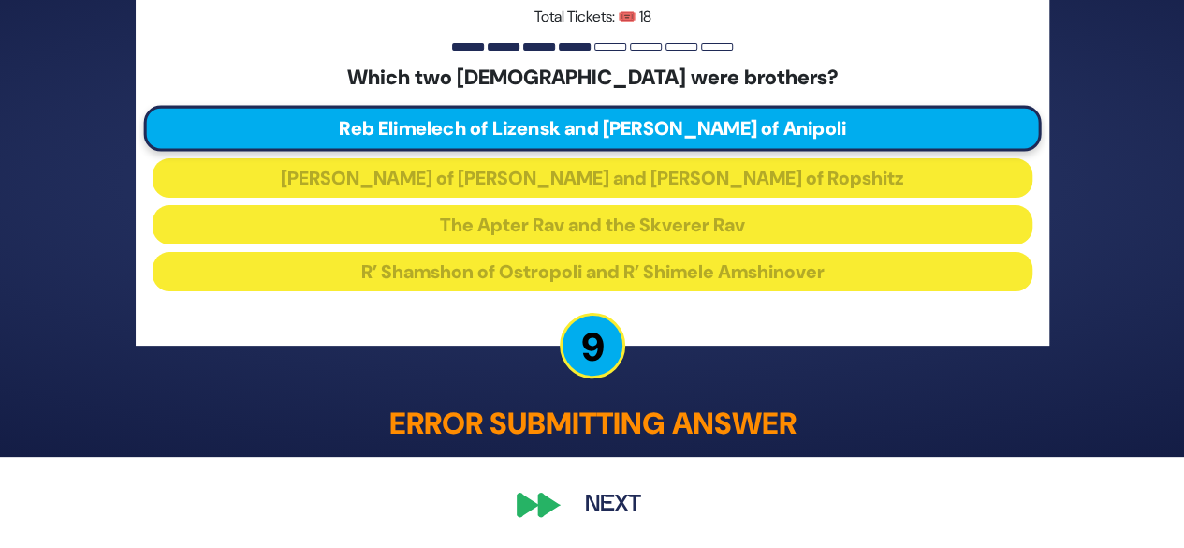
click at [578, 496] on button "Next" at bounding box center [613, 504] width 109 height 43
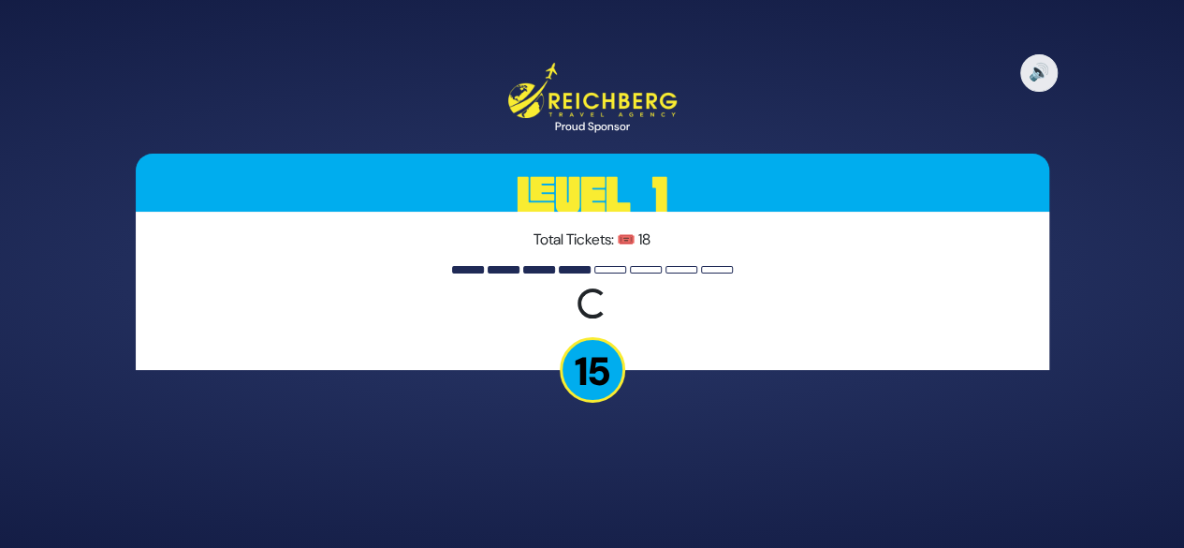
scroll to position [0, 0]
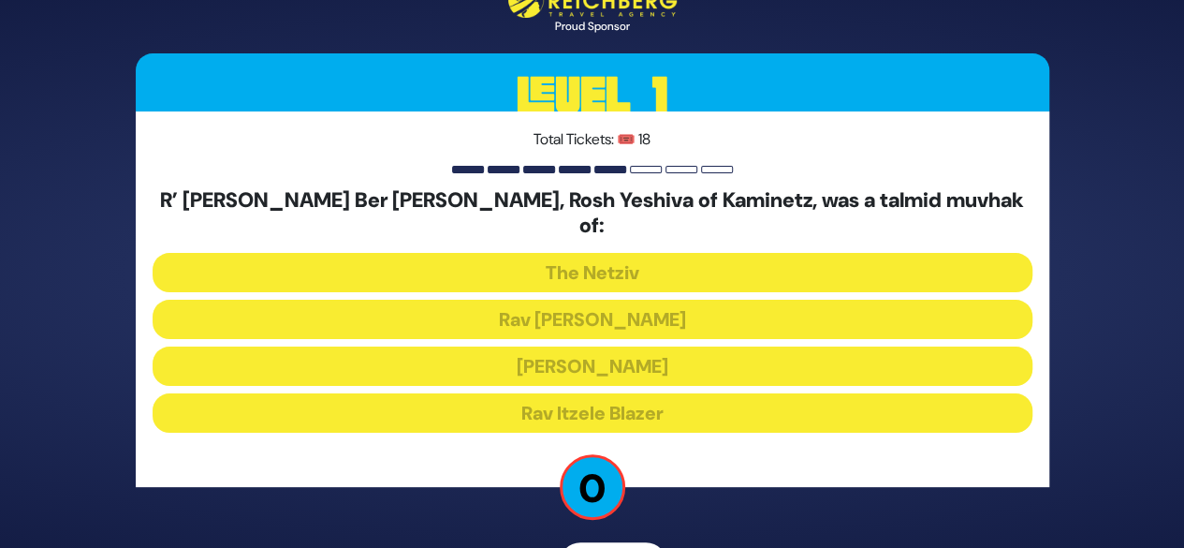
click at [574, 340] on div "R’ [PERSON_NAME] [PERSON_NAME], Rosh Yeshiva of Kaminetz, was a talmid muvhak o…" at bounding box center [593, 314] width 880 height 252
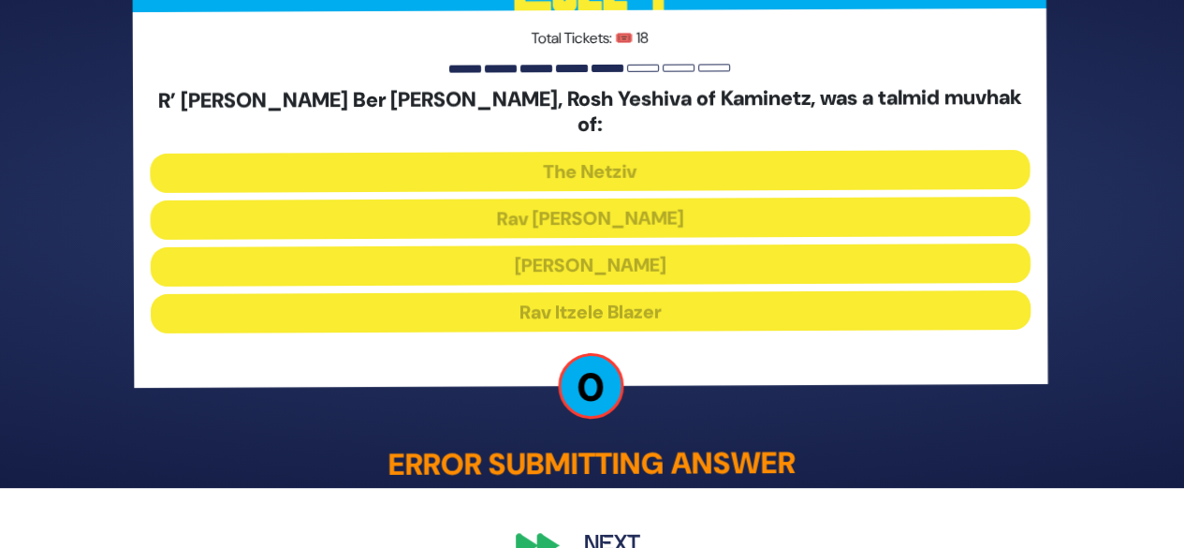
scroll to position [88, 0]
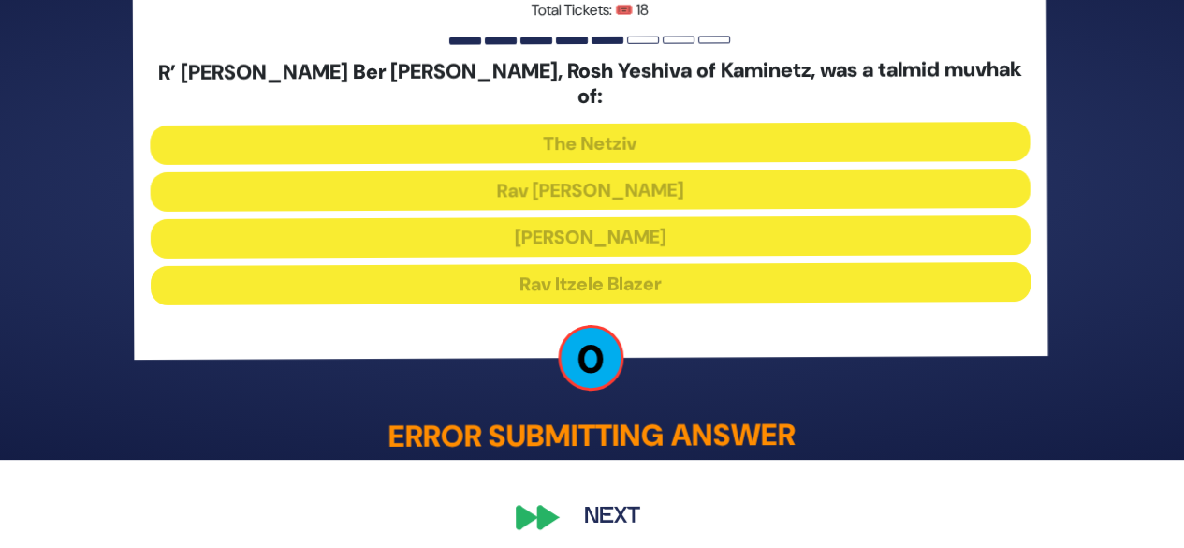
click at [599, 495] on button "Next" at bounding box center [613, 516] width 109 height 43
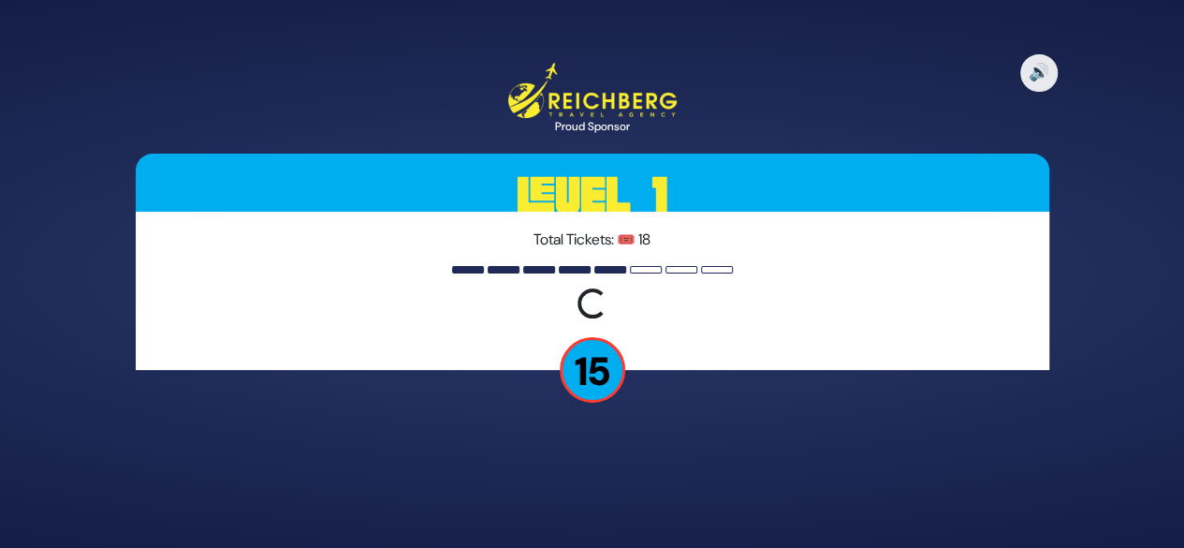
scroll to position [0, 0]
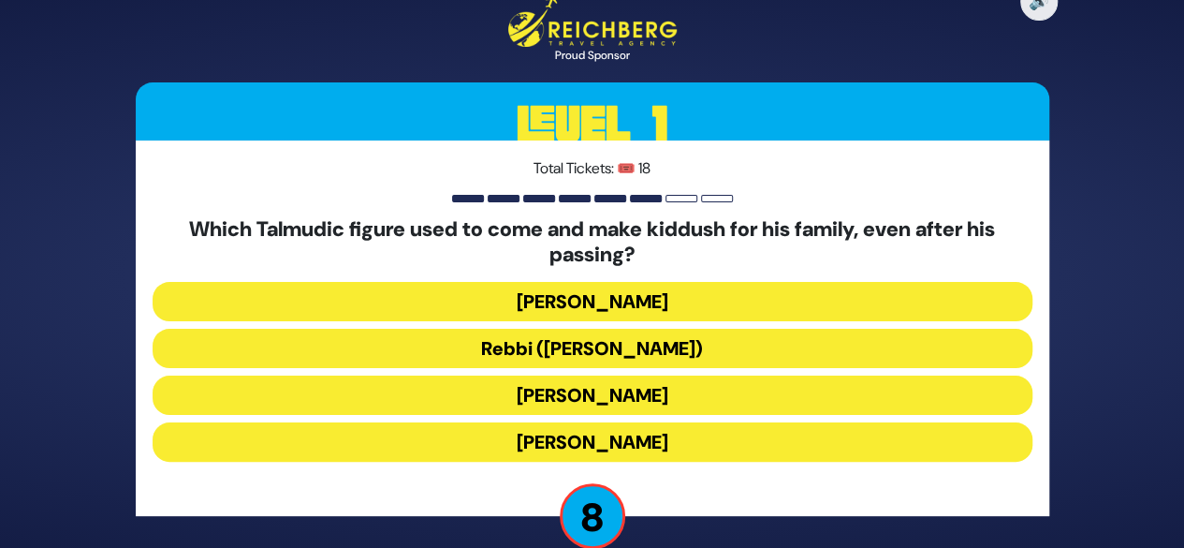
click at [556, 357] on button "Rebbi ([PERSON_NAME])" at bounding box center [593, 348] width 880 height 39
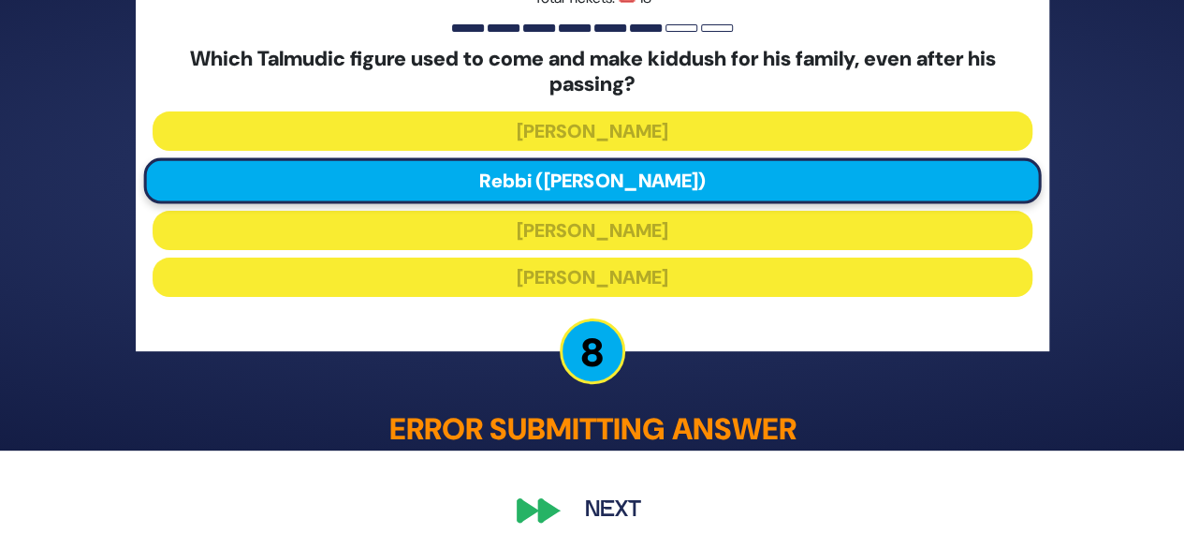
scroll to position [103, 0]
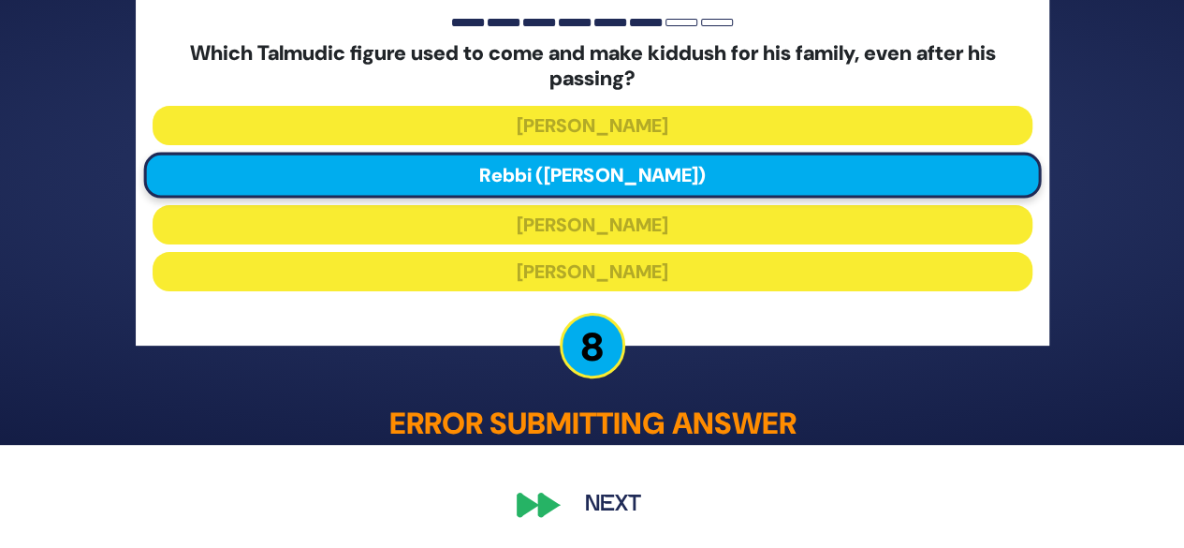
click at [565, 504] on button "Next" at bounding box center [613, 504] width 109 height 43
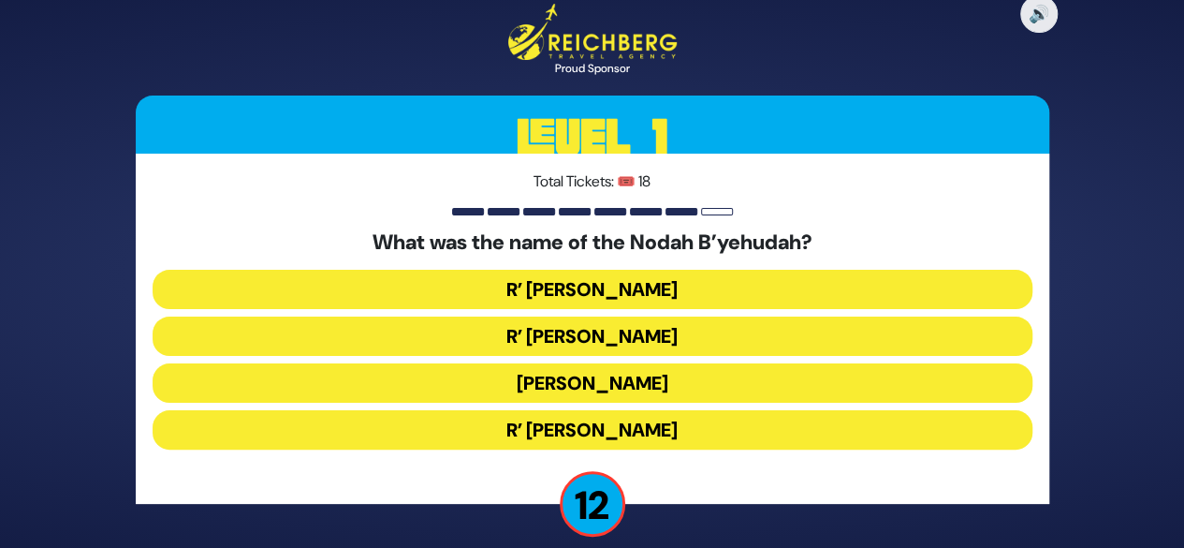
click at [616, 289] on button "R’ [PERSON_NAME]" at bounding box center [593, 289] width 880 height 39
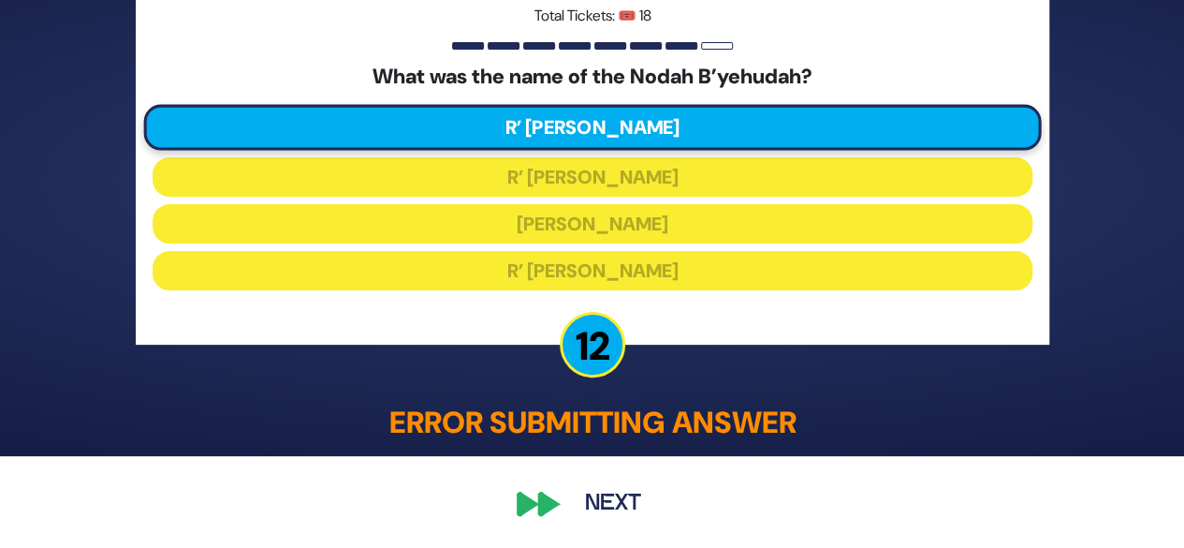
scroll to position [91, 0]
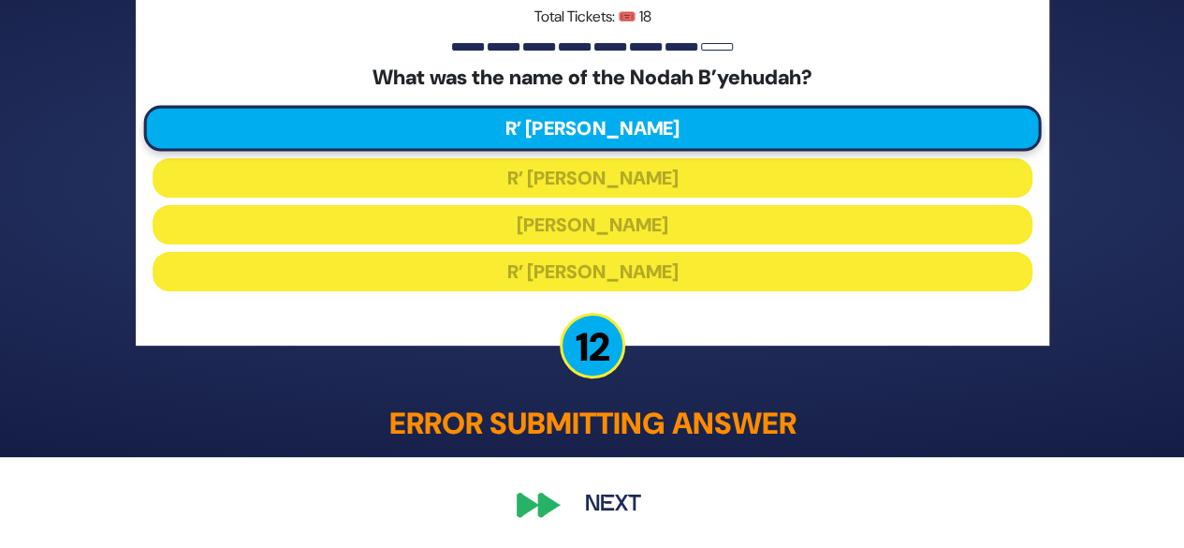
click at [557, 492] on div "🔊 Proud Sponsor Level 1 Total Tickets: 🎟️ 18 What was the name of the Nodah B’y…" at bounding box center [592, 182] width 959 height 731
click at [543, 497] on div "🔊 Proud Sponsor Level 1 Total Tickets: 🎟️ 18 What was the name of the Nodah B’y…" at bounding box center [592, 182] width 959 height 731
click at [605, 496] on button "Next" at bounding box center [613, 504] width 109 height 43
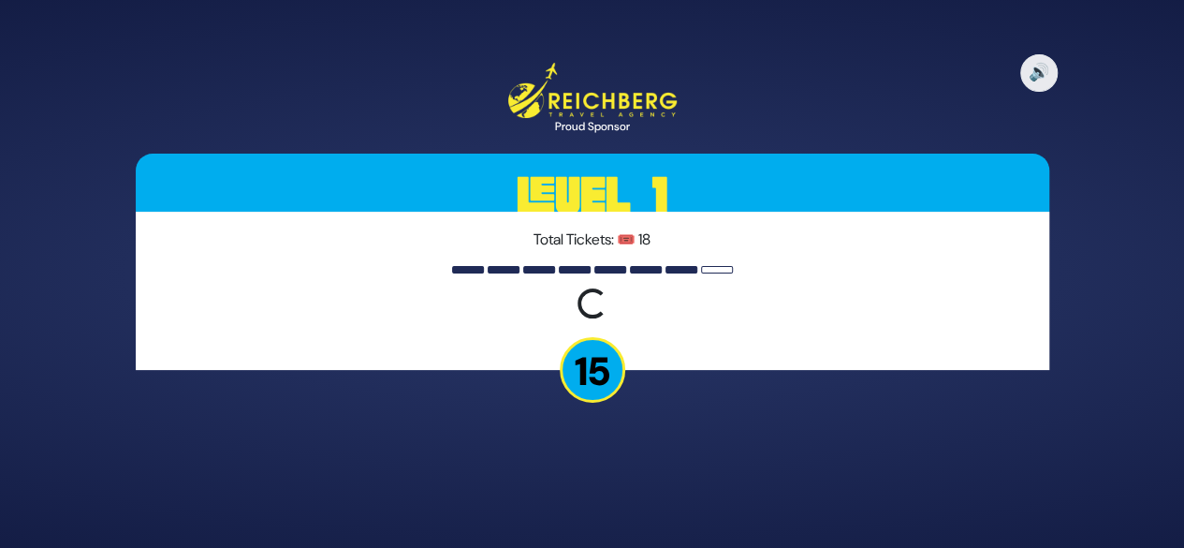
scroll to position [0, 0]
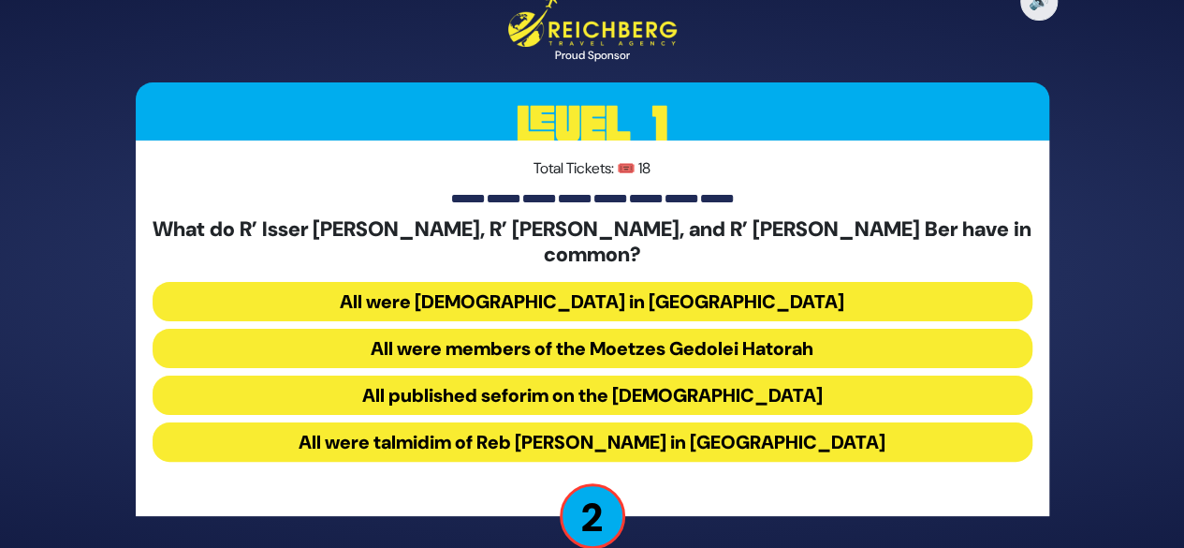
click at [578, 437] on button "All were talmidim of Reb [PERSON_NAME] in [GEOGRAPHIC_DATA]" at bounding box center [593, 441] width 880 height 39
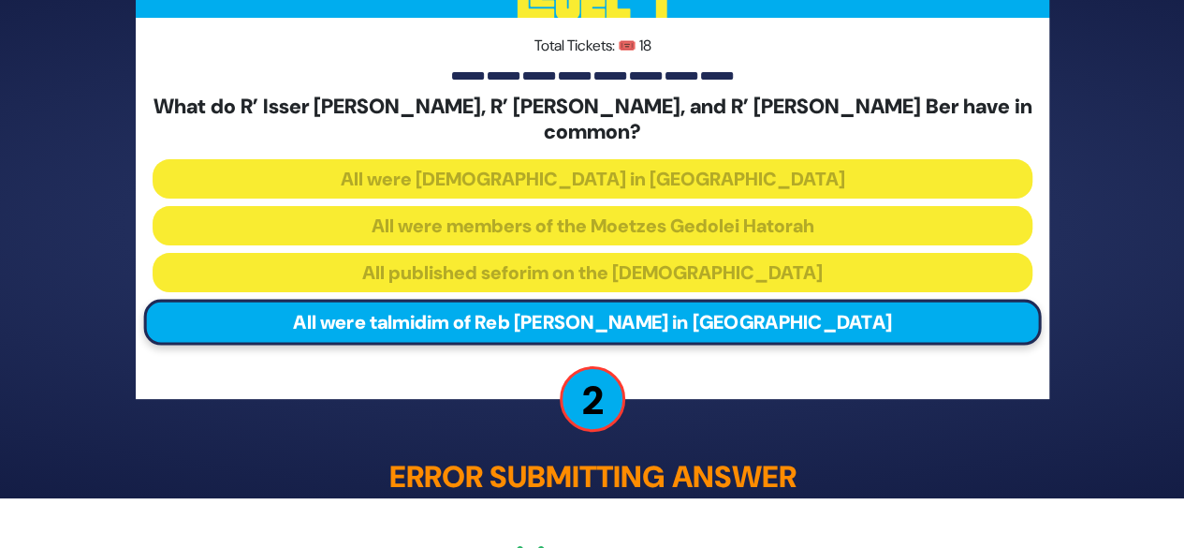
scroll to position [91, 0]
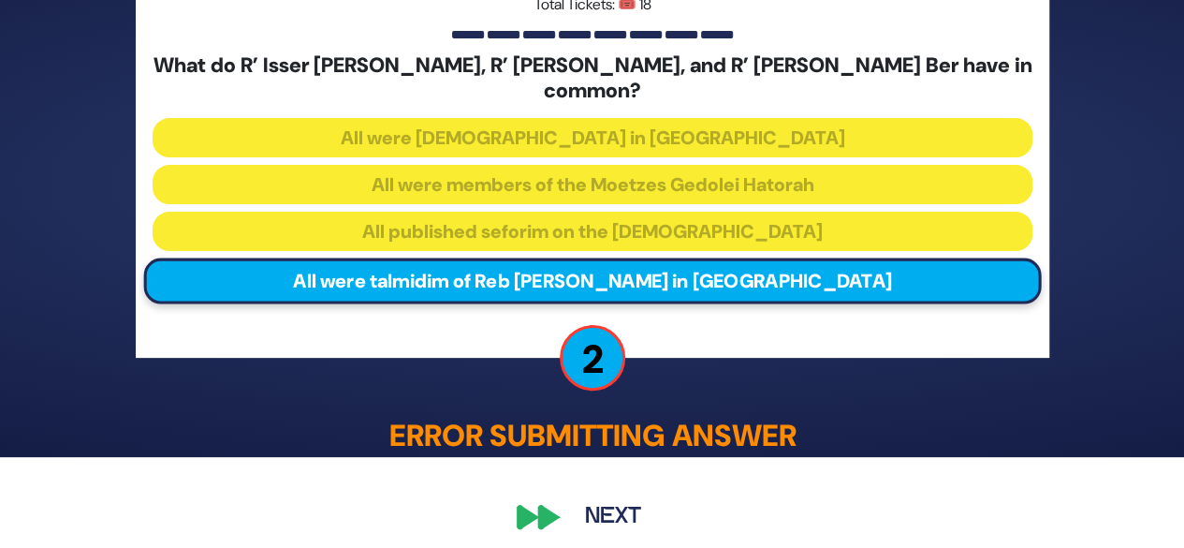
click at [577, 500] on button "Next" at bounding box center [613, 516] width 109 height 43
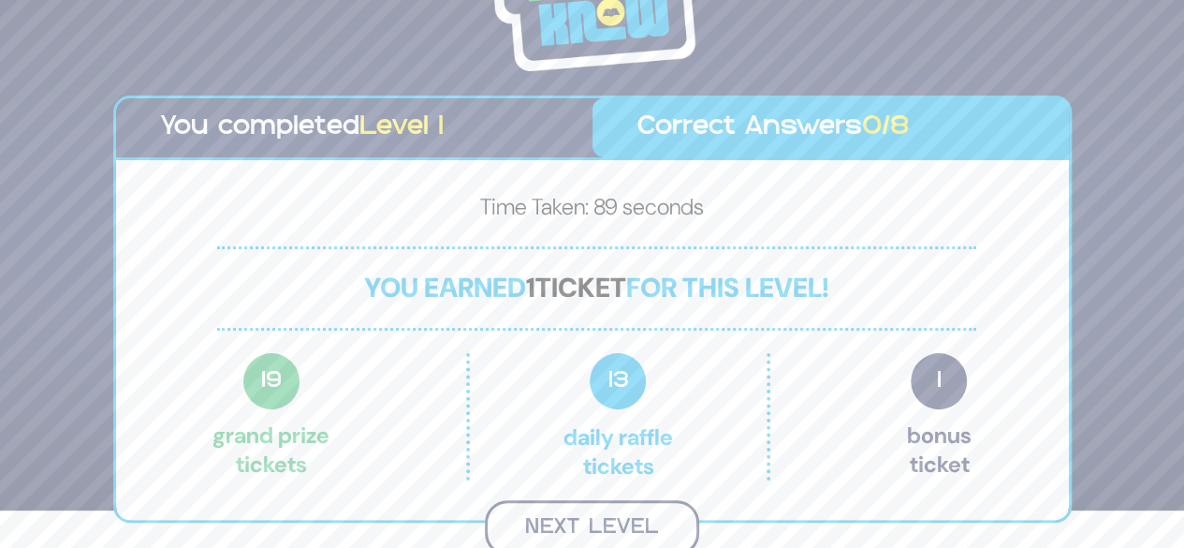
scroll to position [43, 0]
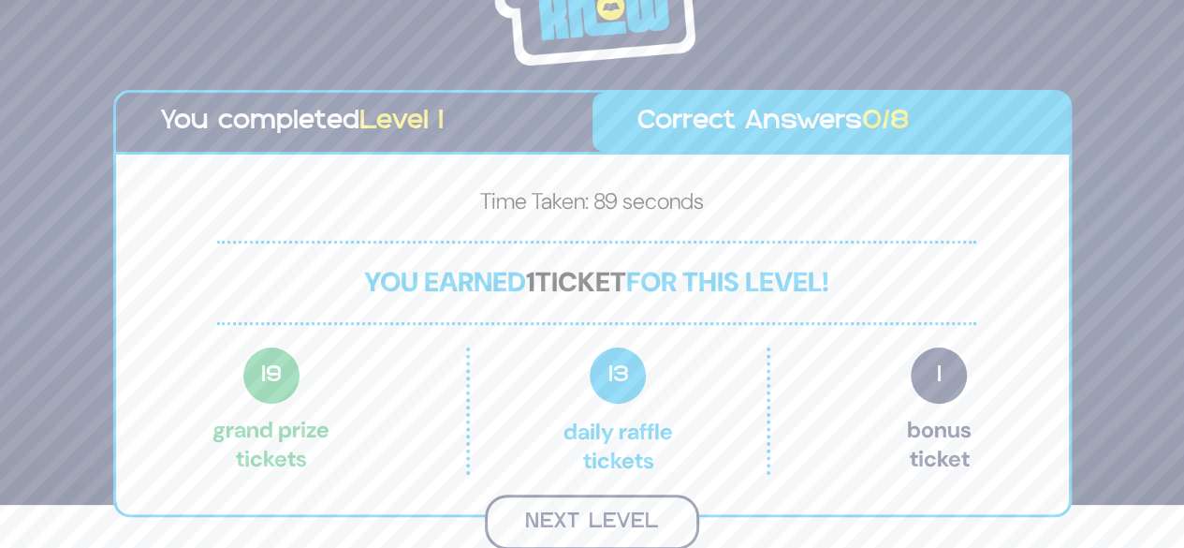
click at [574, 511] on button "Next Level" at bounding box center [592, 521] width 214 height 55
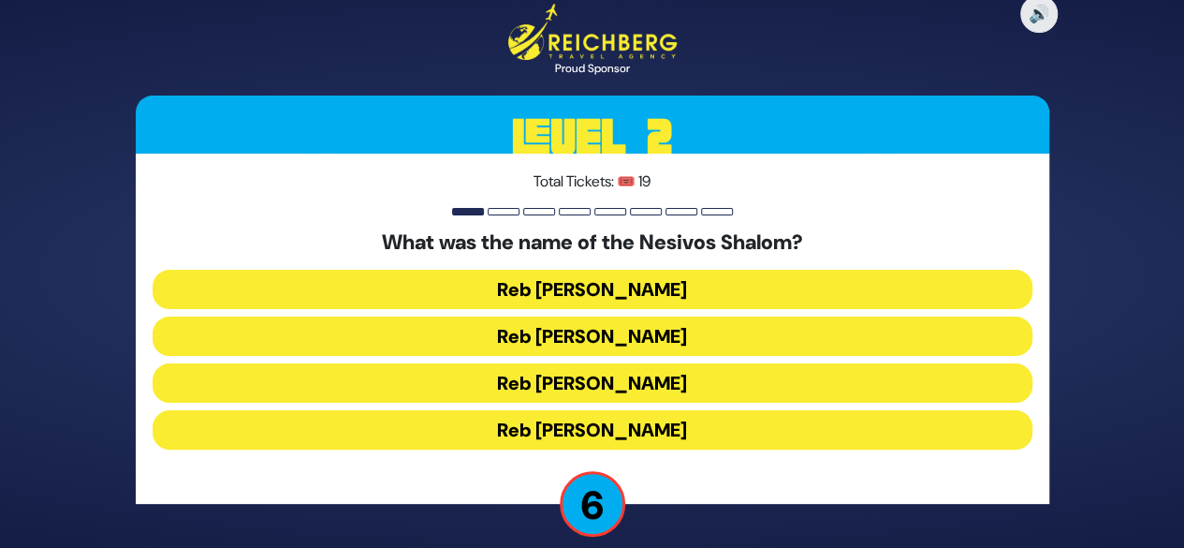
click at [601, 389] on button "Reb [PERSON_NAME]" at bounding box center [593, 382] width 880 height 39
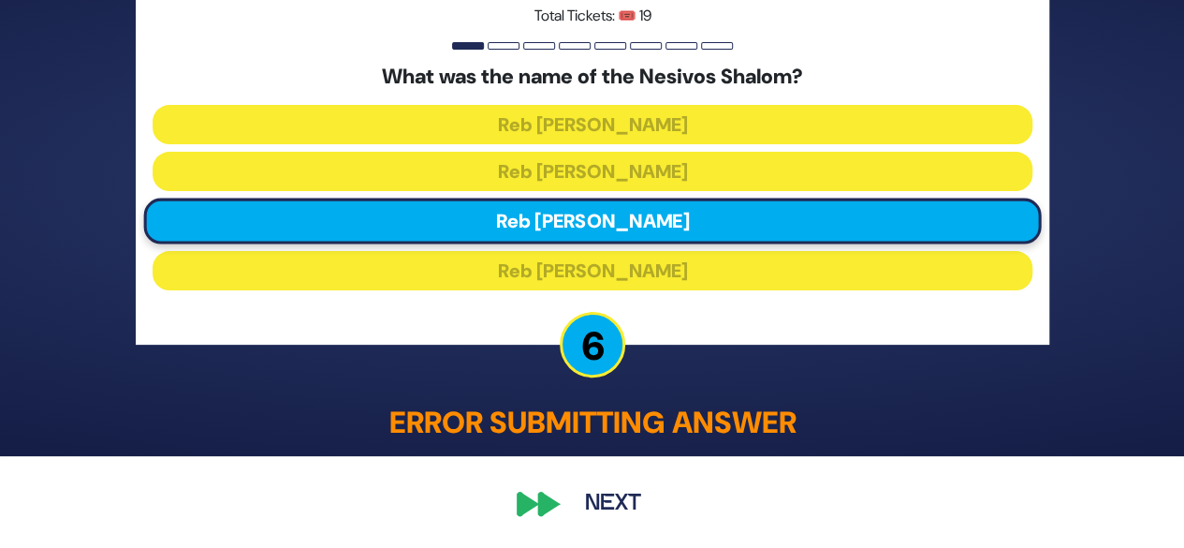
scroll to position [91, 0]
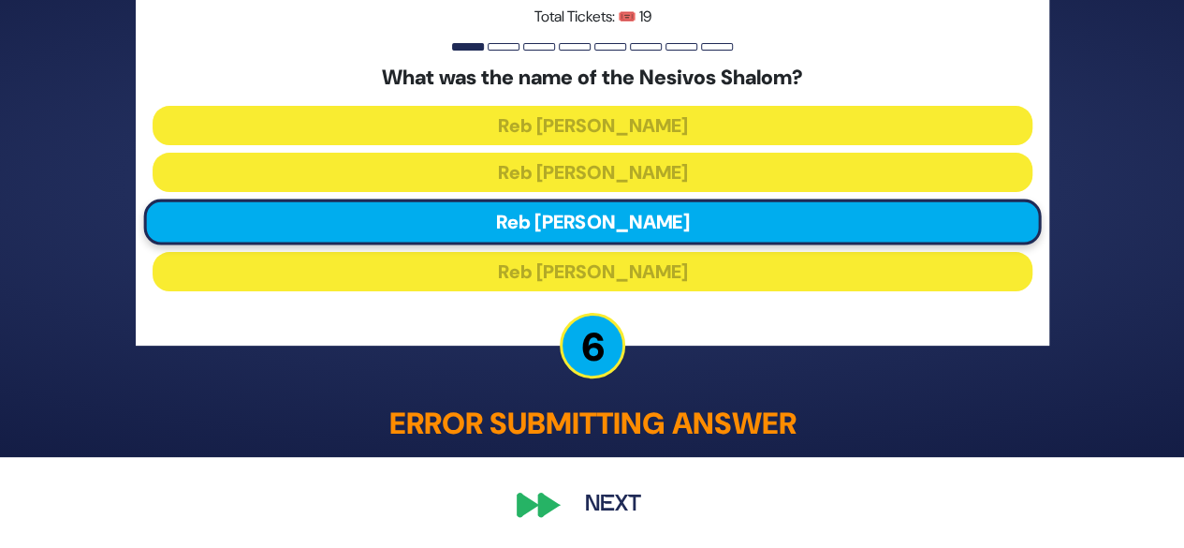
click at [600, 505] on button "Next" at bounding box center [613, 504] width 109 height 43
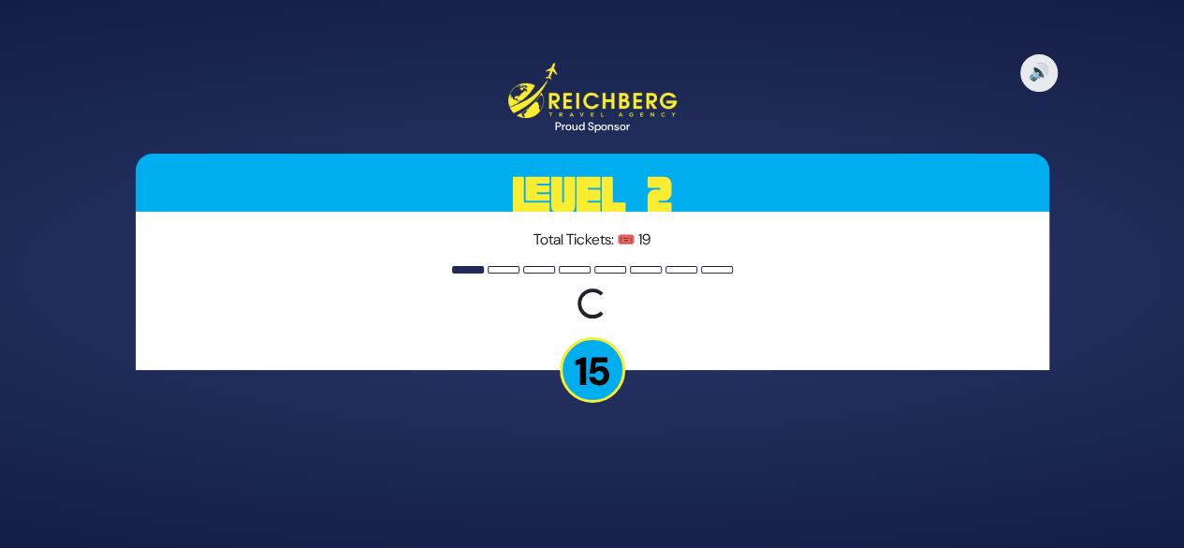
scroll to position [0, 0]
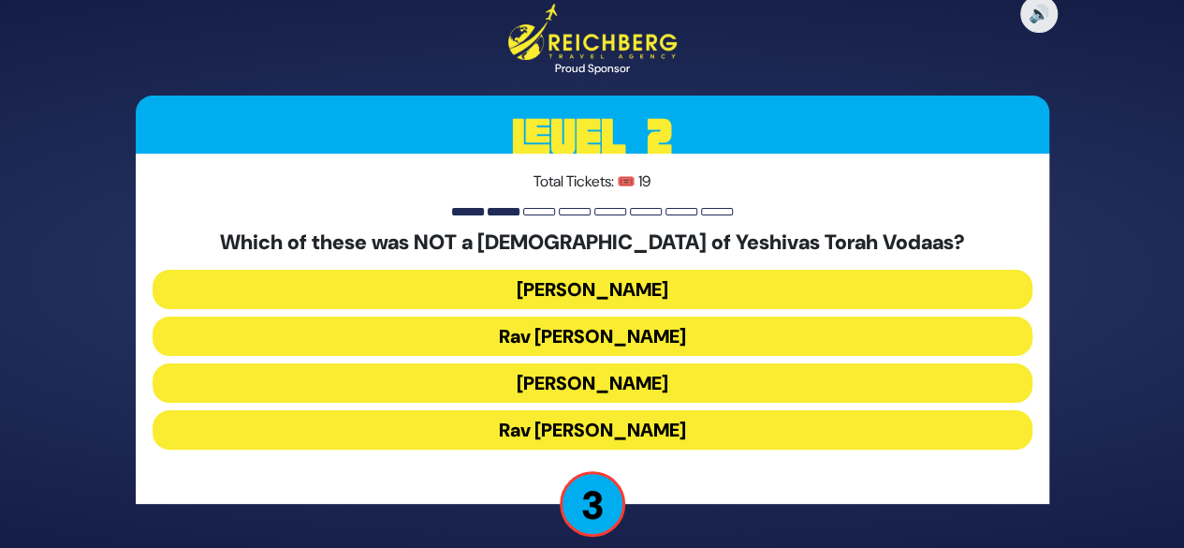
click at [577, 419] on button "Rav [PERSON_NAME]" at bounding box center [593, 429] width 880 height 39
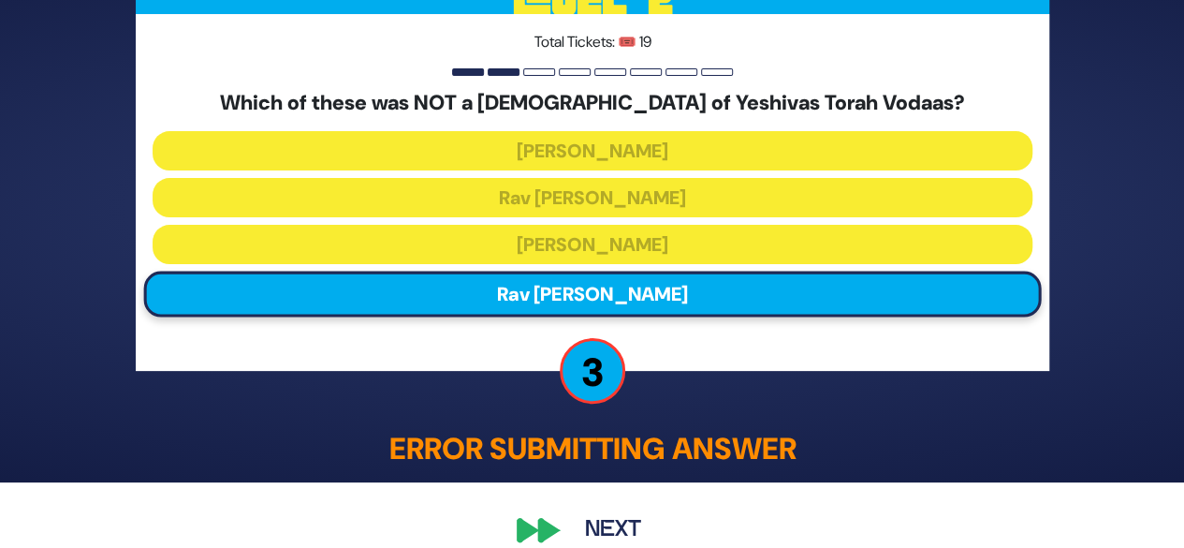
scroll to position [91, 0]
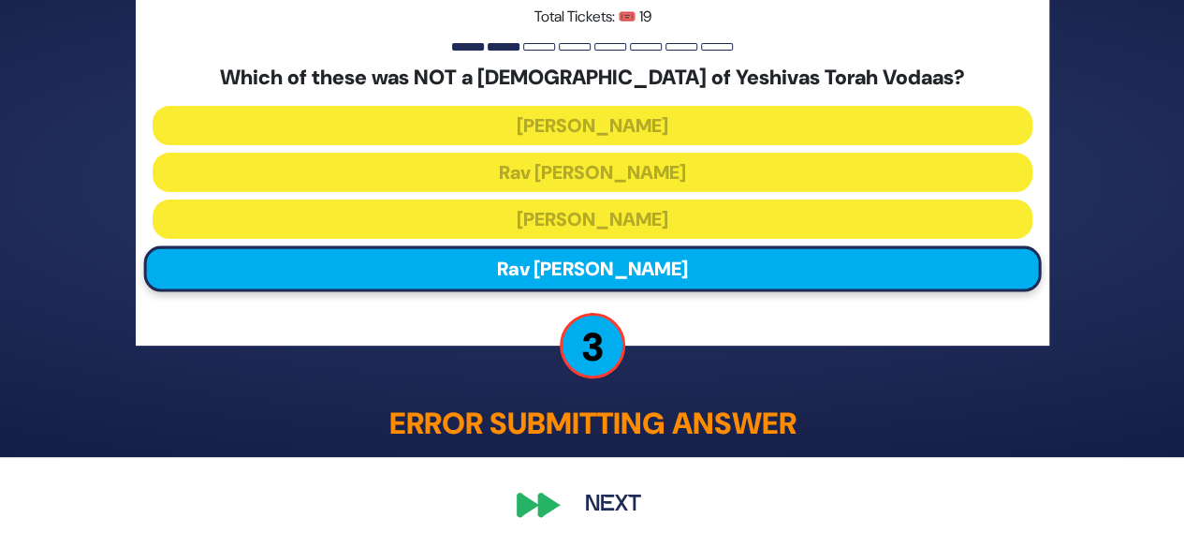
click at [584, 495] on button "Next" at bounding box center [613, 504] width 109 height 43
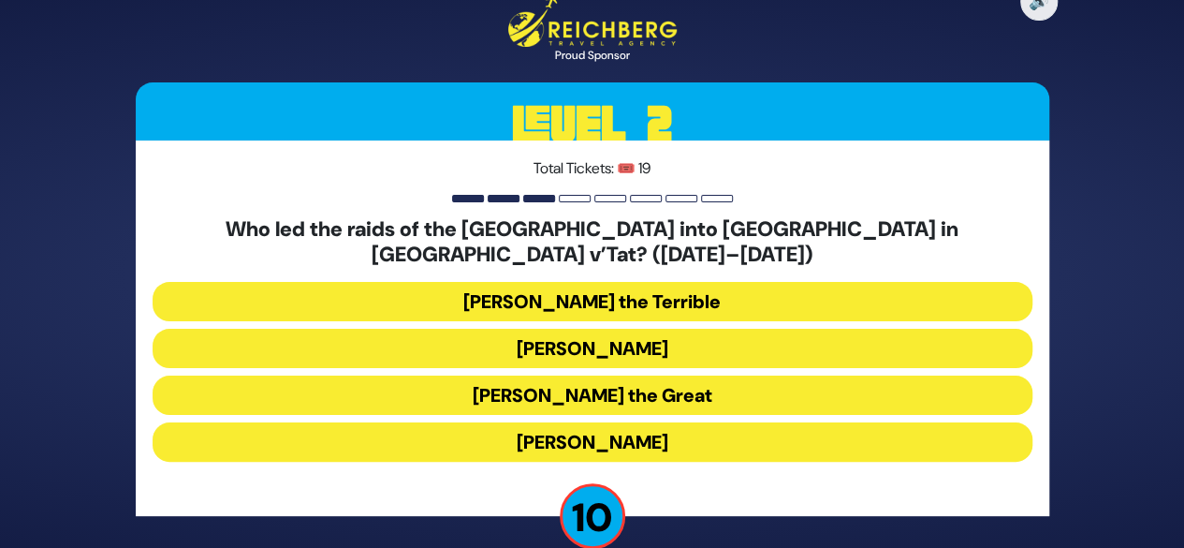
click at [575, 340] on button "[PERSON_NAME]" at bounding box center [593, 348] width 880 height 39
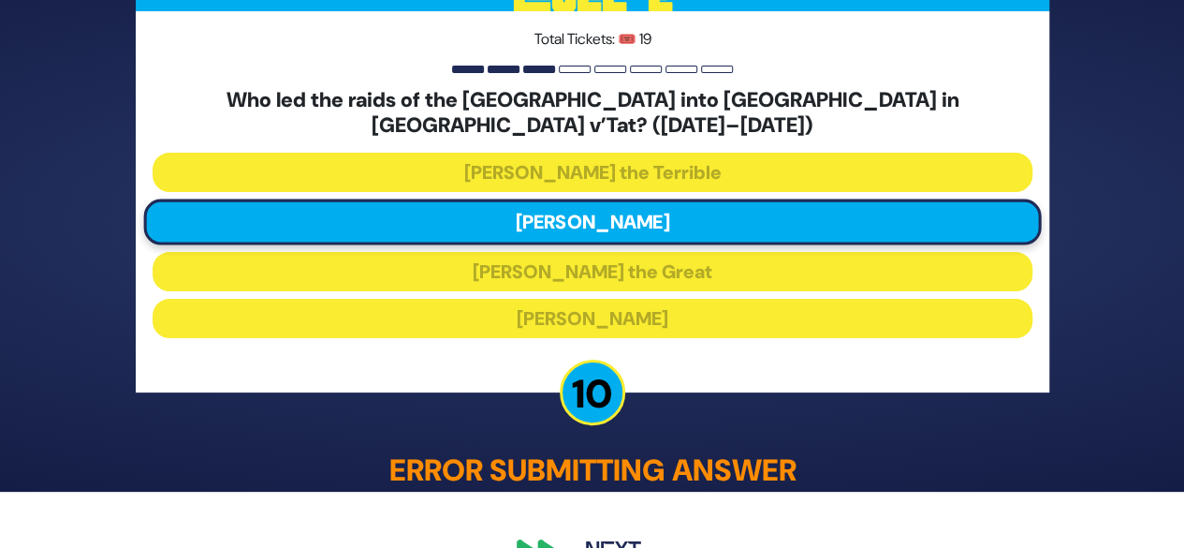
scroll to position [91, 0]
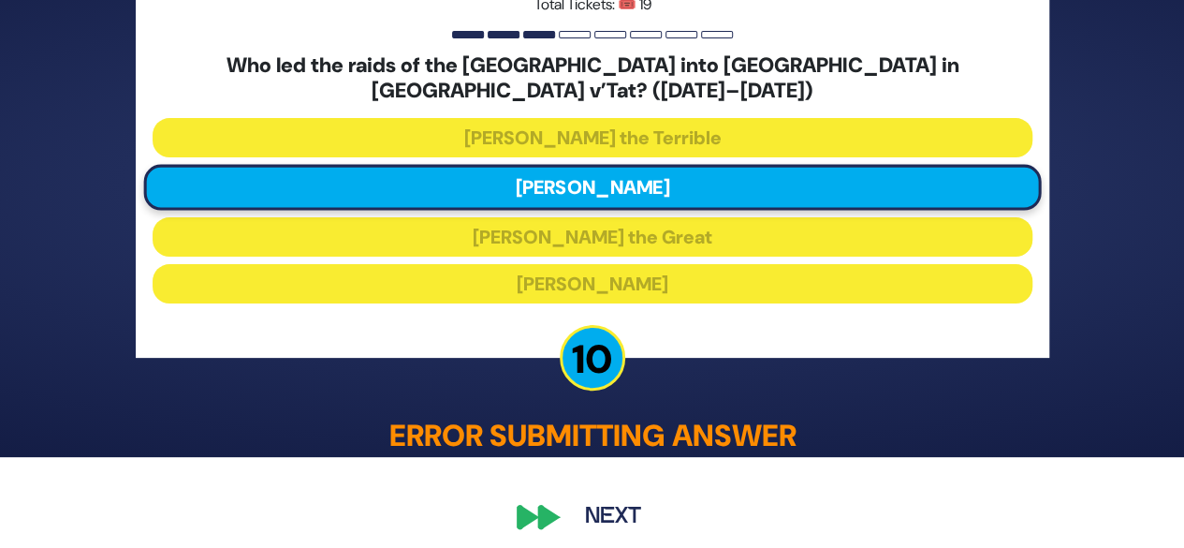
click at [624, 495] on button "Next" at bounding box center [613, 516] width 109 height 43
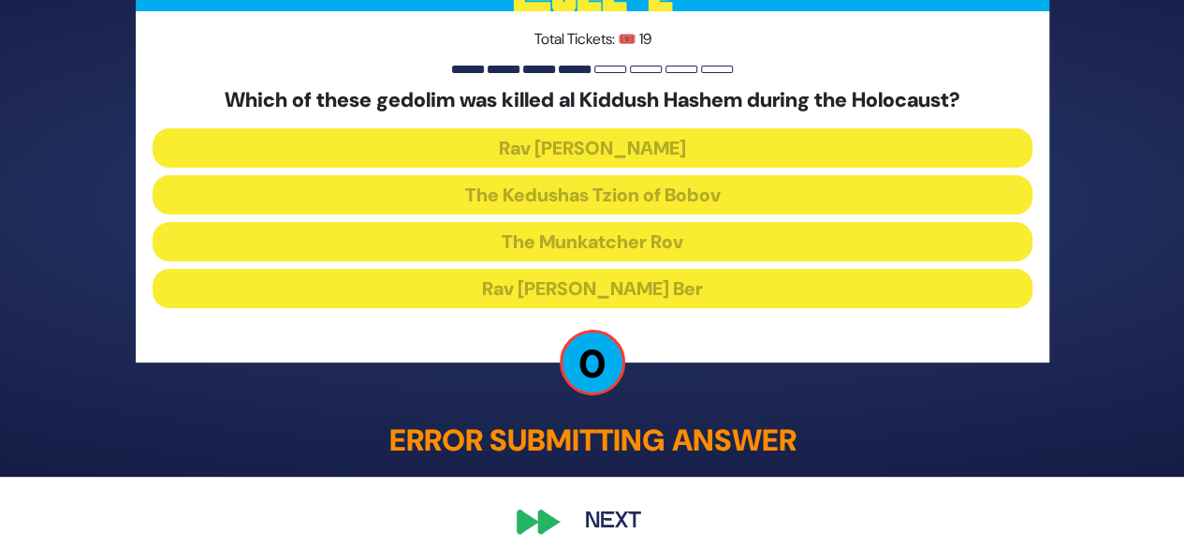
scroll to position [88, 0]
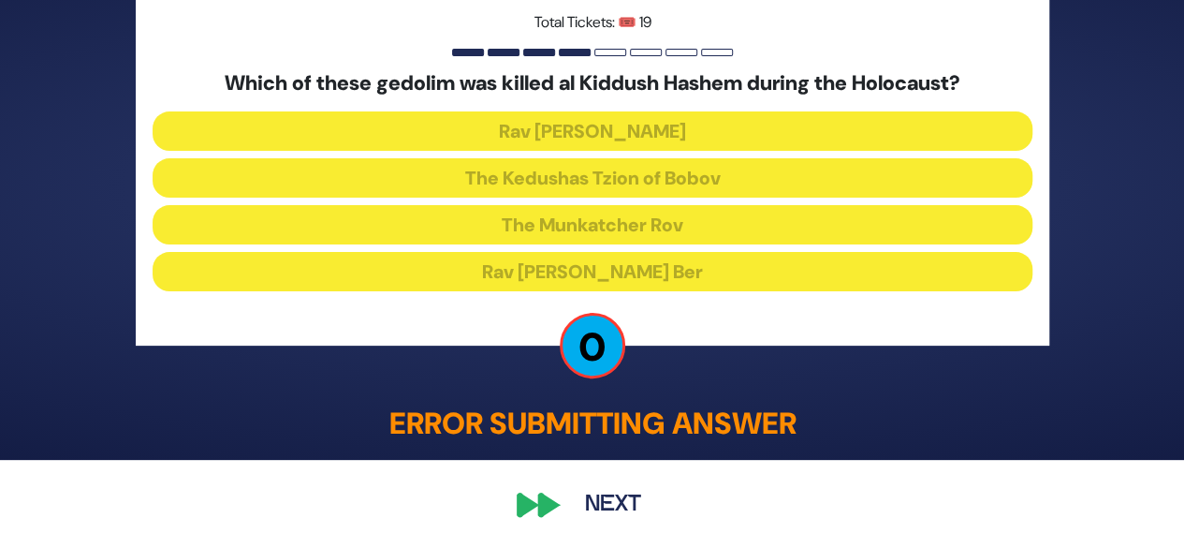
click at [568, 512] on button "Next" at bounding box center [613, 504] width 109 height 43
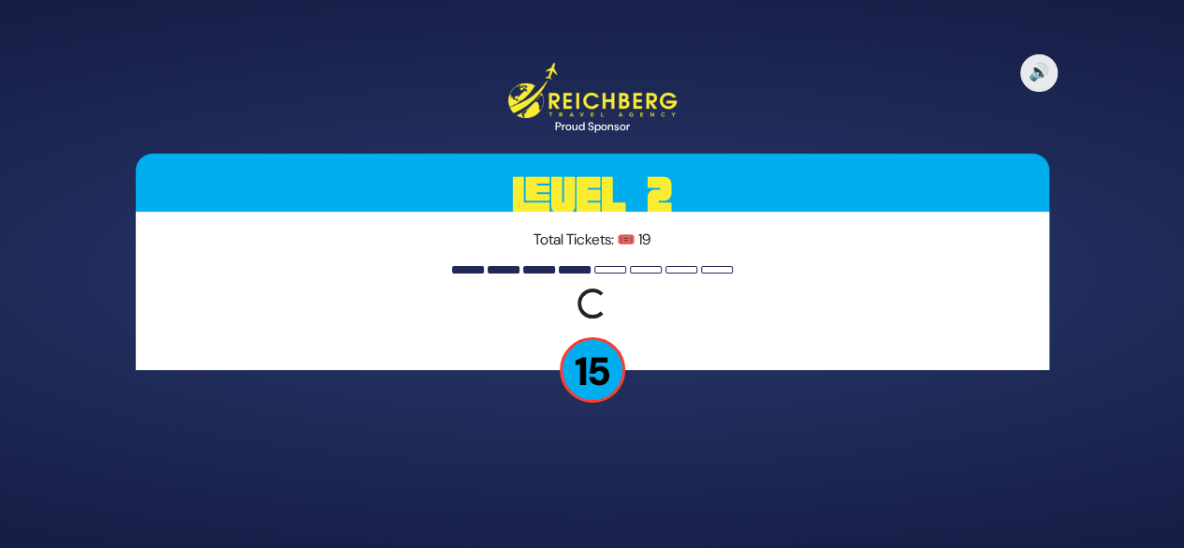
scroll to position [0, 0]
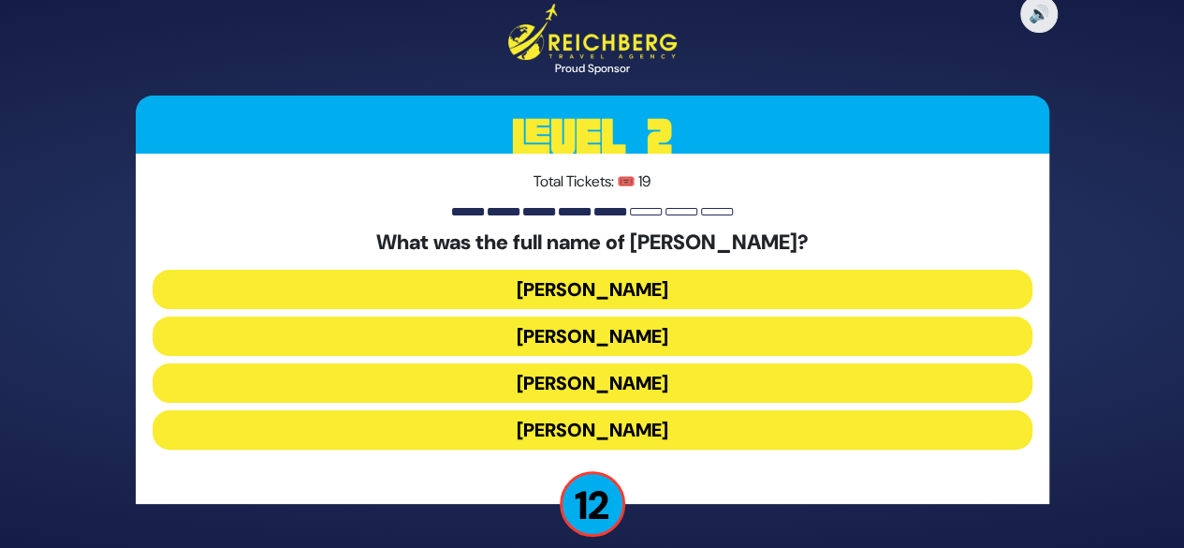
click at [528, 291] on button "[PERSON_NAME]" at bounding box center [593, 289] width 880 height 39
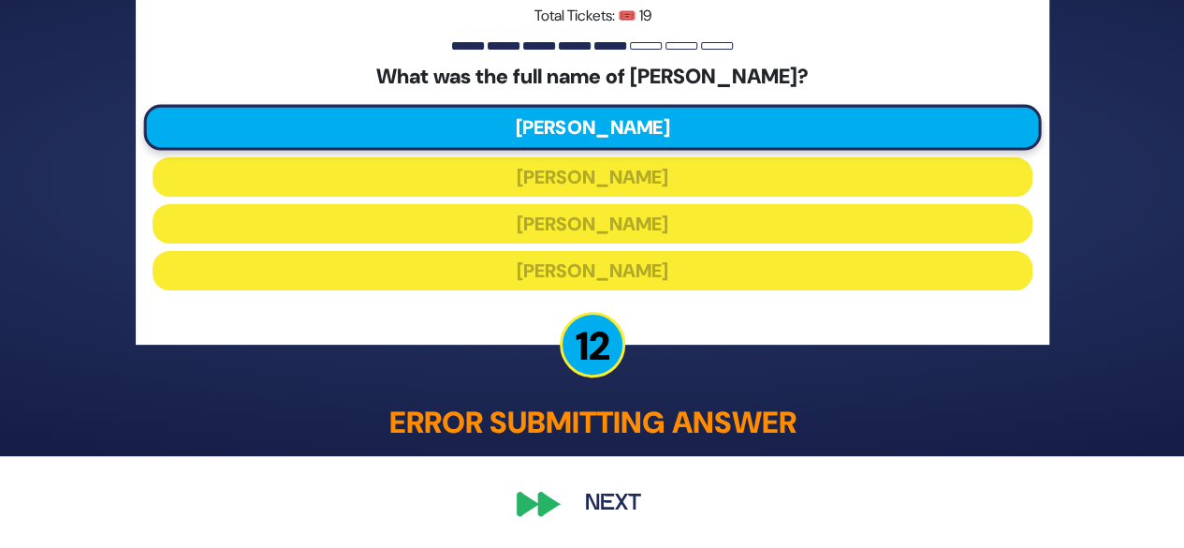
scroll to position [91, 0]
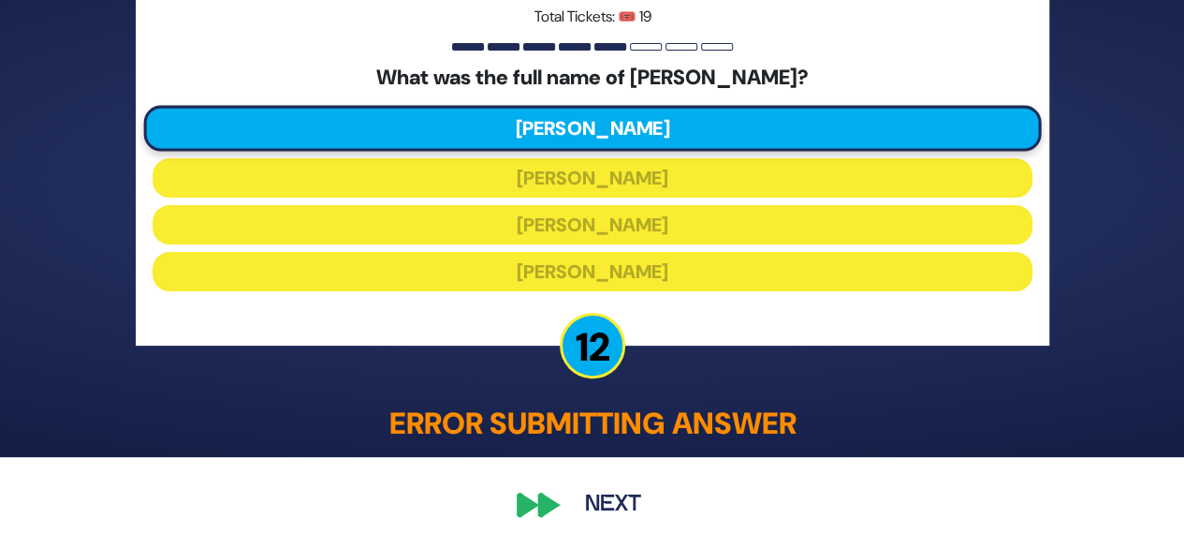
click at [582, 490] on button "Next" at bounding box center [613, 504] width 109 height 43
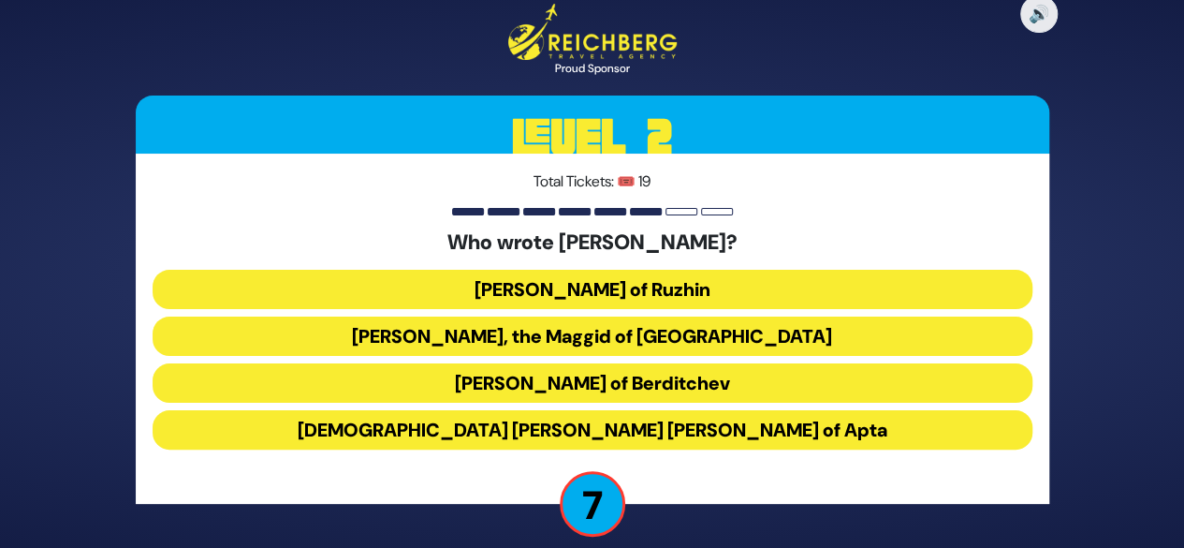
click at [596, 435] on button "[DEMOGRAPHIC_DATA] [PERSON_NAME] [PERSON_NAME] of Apta" at bounding box center [593, 429] width 880 height 39
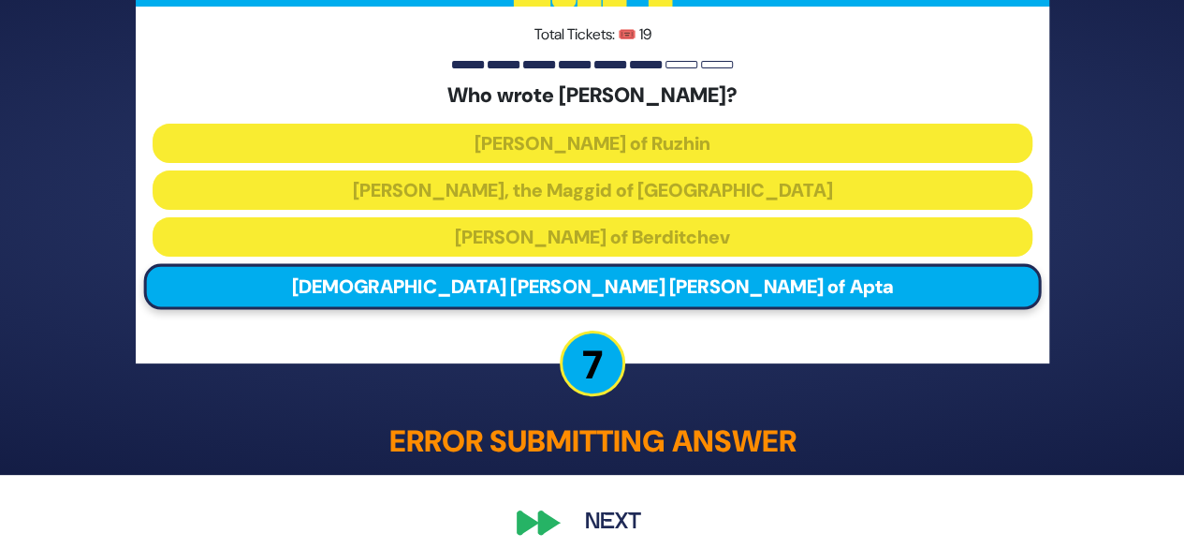
scroll to position [91, 0]
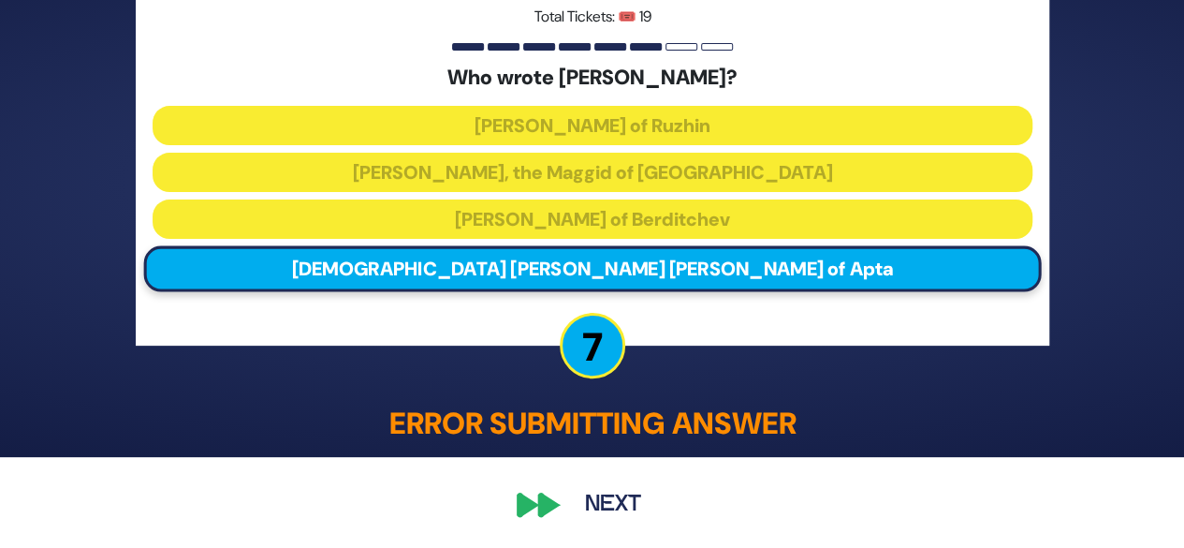
click at [595, 492] on button "Next" at bounding box center [613, 504] width 109 height 43
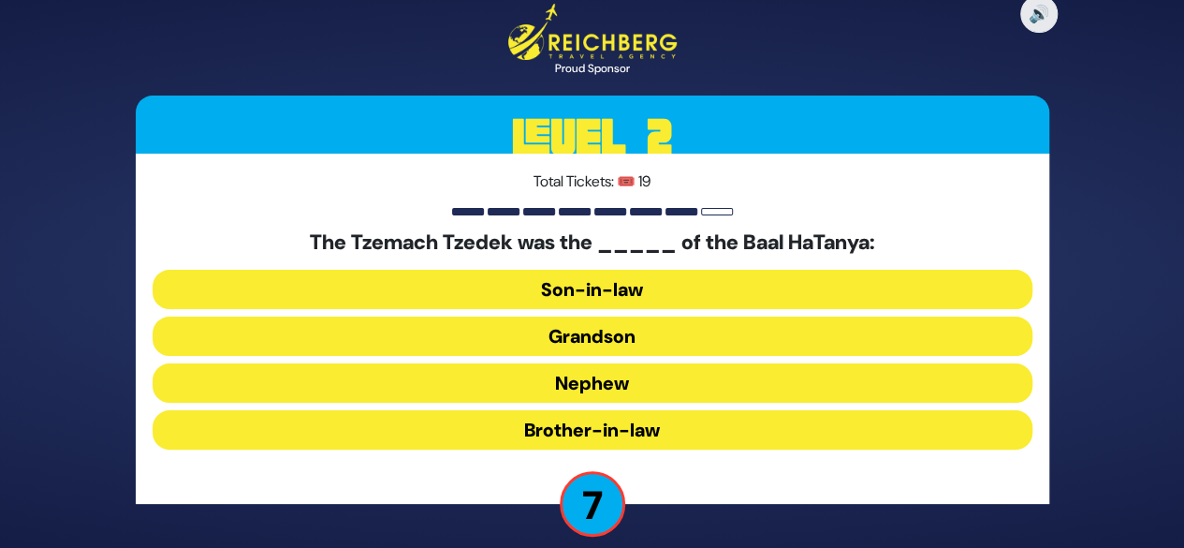
click at [582, 334] on button "Grandson" at bounding box center [593, 335] width 880 height 39
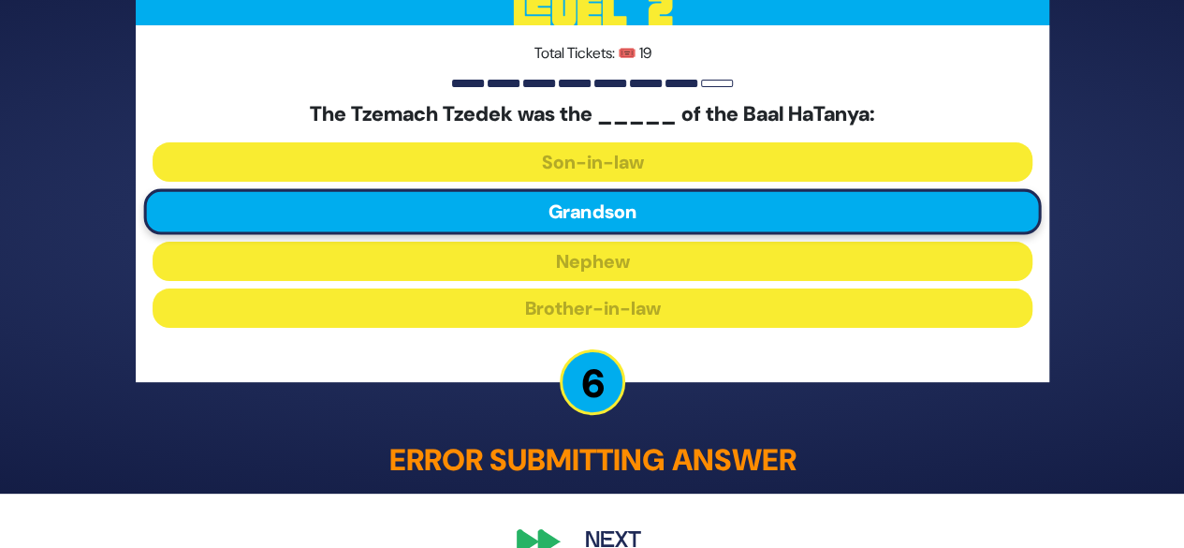
scroll to position [91, 0]
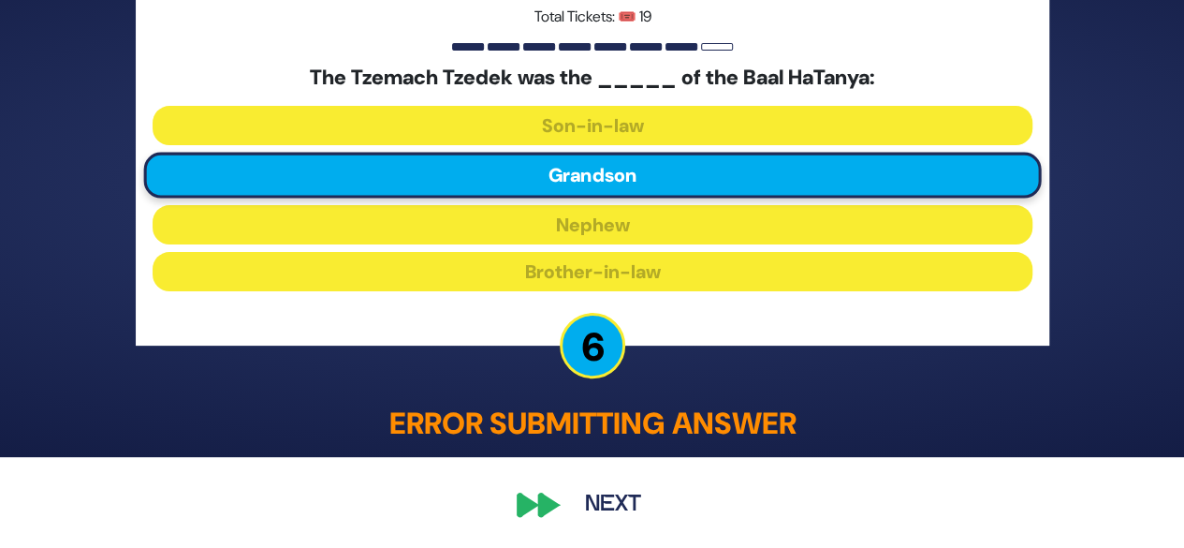
click at [564, 483] on div "🔊 Proud Sponsor Level 2 Total Tickets: 🎟️ 19 The Tzemach Tzedek was the _____ o…" at bounding box center [592, 182] width 959 height 731
click at [522, 510] on div "🔊 Proud Sponsor Level 2 Total Tickets: 🎟️ 19 The Tzemach Tzedek was the _____ o…" at bounding box center [592, 182] width 959 height 731
click at [612, 492] on button "Next" at bounding box center [613, 504] width 109 height 43
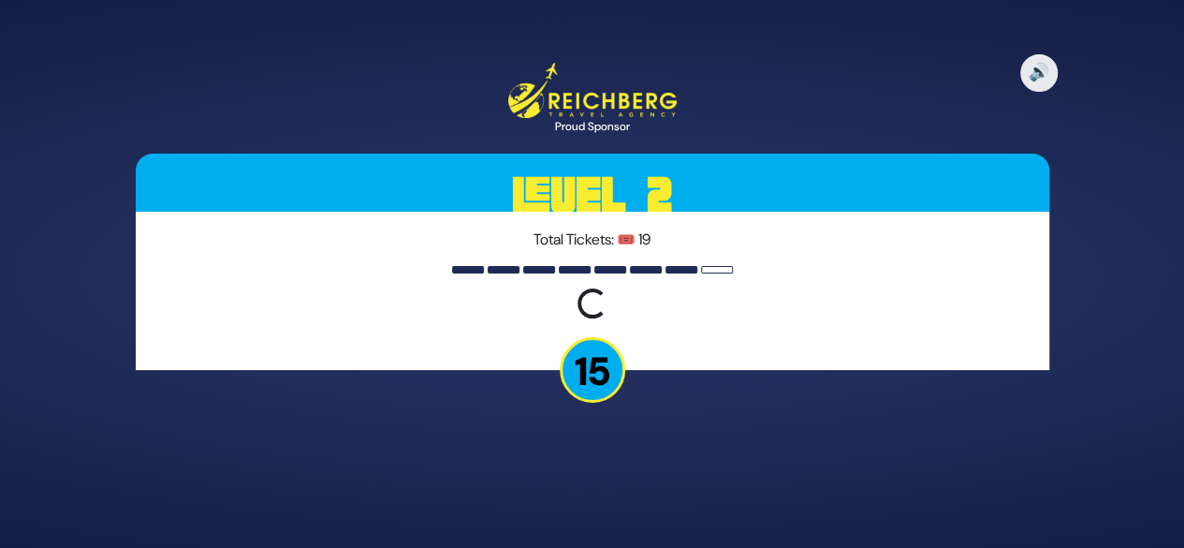
scroll to position [0, 0]
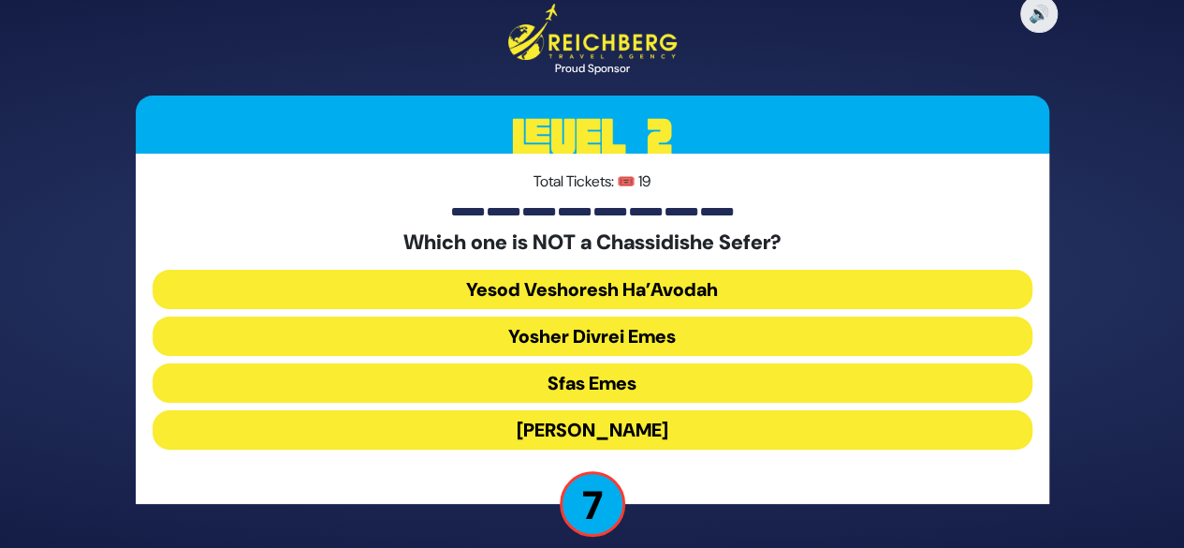
click at [586, 282] on button "Yesod Veshoresh Ha’Avodah" at bounding box center [593, 289] width 880 height 39
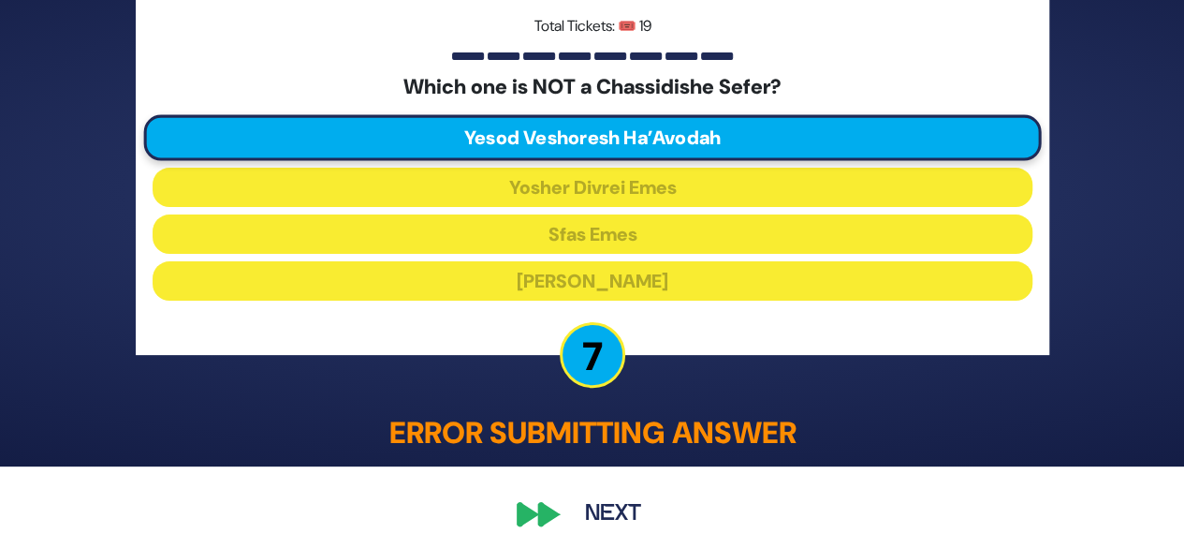
scroll to position [91, 0]
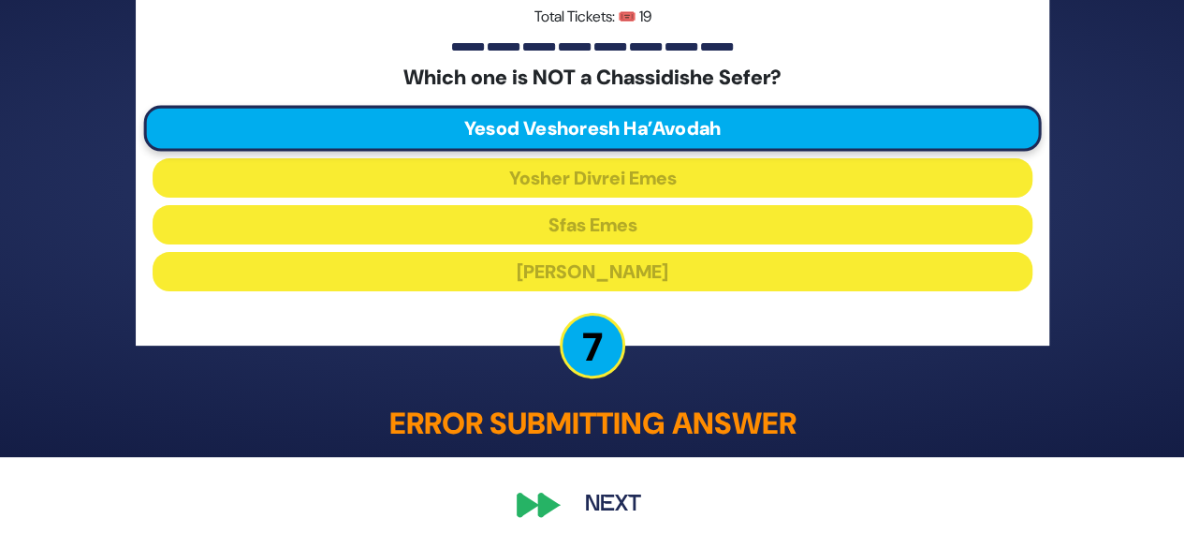
click at [597, 499] on button "Next" at bounding box center [613, 504] width 109 height 43
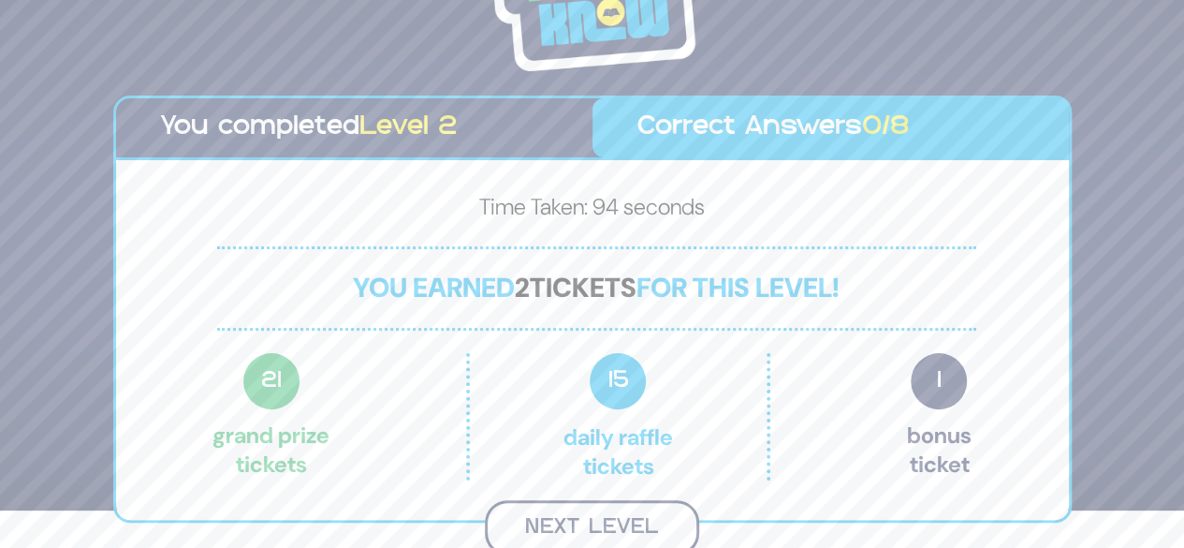
scroll to position [37, 0]
click at [595, 518] on button "Next Level" at bounding box center [592, 527] width 214 height 55
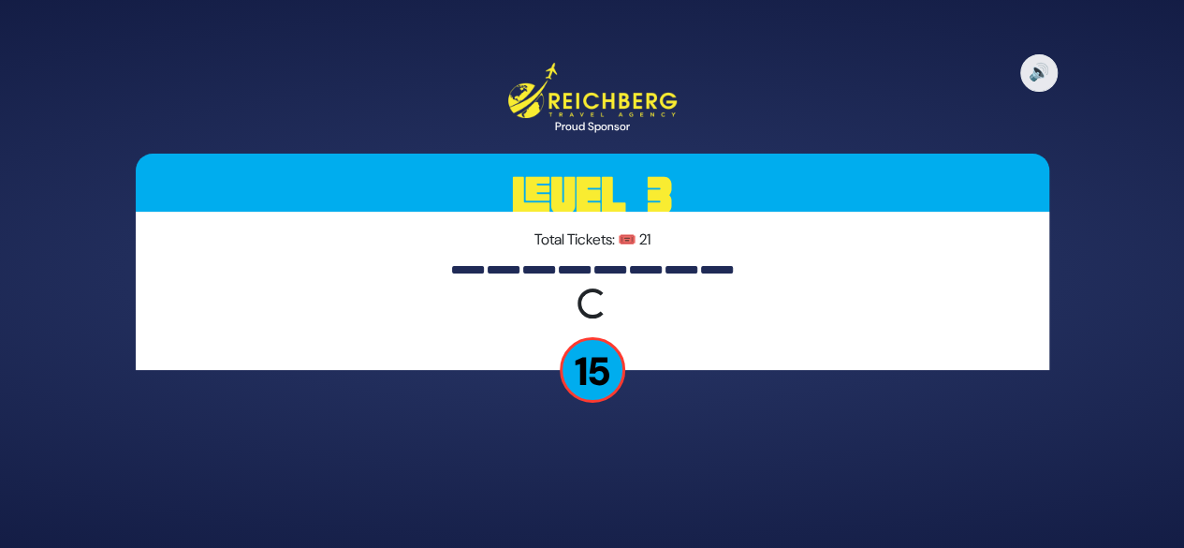
scroll to position [0, 0]
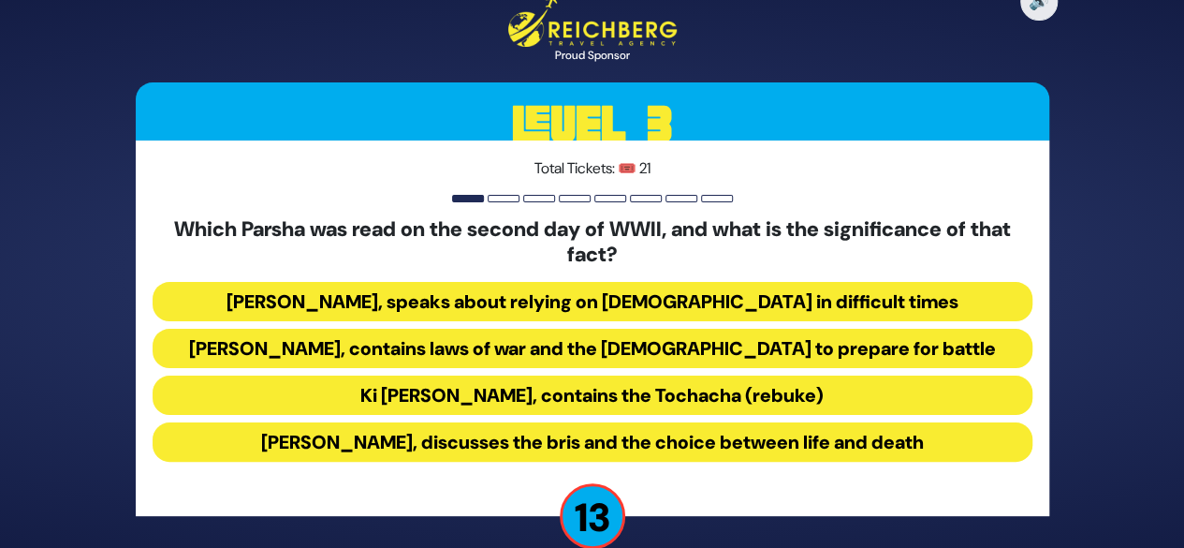
click at [536, 393] on button "Ki [PERSON_NAME], contains the Tochacha (rebuke)" at bounding box center [593, 394] width 880 height 39
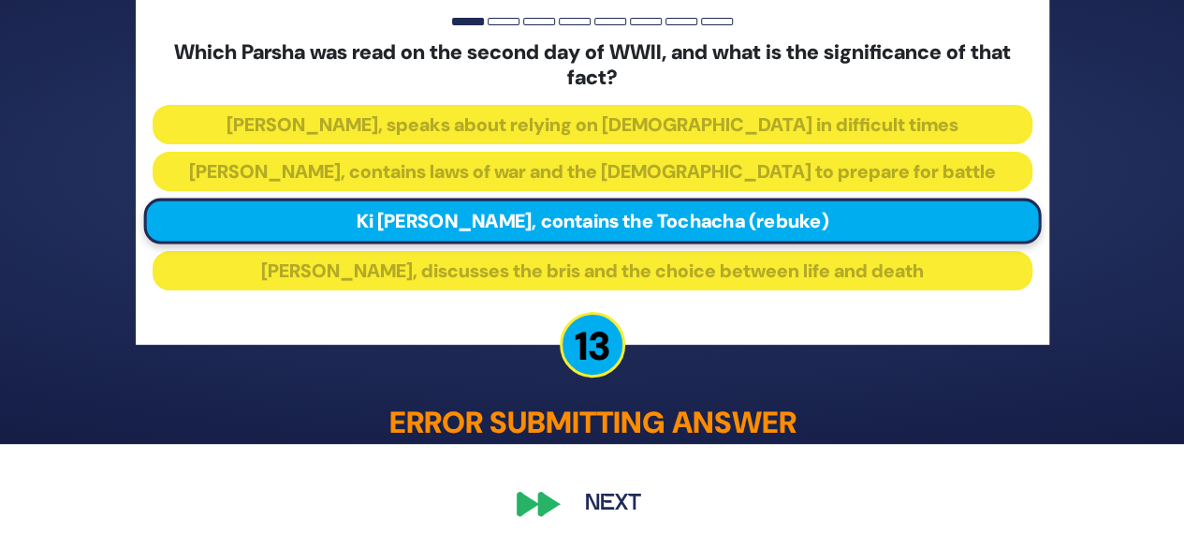
scroll to position [103, 0]
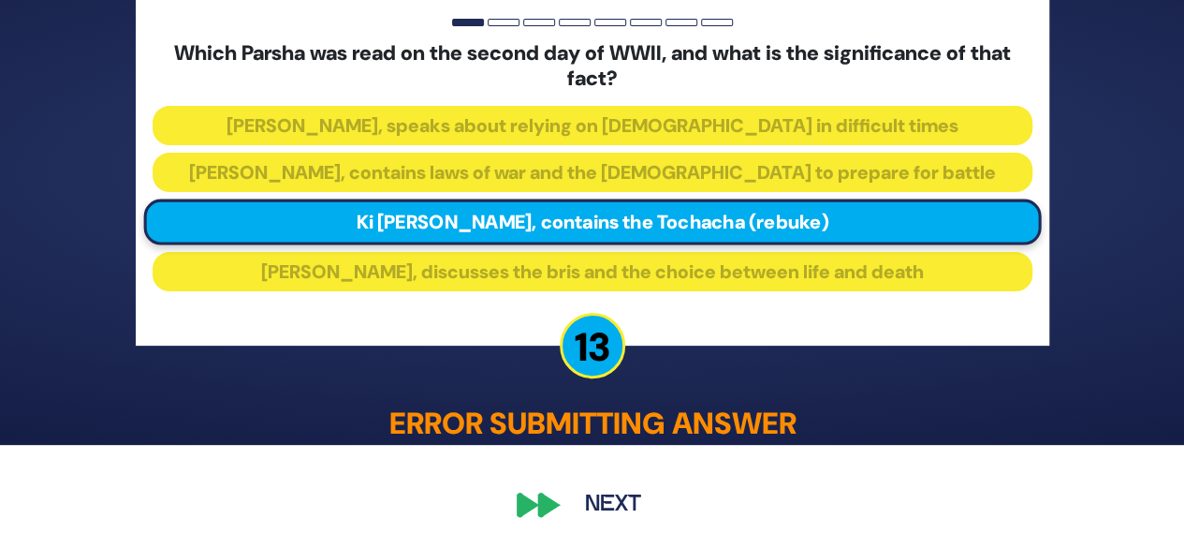
click at [586, 490] on button "Next" at bounding box center [613, 504] width 109 height 43
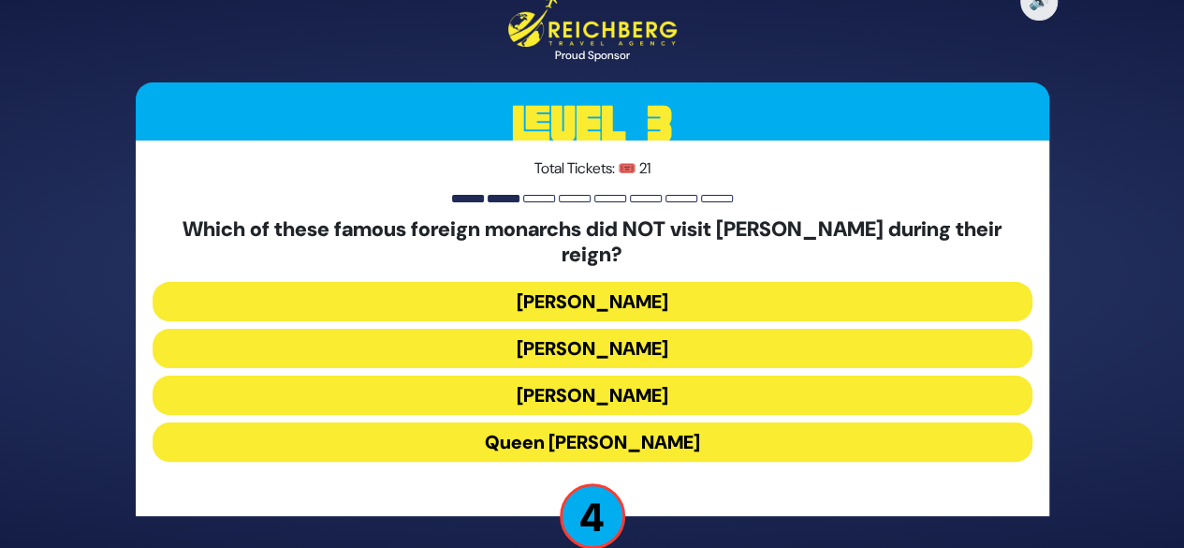
click at [556, 382] on button "[PERSON_NAME]" at bounding box center [593, 394] width 880 height 39
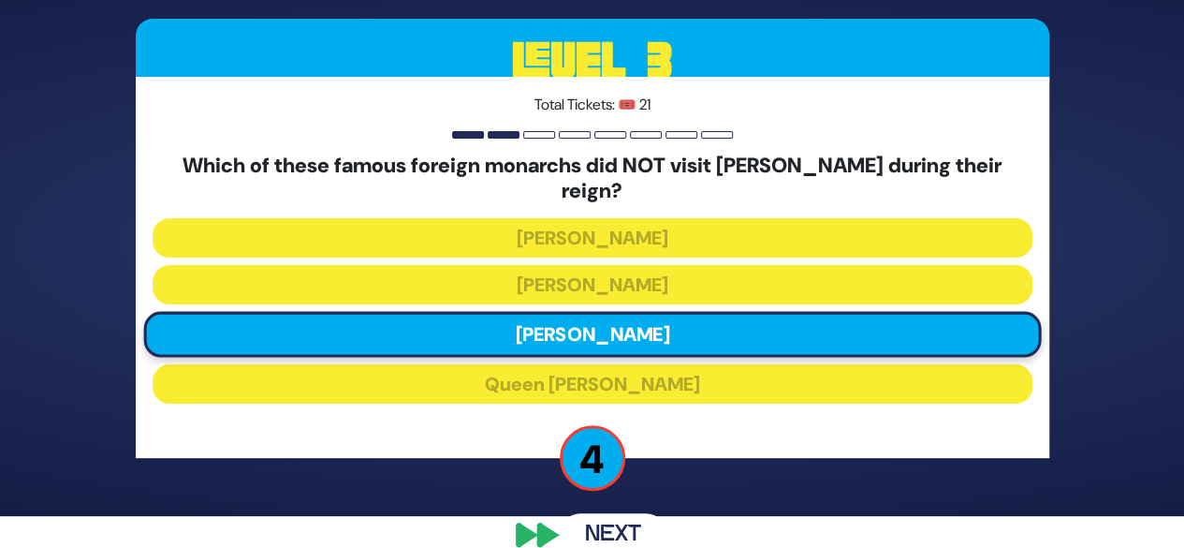
scroll to position [50, 0]
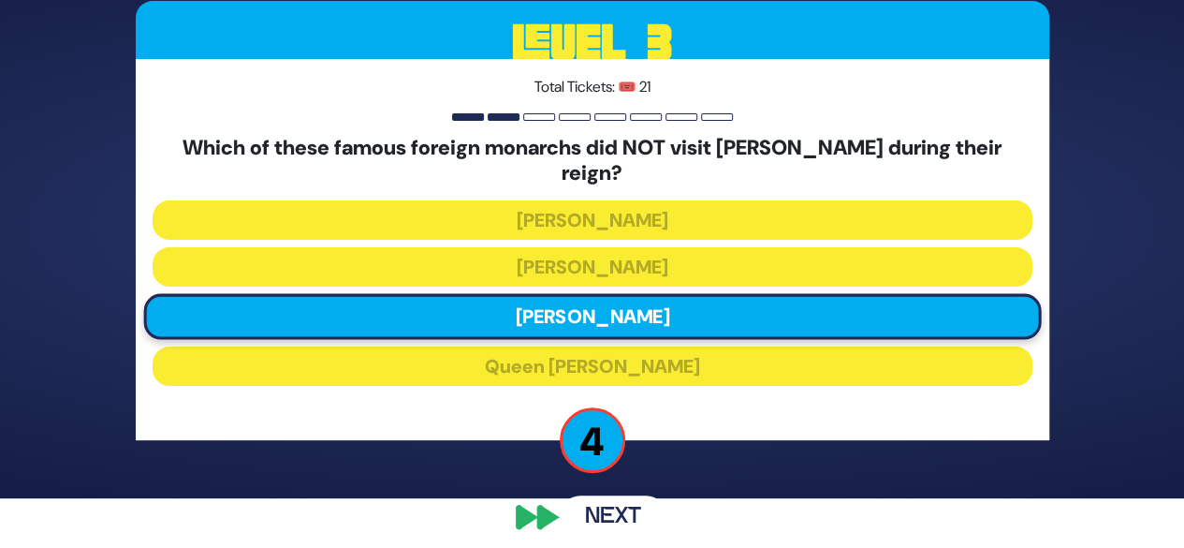
click at [582, 505] on button "Next" at bounding box center [613, 516] width 109 height 43
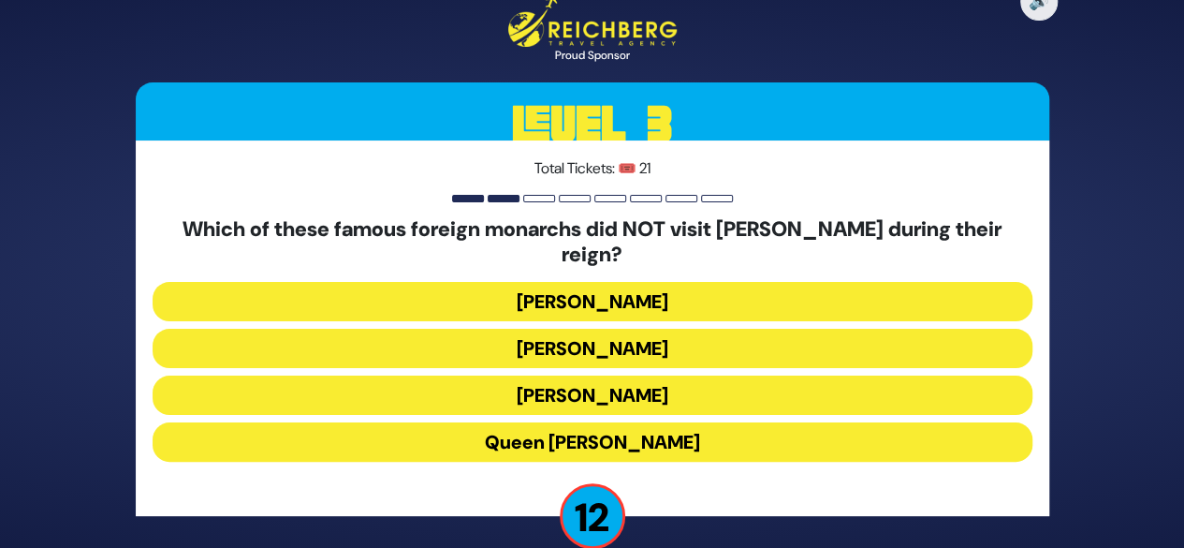
click at [594, 424] on button "Queen [PERSON_NAME]" at bounding box center [593, 441] width 880 height 39
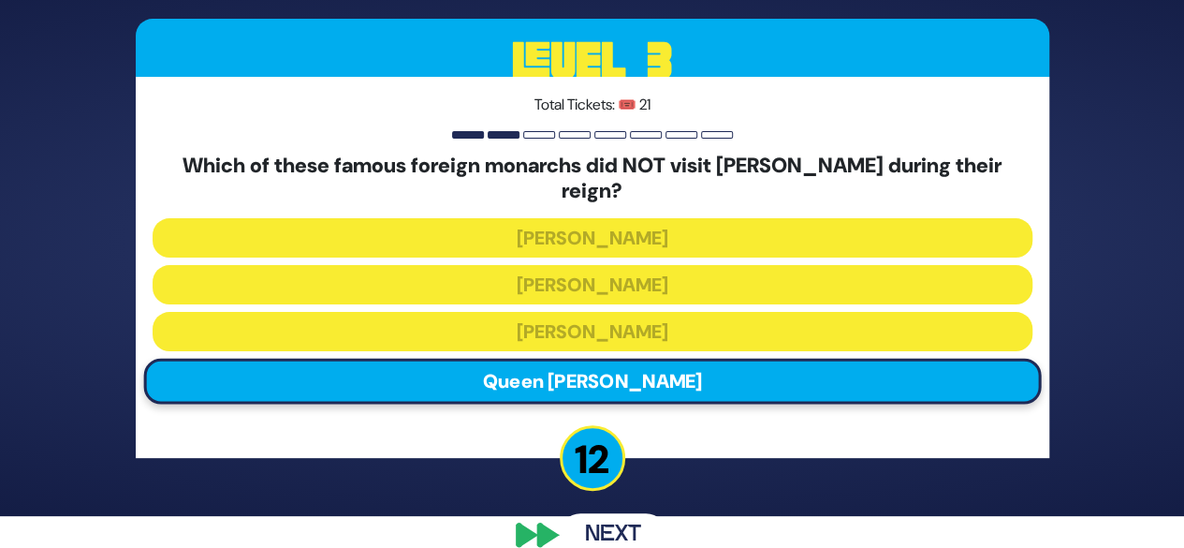
scroll to position [50, 0]
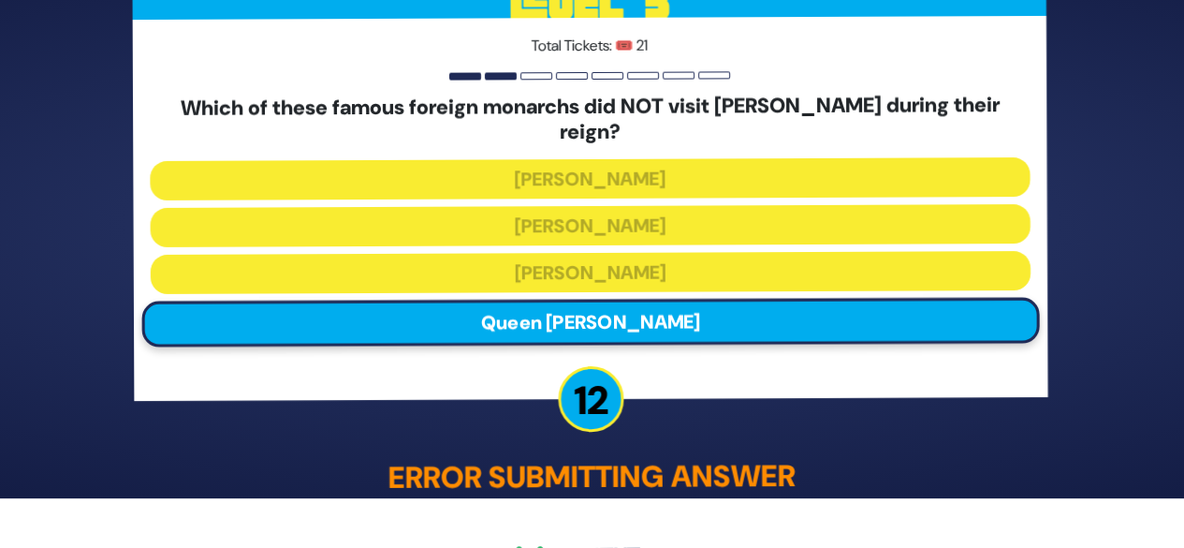
click at [588, 499] on div "🔊 Proud Sponsor Level 3 Total Tickets: 🎟️ 21 Which of these famous [DEMOGRAPHIC…" at bounding box center [592, 224] width 959 height 756
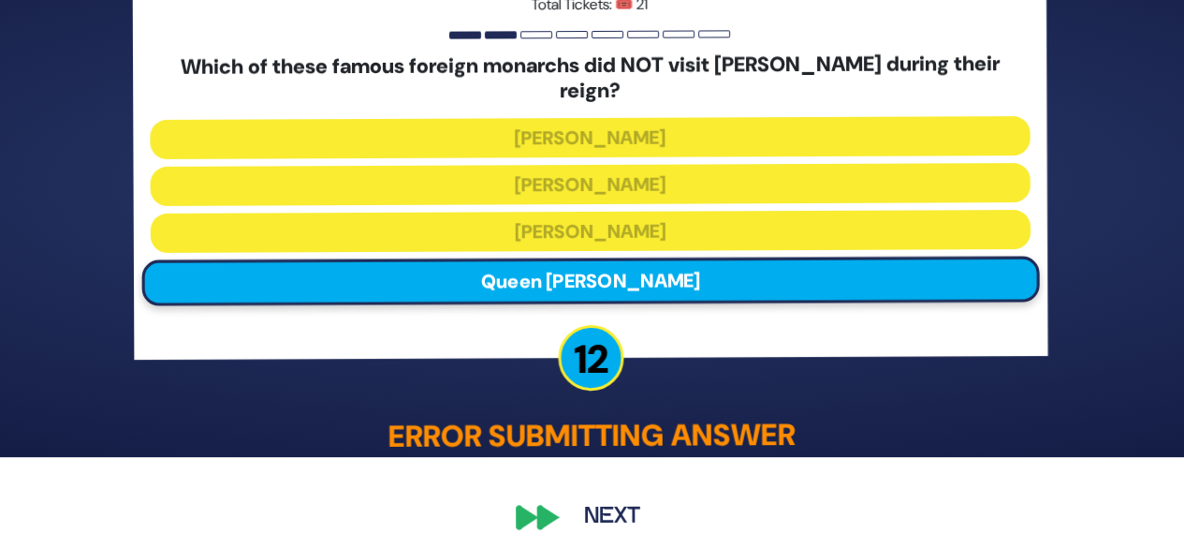
click at [585, 507] on button "Next" at bounding box center [613, 516] width 109 height 43
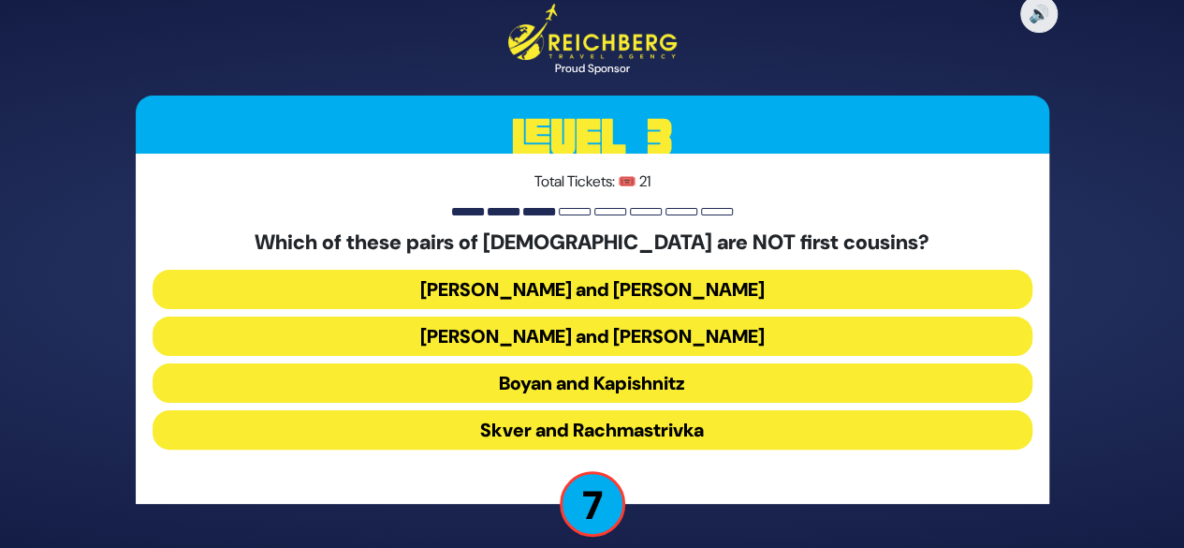
click at [631, 442] on button "Skver and Rachmastrivka" at bounding box center [593, 429] width 880 height 39
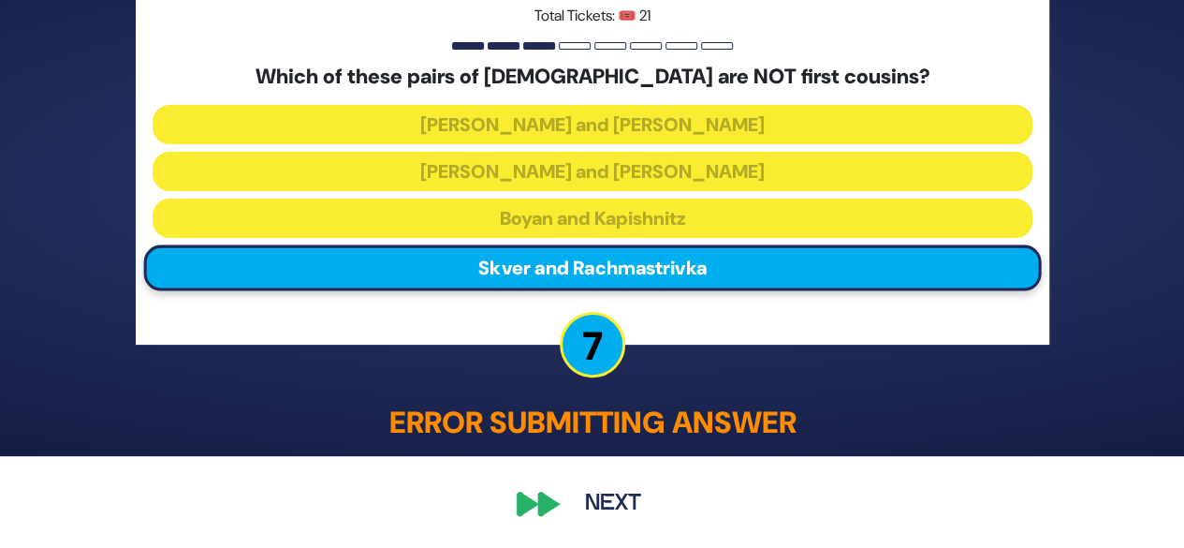
scroll to position [91, 0]
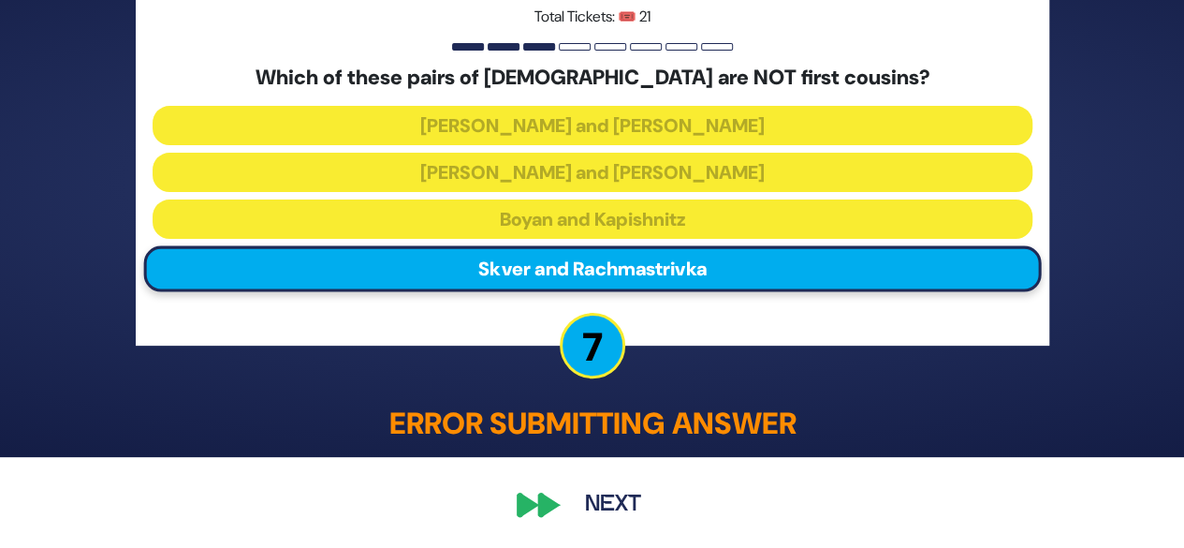
click at [594, 502] on button "Next" at bounding box center [613, 504] width 109 height 43
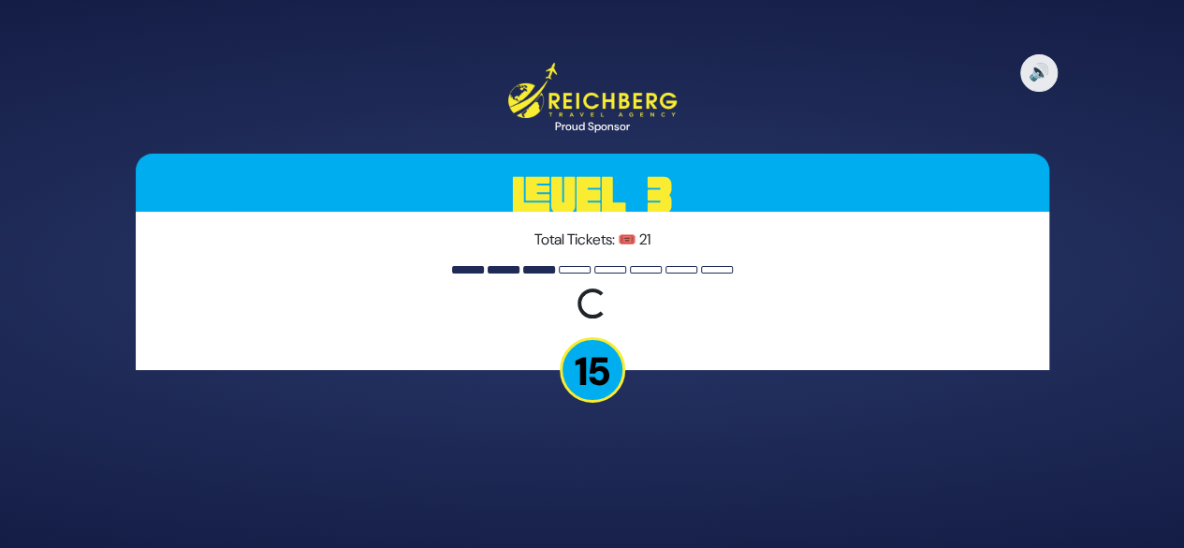
scroll to position [0, 0]
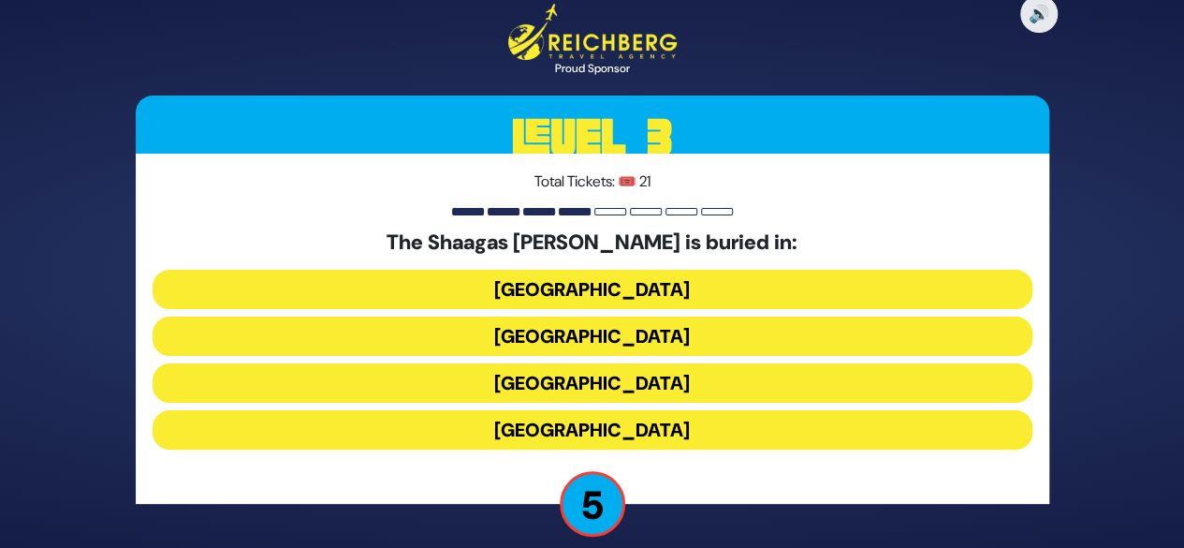
click at [577, 291] on button "[GEOGRAPHIC_DATA]" at bounding box center [593, 289] width 880 height 39
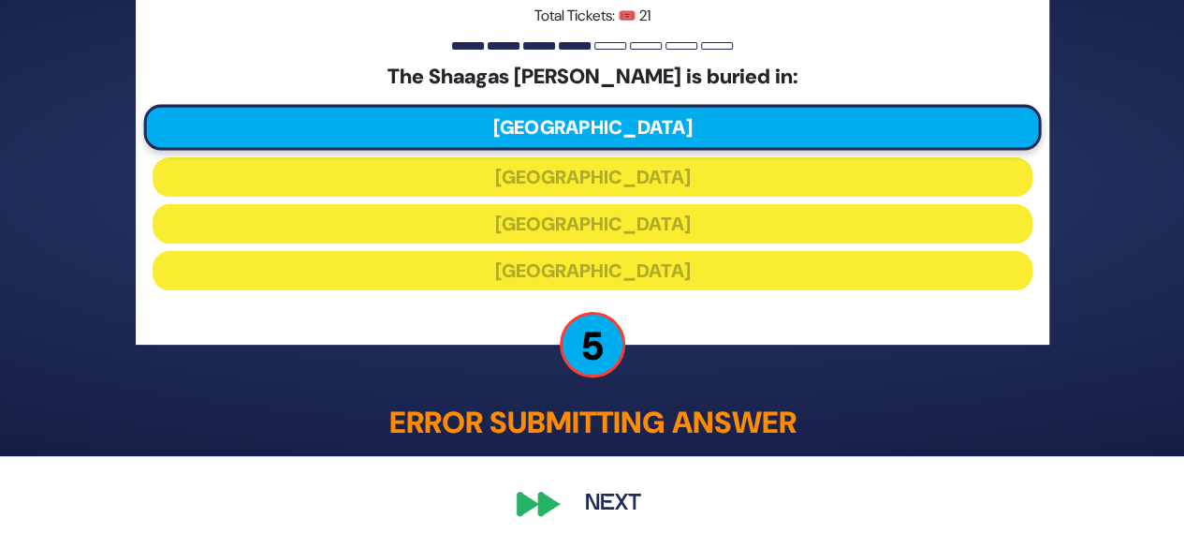
scroll to position [91, 0]
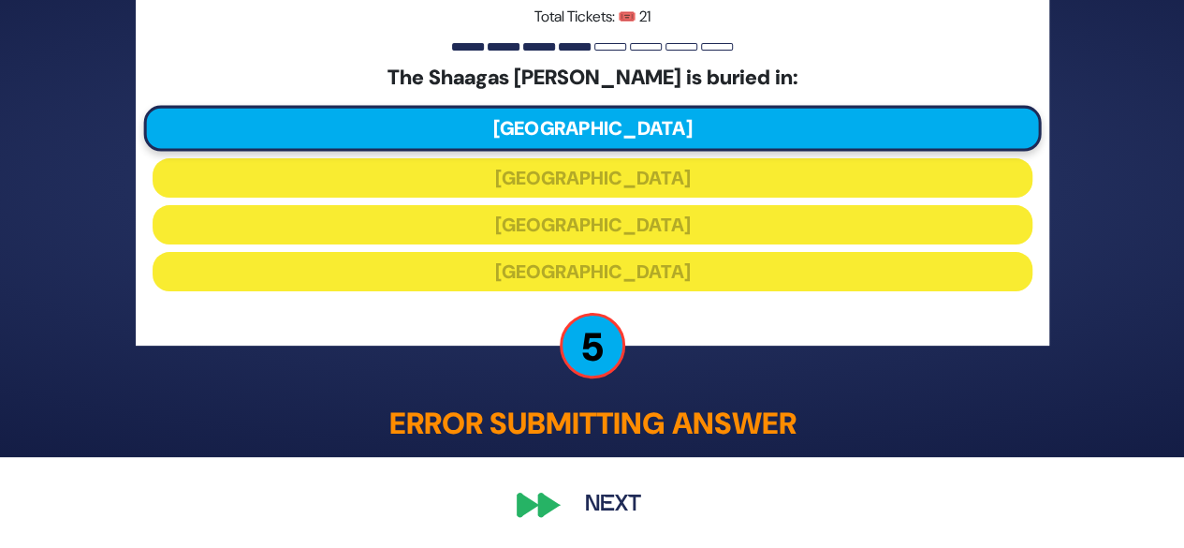
click at [574, 500] on button "Next" at bounding box center [613, 504] width 109 height 43
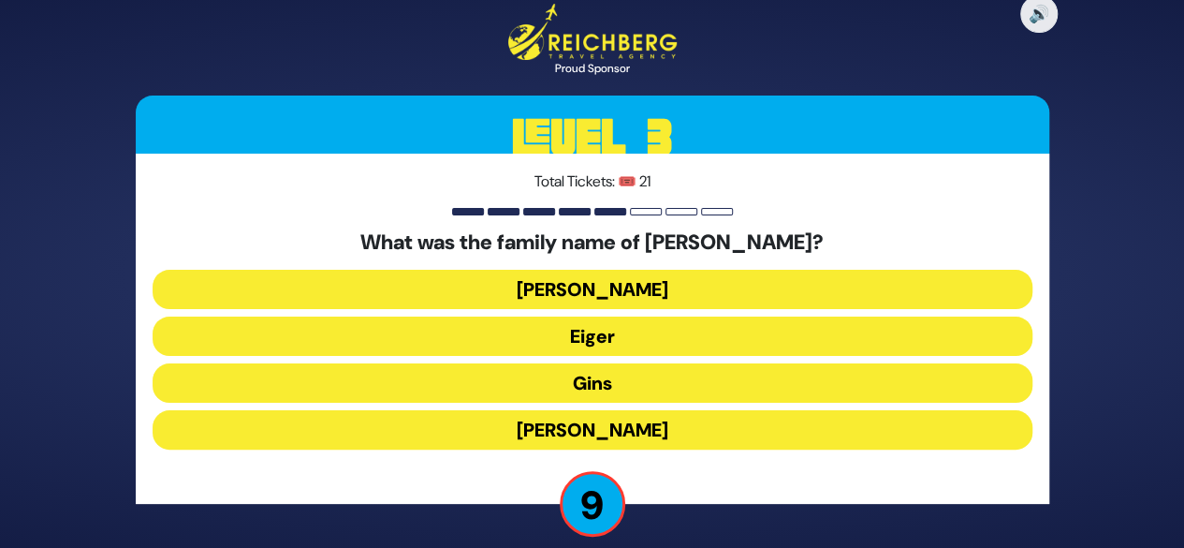
click at [575, 381] on button "Gins" at bounding box center [593, 382] width 880 height 39
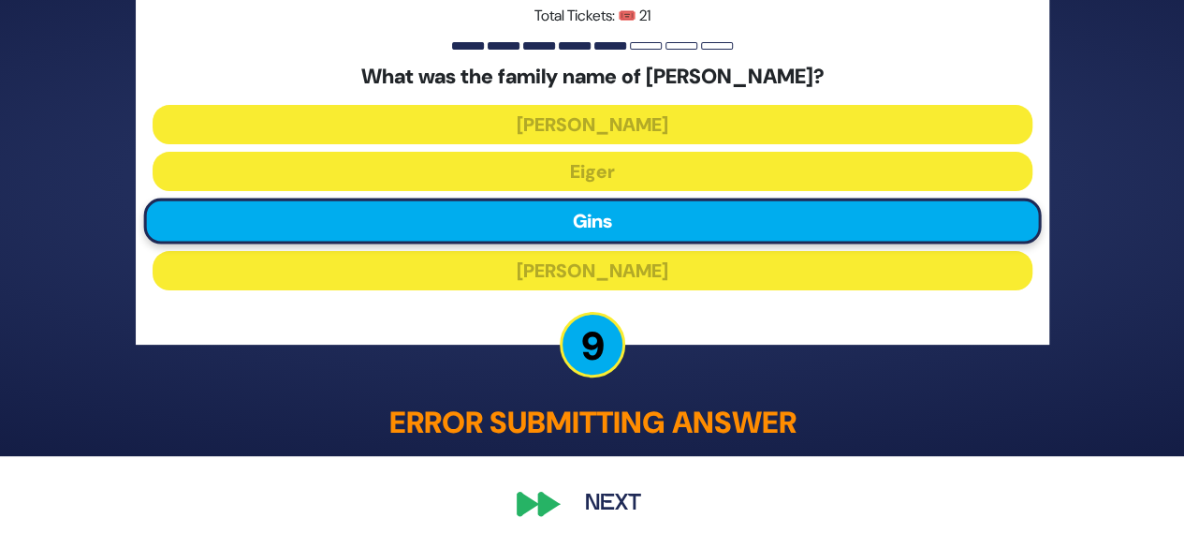
scroll to position [91, 0]
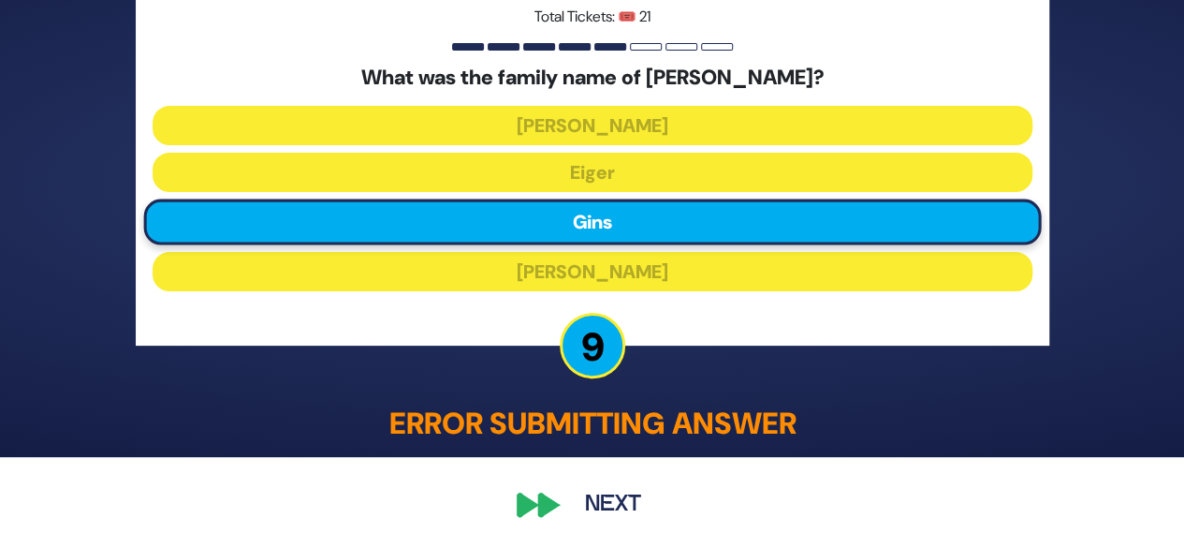
click at [594, 511] on button "Next" at bounding box center [613, 504] width 109 height 43
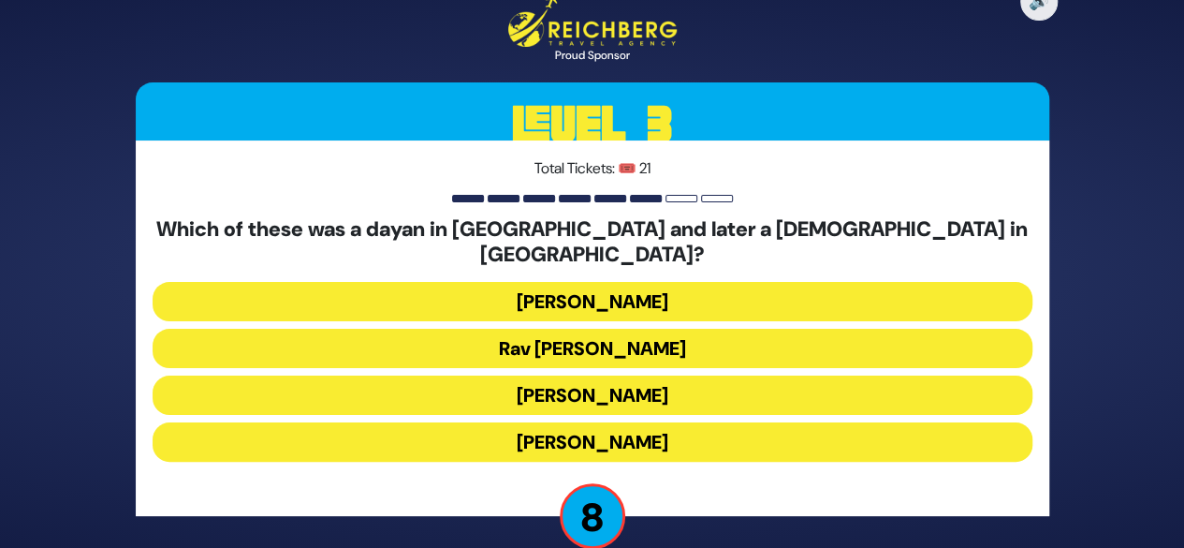
click at [608, 282] on button "[PERSON_NAME]" at bounding box center [593, 301] width 880 height 39
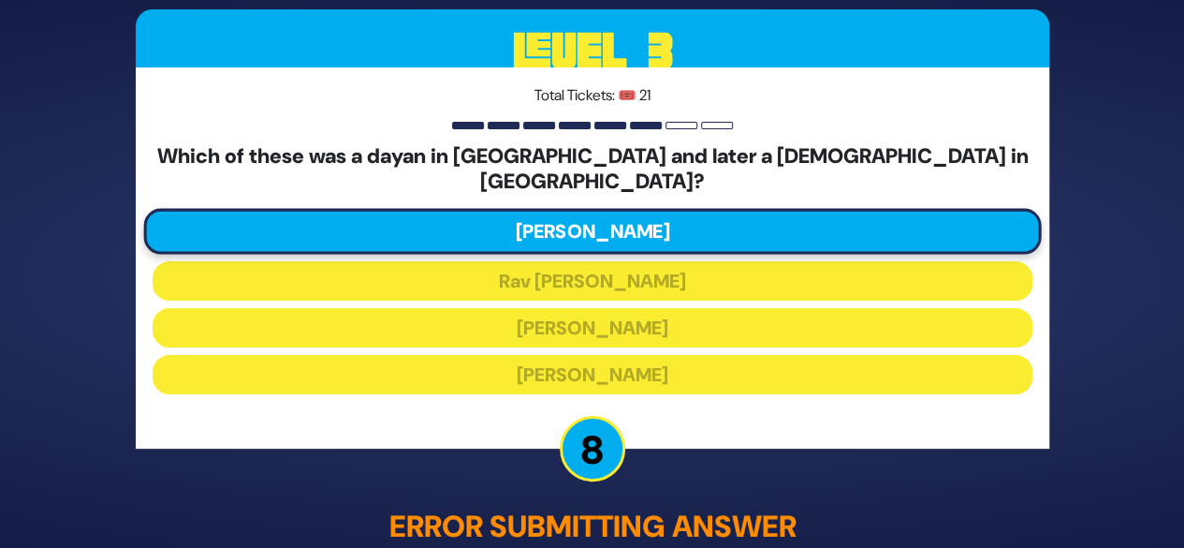
scroll to position [91, 0]
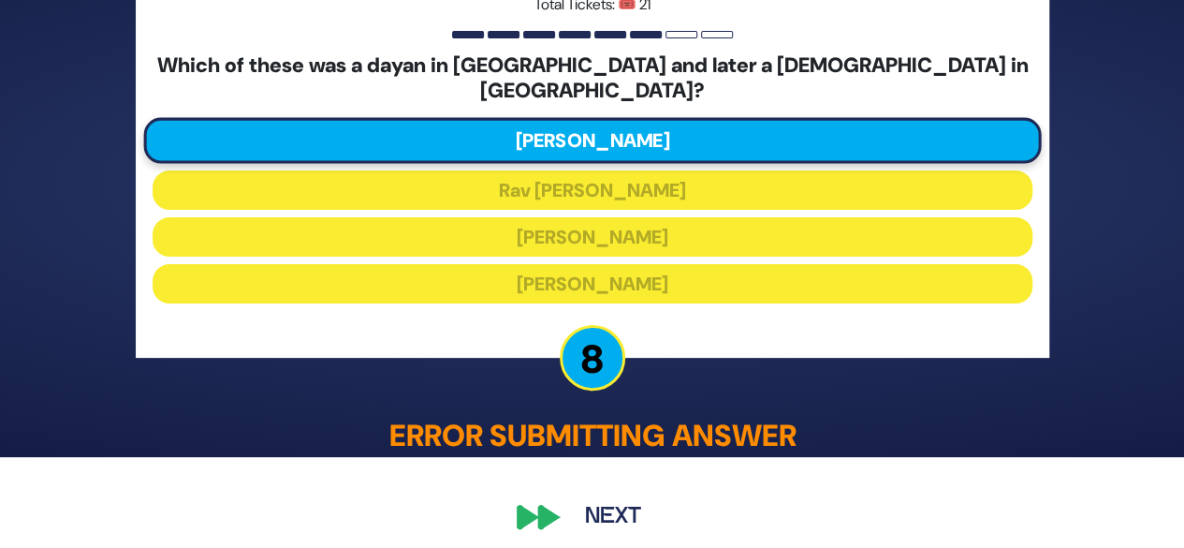
click at [585, 508] on button "Next" at bounding box center [613, 516] width 109 height 43
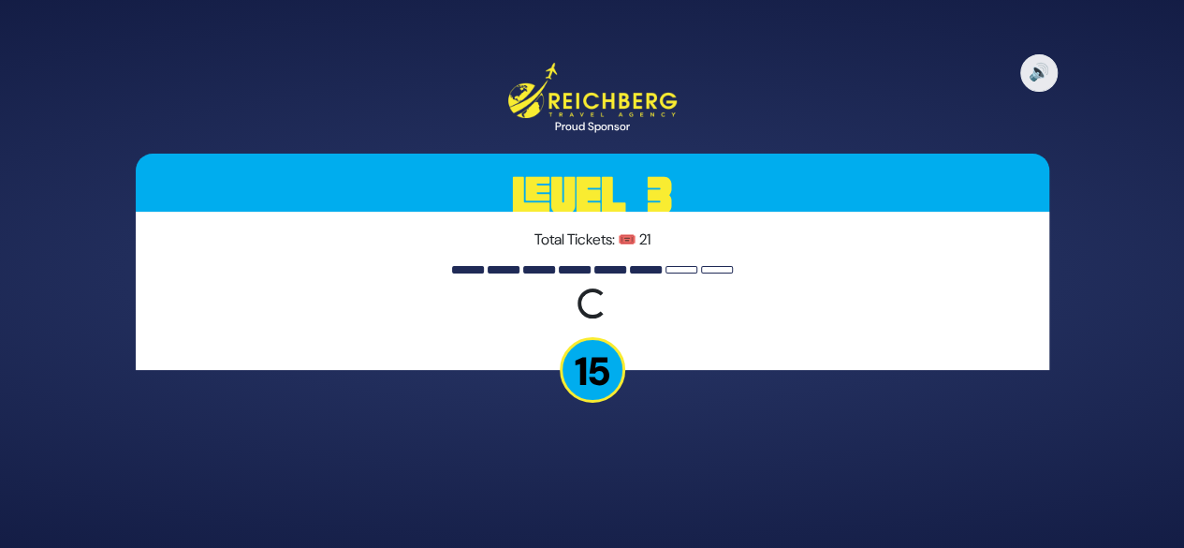
scroll to position [0, 0]
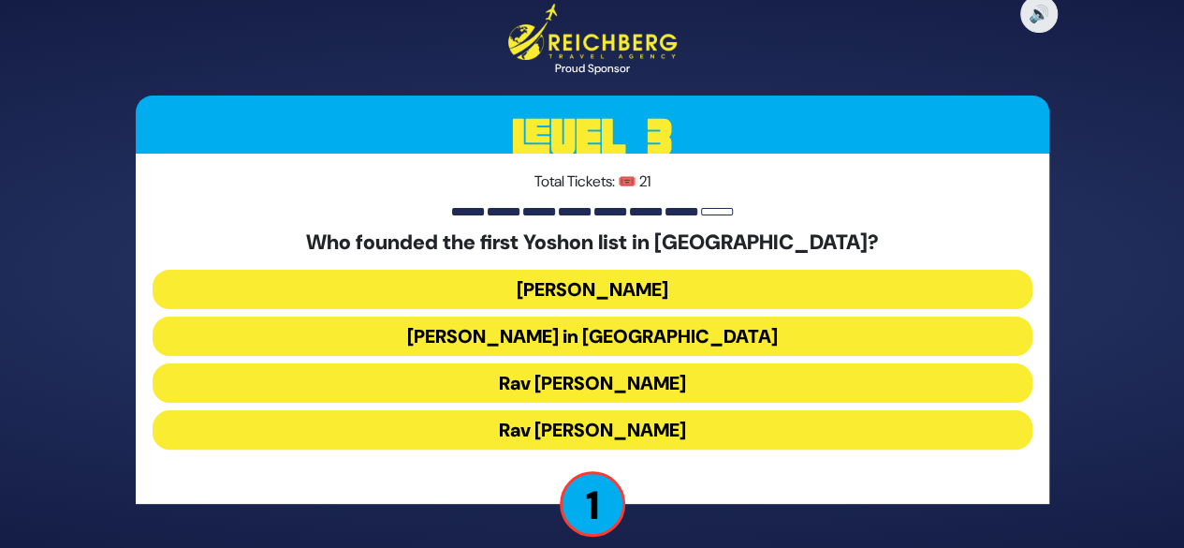
click at [589, 390] on button "Rav [PERSON_NAME]" at bounding box center [593, 382] width 880 height 39
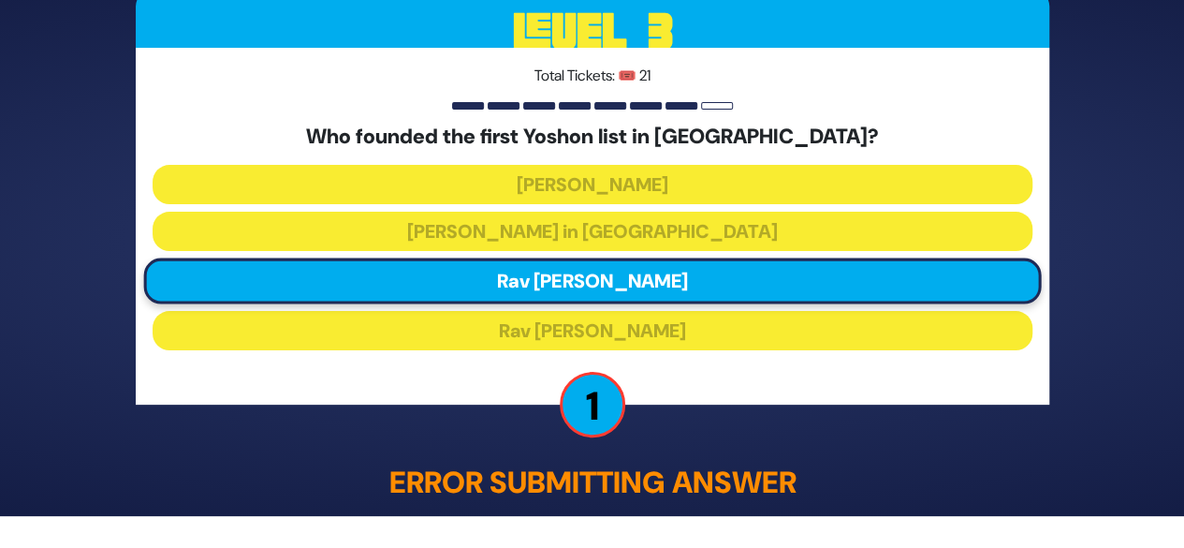
scroll to position [50, 0]
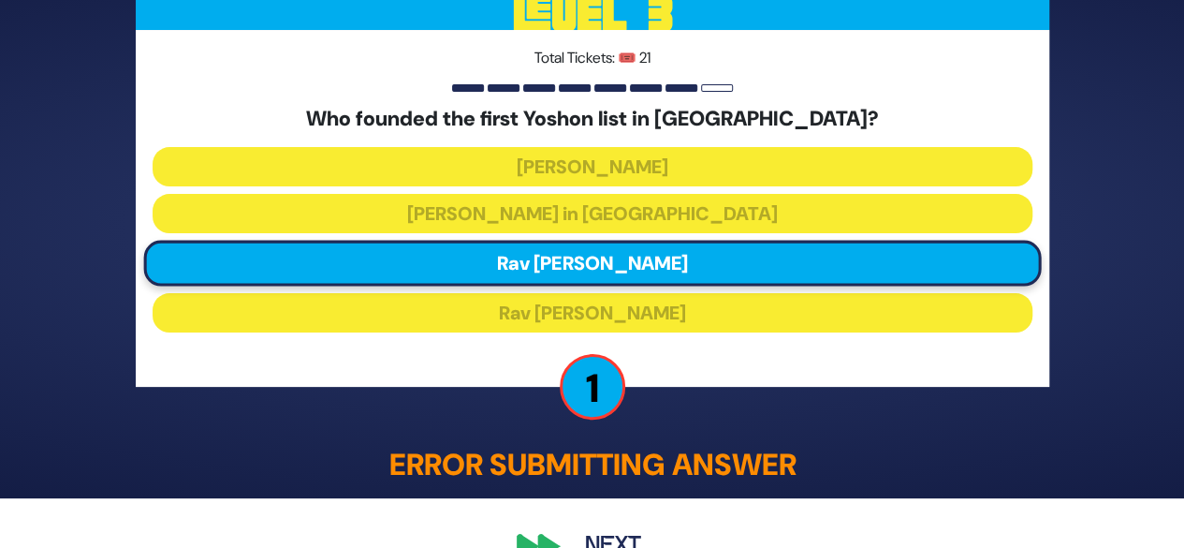
click at [579, 536] on button "Next" at bounding box center [613, 545] width 109 height 43
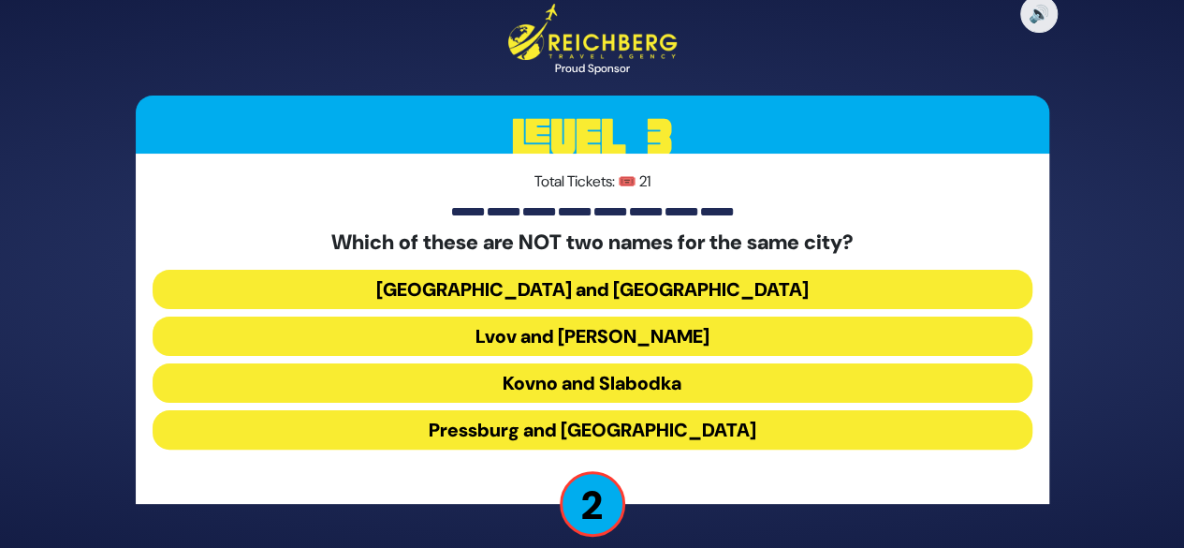
click at [575, 375] on button "Kovno and Slabodka" at bounding box center [593, 382] width 880 height 39
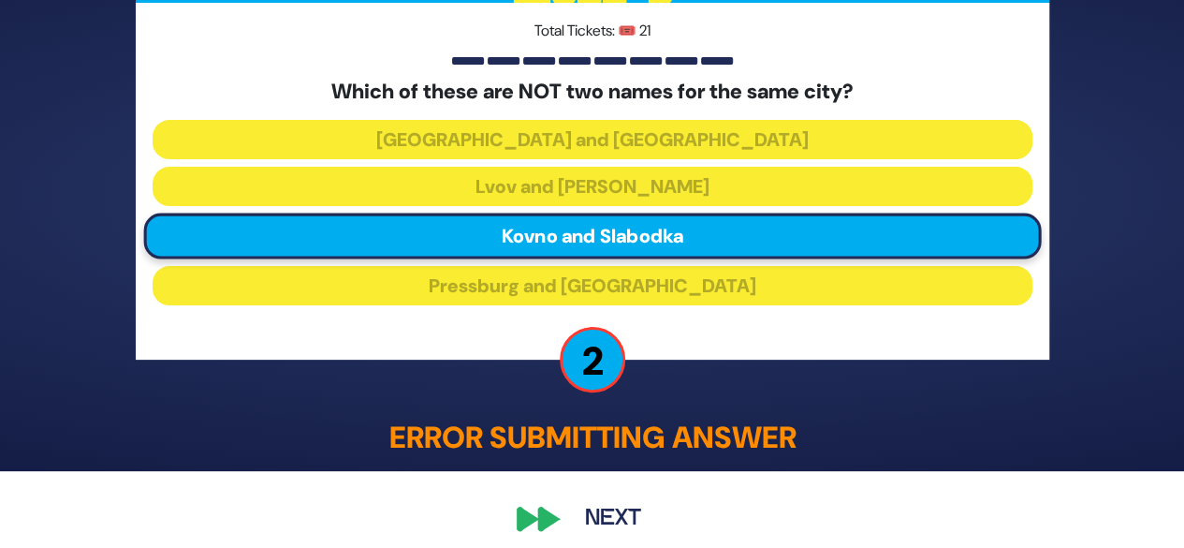
scroll to position [91, 0]
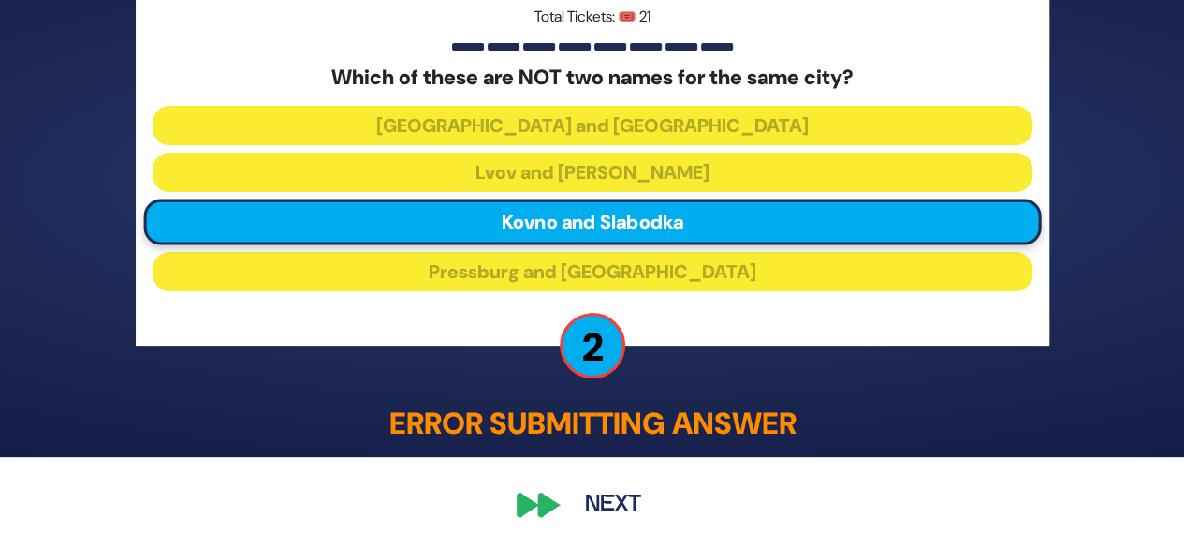
click at [610, 498] on button "Next" at bounding box center [613, 504] width 109 height 43
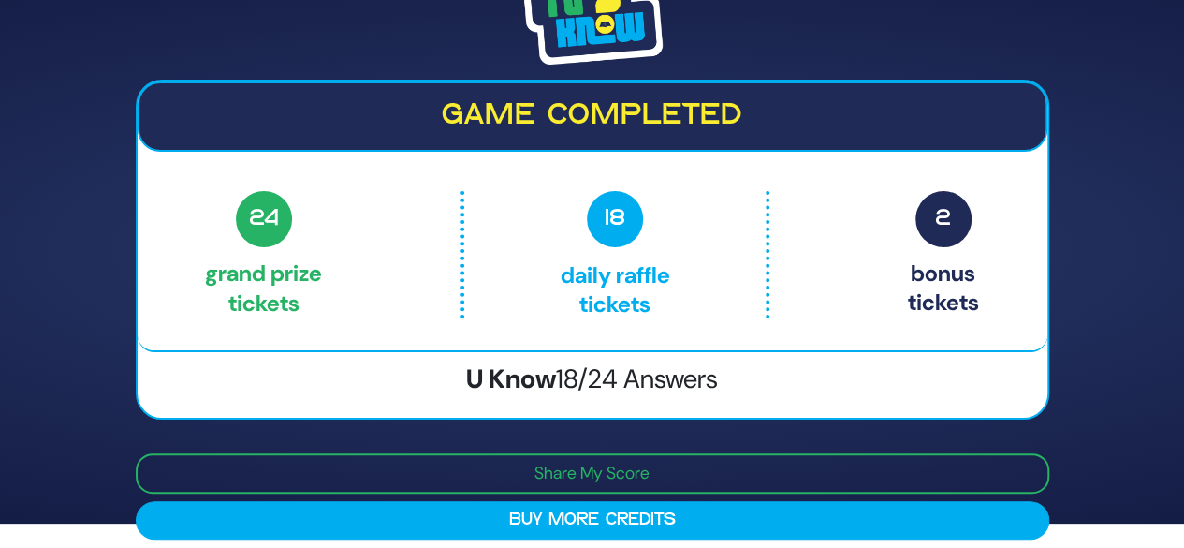
scroll to position [37, 0]
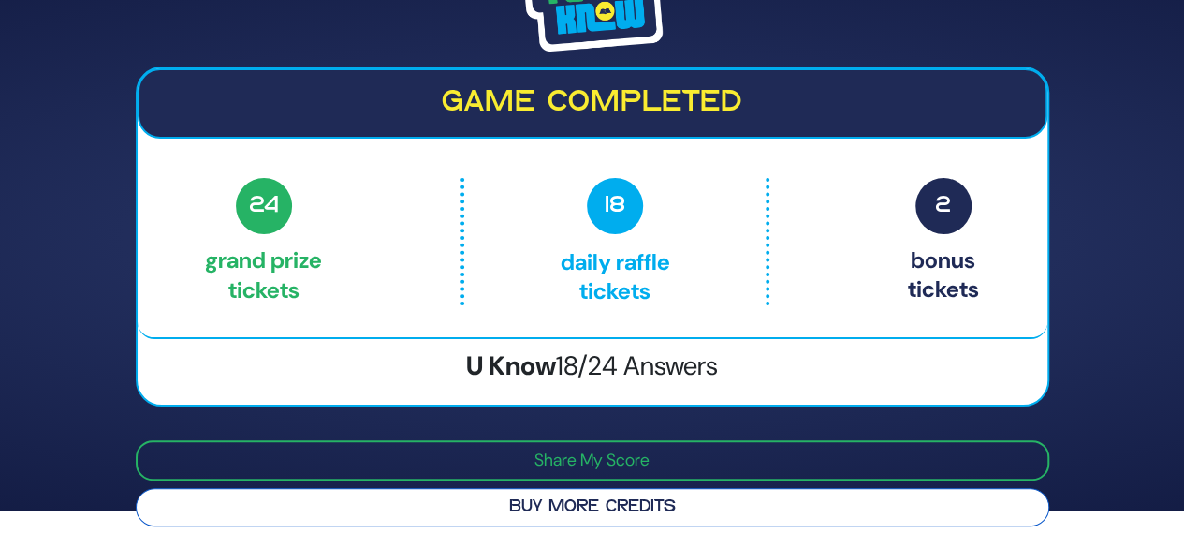
click at [595, 503] on button "Buy More Credits" at bounding box center [593, 507] width 914 height 38
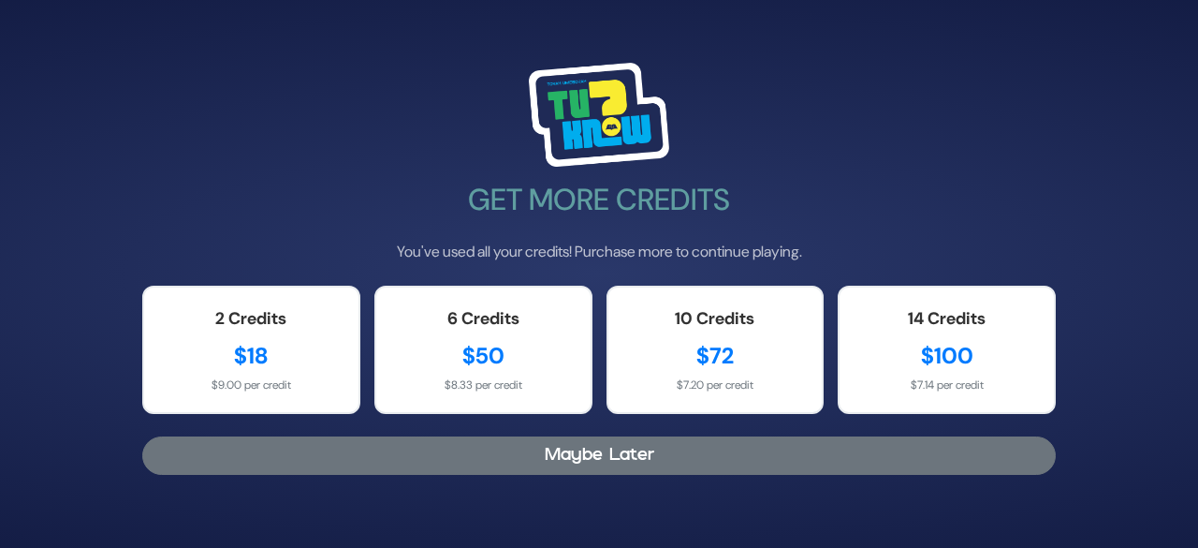
click at [553, 460] on button "Maybe Later" at bounding box center [599, 455] width 914 height 38
